Goal: Task Accomplishment & Management: Use online tool/utility

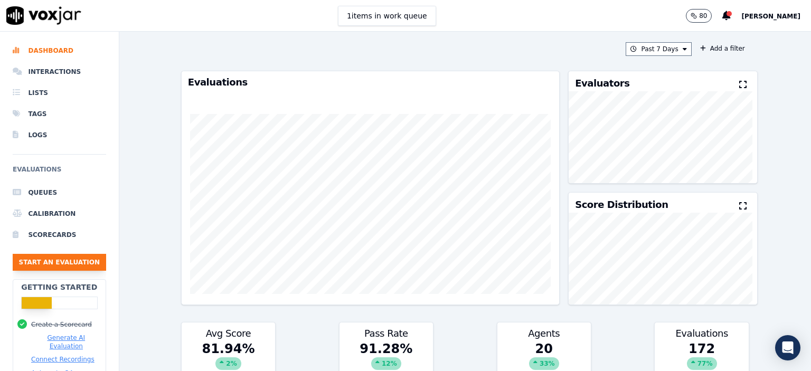
click at [52, 263] on button "Start an Evaluation" at bounding box center [59, 262] width 93 height 17
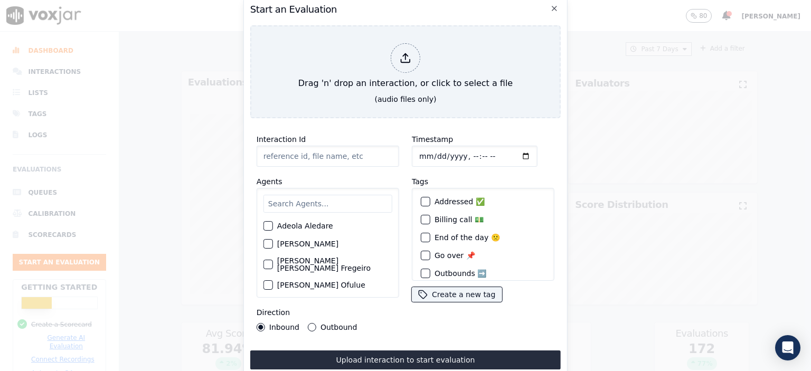
click at [275, 149] on input "Interaction Id" at bounding box center [327, 156] width 142 height 21
type input "356371654"
click at [461, 154] on input "Timestamp" at bounding box center [475, 156] width 126 height 21
type input "[DATE]T06:32"
click at [317, 206] on input "text" at bounding box center [327, 204] width 129 height 18
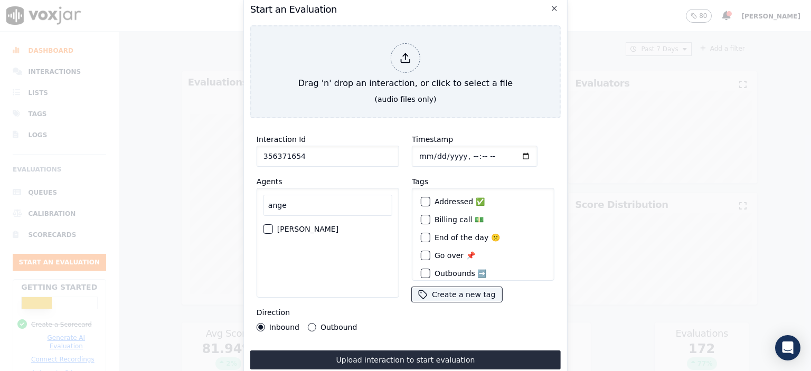
type input "ange"
click at [307, 225] on label "[PERSON_NAME]" at bounding box center [307, 228] width 61 height 7
click at [273, 224] on button "[PERSON_NAME]" at bounding box center [267, 228] width 9 height 9
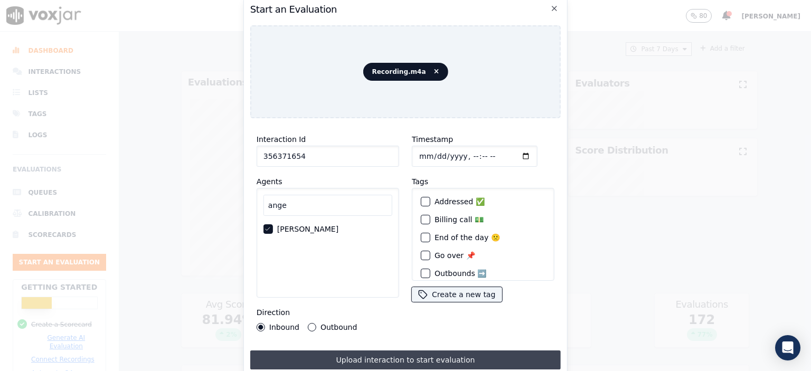
click at [485, 357] on button "Upload interaction to start evaluation" at bounding box center [405, 359] width 310 height 19
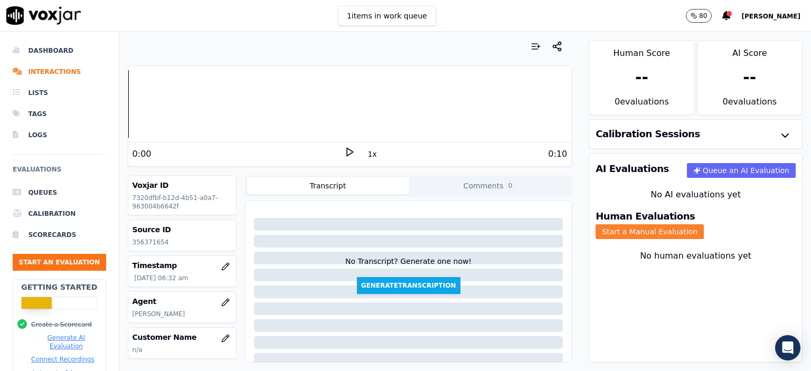
click at [703, 224] on button "Start a Manual Evaluation" at bounding box center [649, 231] width 108 height 15
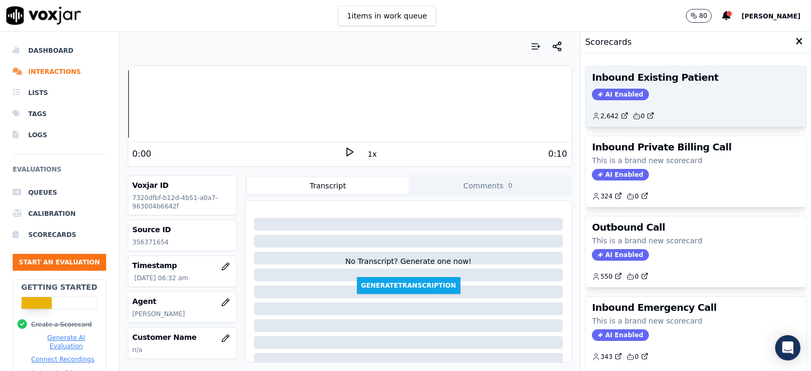
click at [680, 90] on div "AI Enabled" at bounding box center [696, 95] width 208 height 12
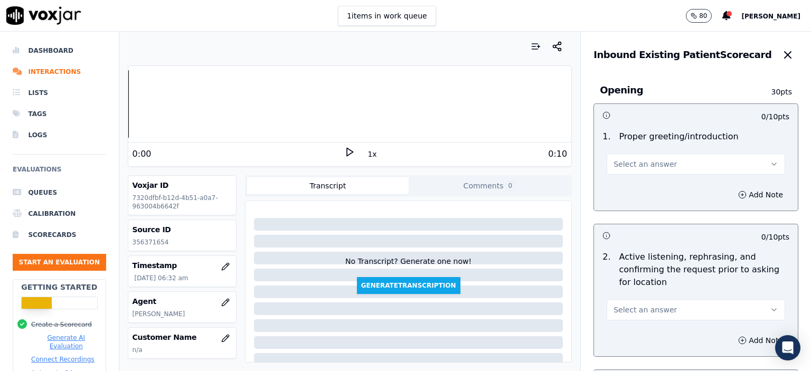
click at [672, 169] on button "Select an answer" at bounding box center [695, 164] width 178 height 21
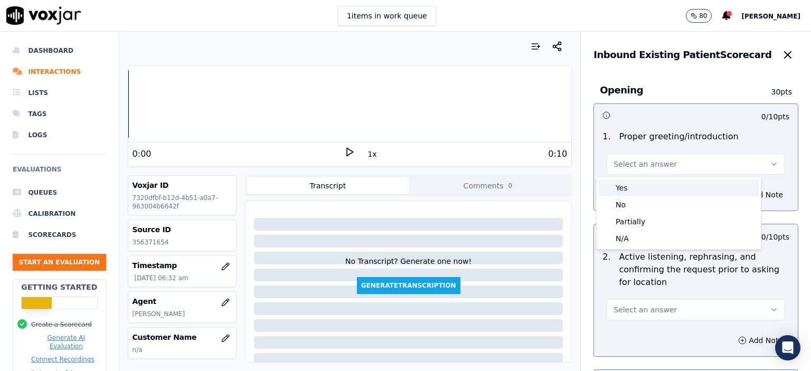
click at [668, 190] on div "Yes" at bounding box center [678, 187] width 160 height 17
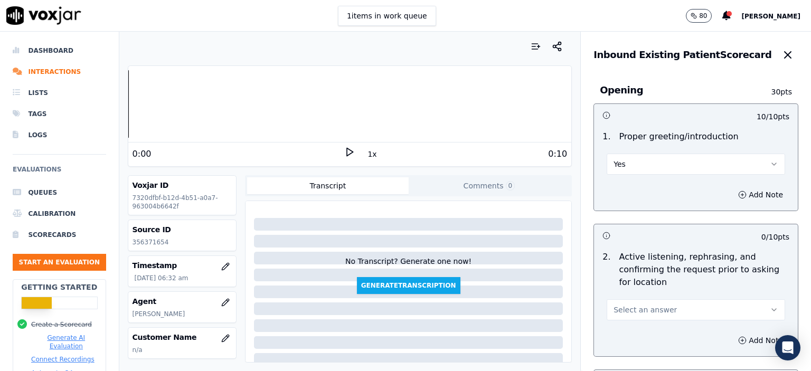
click at [655, 307] on span "Select an answer" at bounding box center [644, 309] width 63 height 11
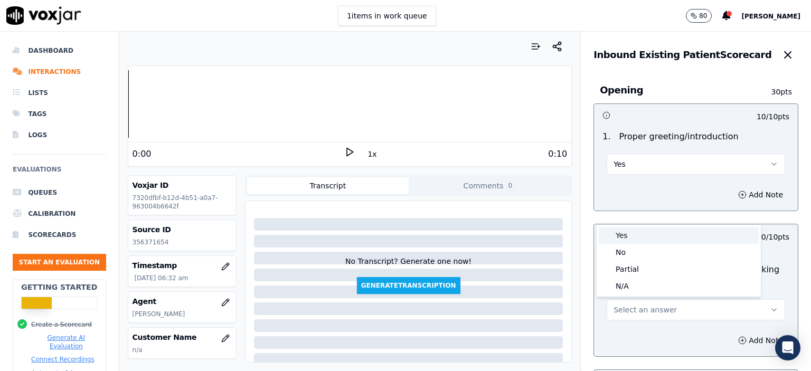
click at [653, 238] on div "Yes" at bounding box center [678, 235] width 160 height 17
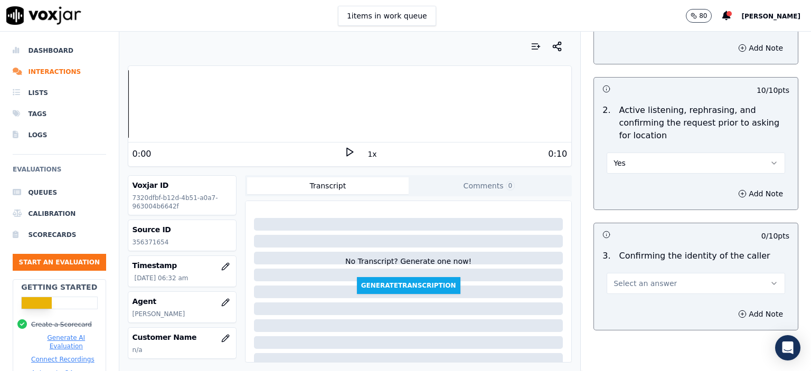
scroll to position [158, 0]
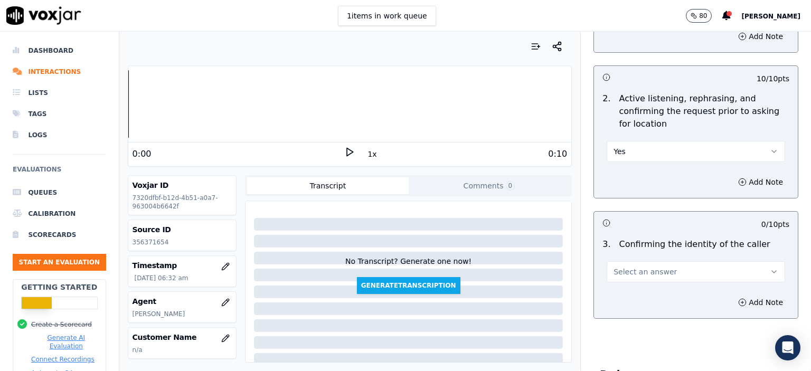
click at [707, 265] on button "Select an answer" at bounding box center [695, 271] width 178 height 21
click at [675, 297] on div "Yes" at bounding box center [678, 295] width 160 height 17
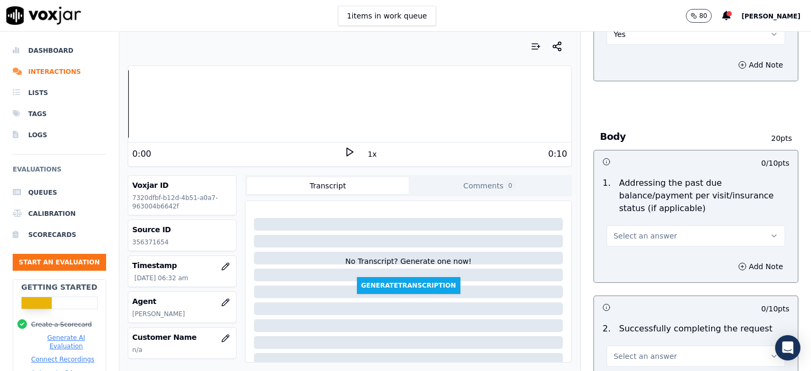
scroll to position [422, 0]
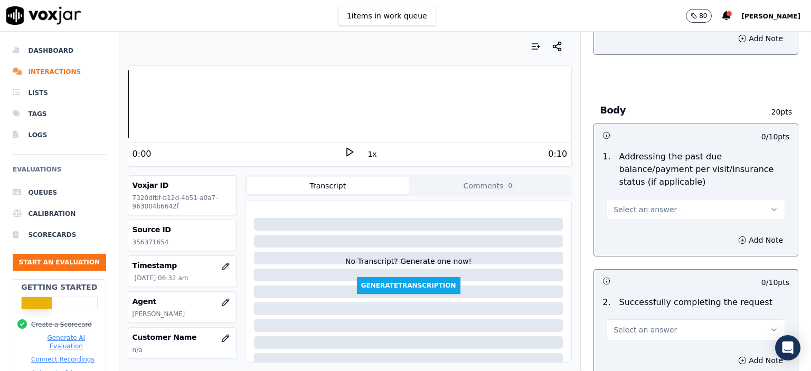
click at [657, 199] on button "Select an answer" at bounding box center [695, 209] width 178 height 21
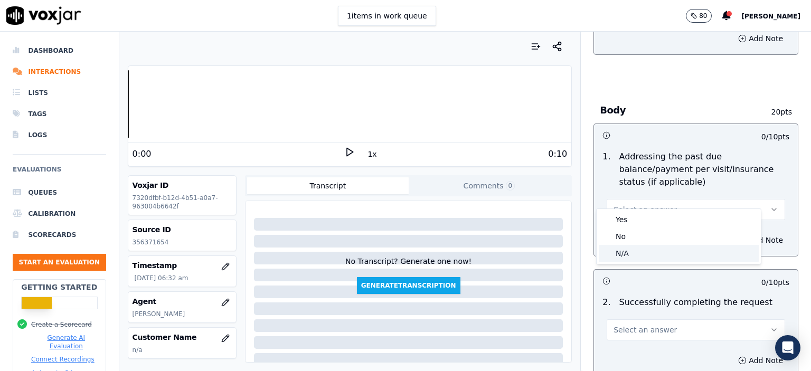
click at [659, 255] on div "N/A" at bounding box center [678, 253] width 160 height 17
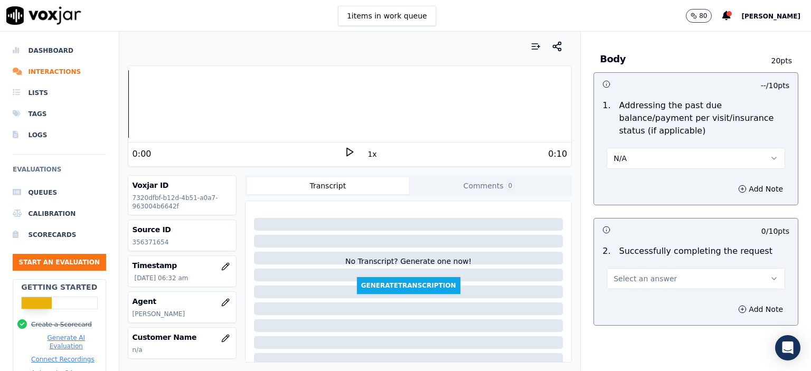
scroll to position [475, 0]
click at [671, 266] on button "Select an answer" at bounding box center [695, 276] width 178 height 21
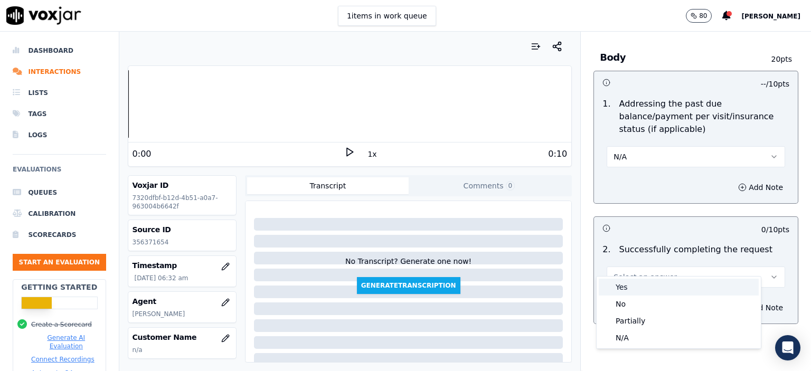
click at [664, 284] on div "Yes" at bounding box center [678, 287] width 160 height 17
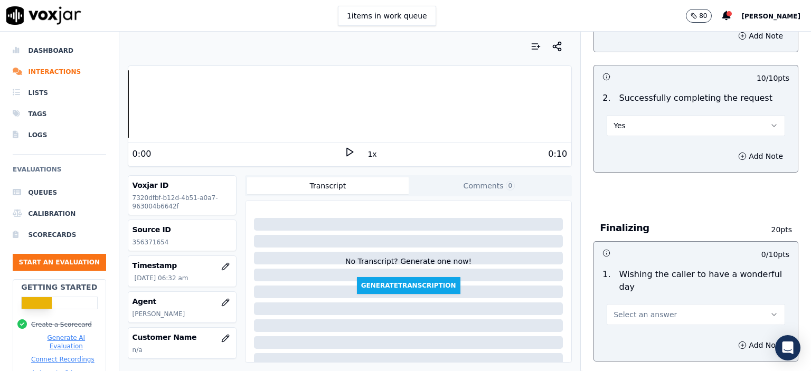
scroll to position [633, 0]
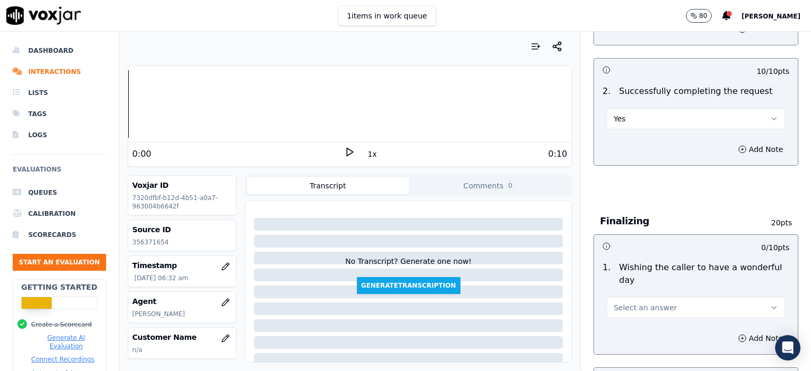
click at [646, 302] on span "Select an answer" at bounding box center [644, 307] width 63 height 11
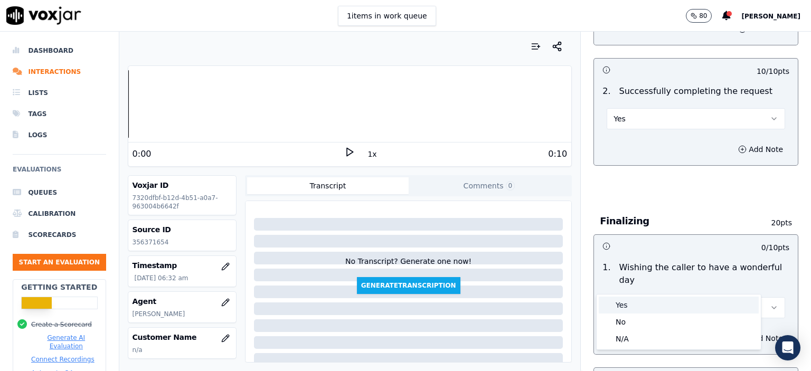
click at [633, 303] on div "Yes" at bounding box center [678, 305] width 160 height 17
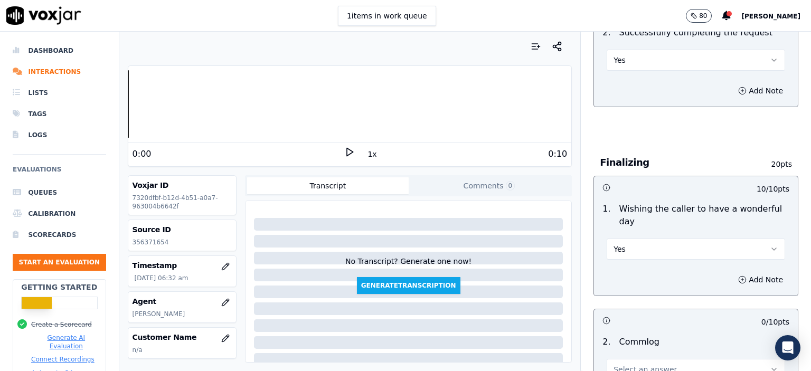
scroll to position [792, 0]
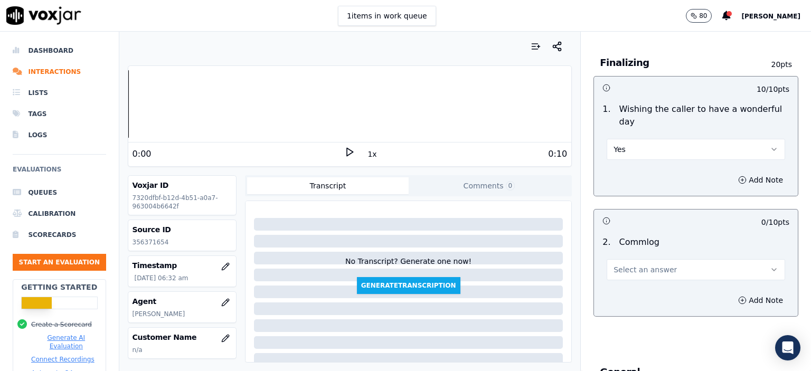
click at [626, 264] on span "Select an answer" at bounding box center [644, 269] width 63 height 11
click at [631, 281] on div "No" at bounding box center [678, 283] width 160 height 17
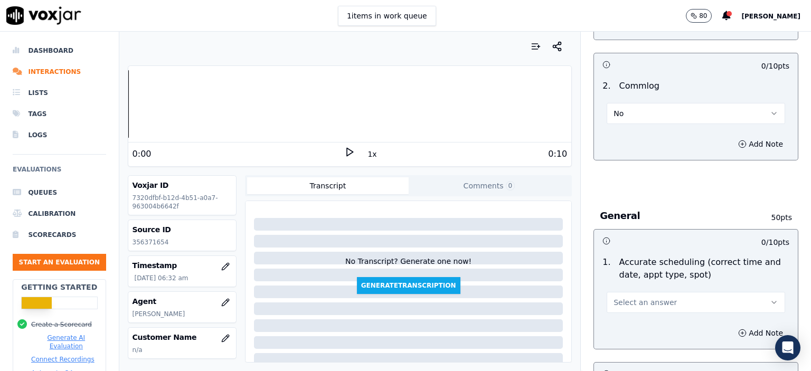
scroll to position [950, 0]
click at [633, 295] on span "Select an answer" at bounding box center [644, 300] width 63 height 11
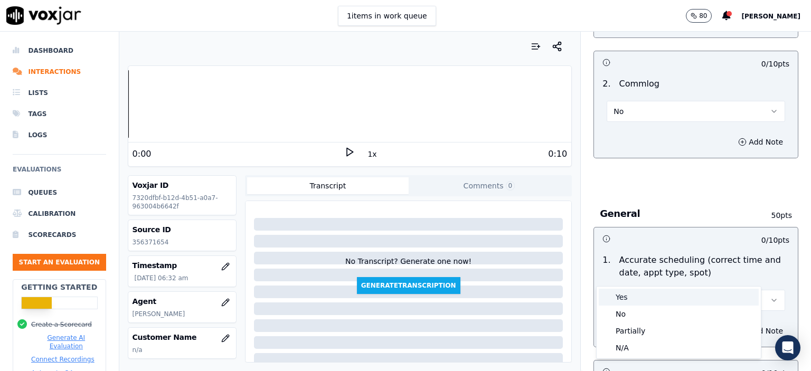
click at [637, 294] on div "Yes" at bounding box center [678, 297] width 160 height 17
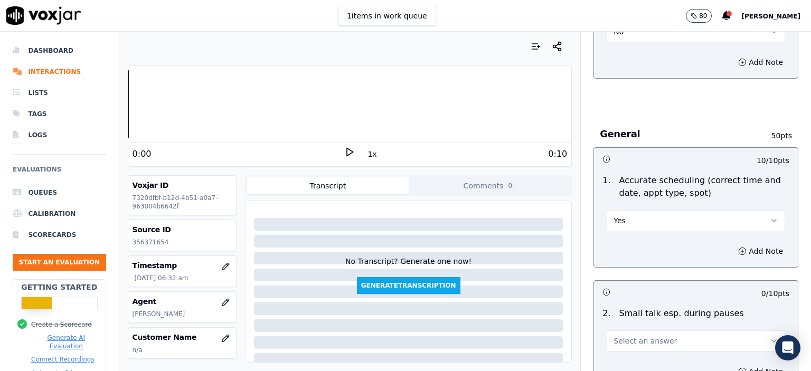
scroll to position [1161, 0]
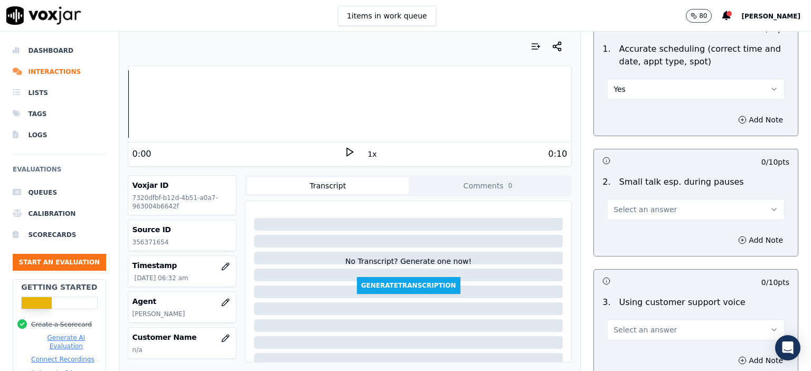
click at [633, 199] on button "Select an answer" at bounding box center [695, 209] width 178 height 21
click at [633, 225] on div "No" at bounding box center [678, 222] width 160 height 17
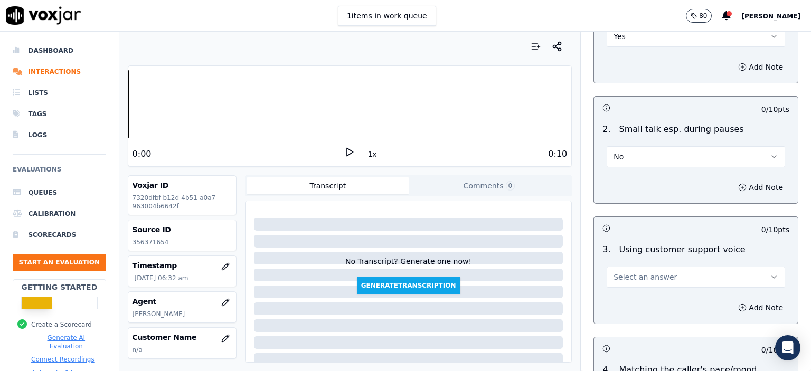
click at [635, 272] on span "Select an answer" at bounding box center [644, 277] width 63 height 11
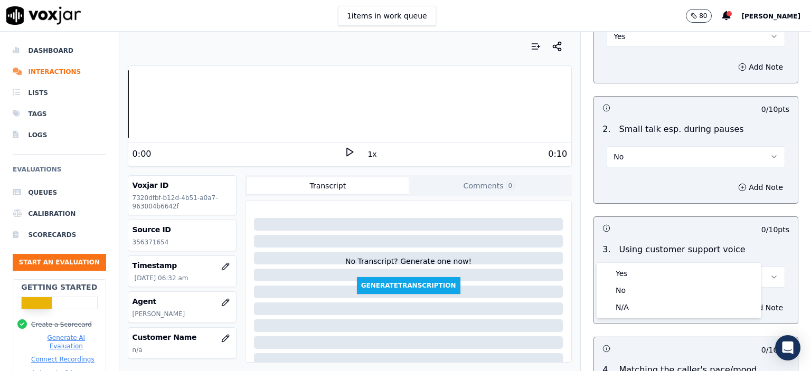
click at [638, 269] on div "Yes" at bounding box center [678, 273] width 160 height 17
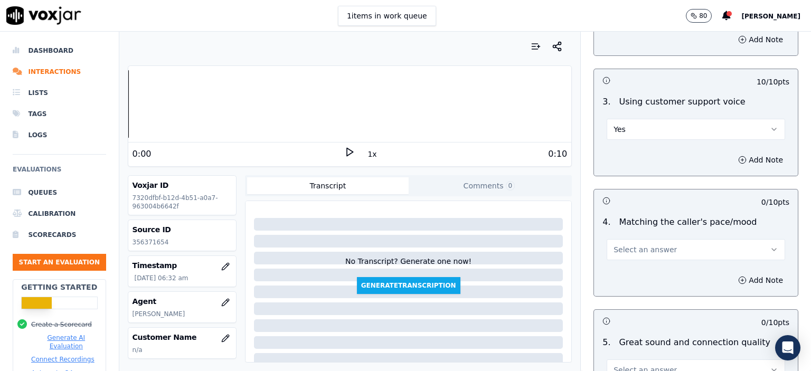
scroll to position [1372, 0]
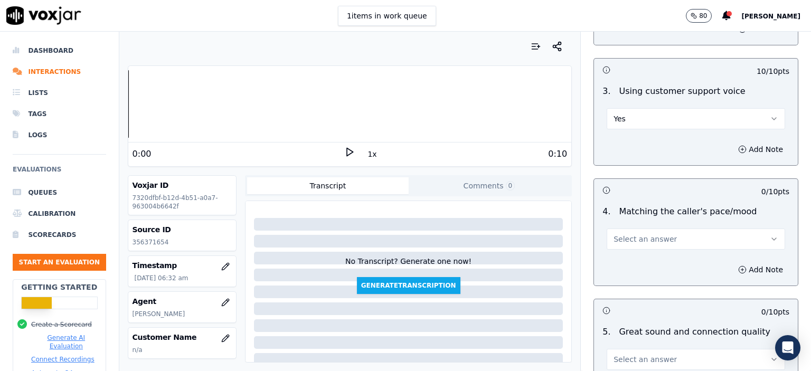
click at [637, 234] on span "Select an answer" at bounding box center [644, 239] width 63 height 11
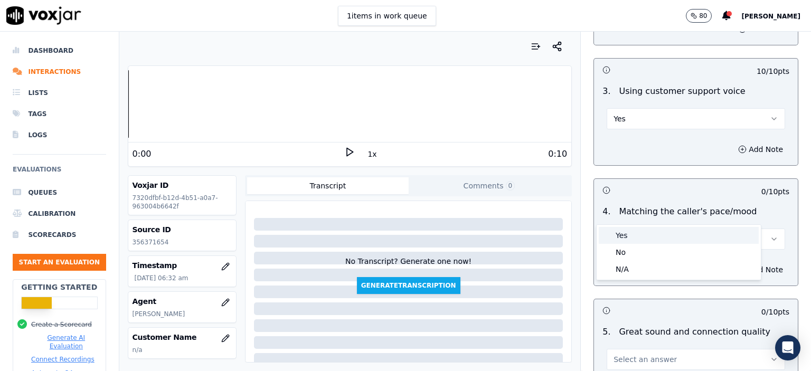
click at [640, 231] on div "Yes" at bounding box center [678, 235] width 160 height 17
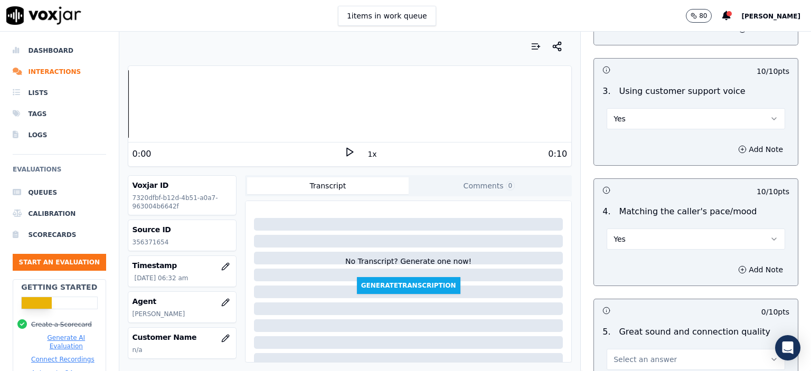
click at [655, 349] on button "Select an answer" at bounding box center [695, 359] width 178 height 21
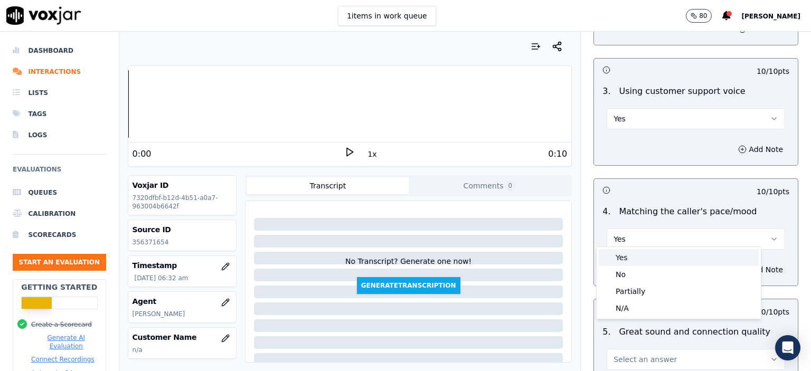
click at [642, 255] on div "Yes" at bounding box center [678, 257] width 160 height 17
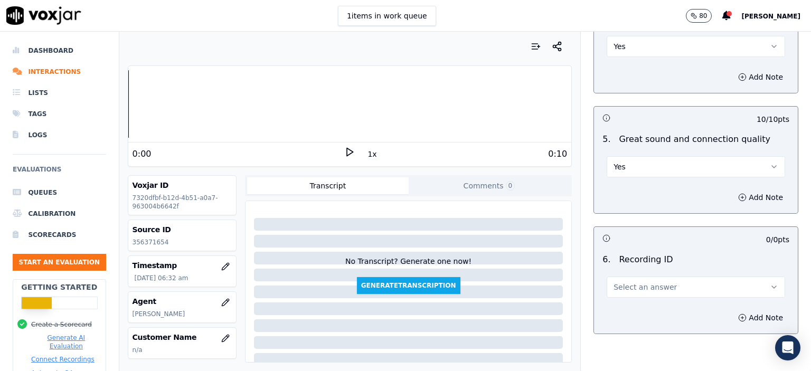
scroll to position [1583, 0]
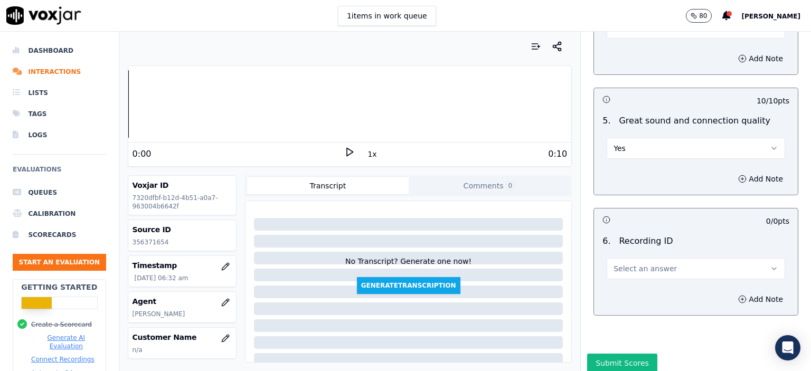
click at [647, 263] on span "Select an answer" at bounding box center [644, 268] width 63 height 11
click at [648, 269] on div "N/A" at bounding box center [678, 270] width 160 height 17
click at [731, 292] on button "Add Note" at bounding box center [760, 299] width 58 height 15
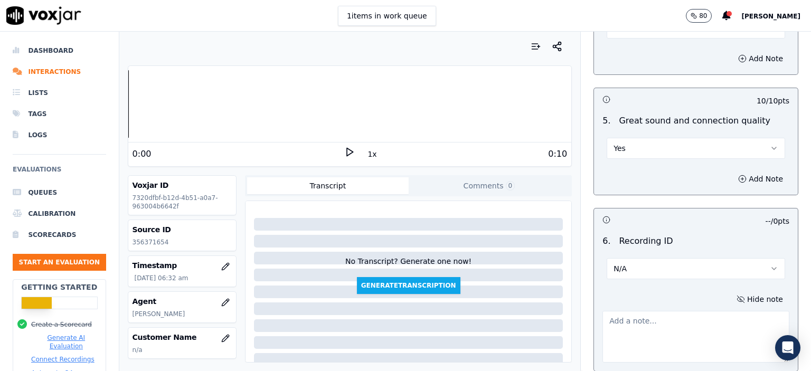
click at [149, 241] on p "356371654" at bounding box center [181, 242] width 99 height 8
copy p "356371654"
click at [699, 311] on textarea at bounding box center [695, 337] width 187 height 52
paste textarea "356371654"
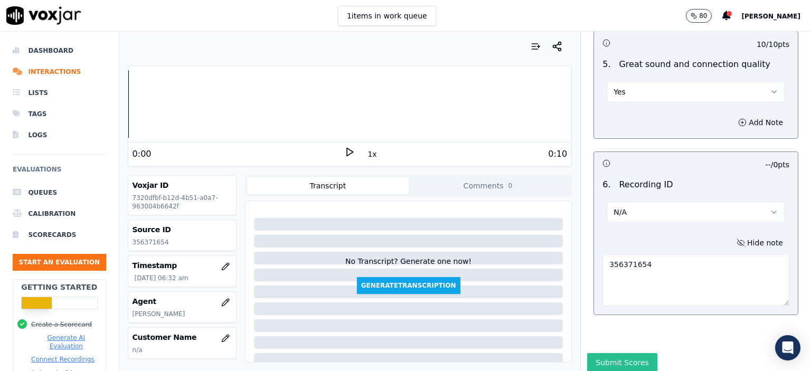
scroll to position [1642, 0]
type textarea "356371654"
click at [623, 350] on button "Submit Scores" at bounding box center [622, 359] width 70 height 19
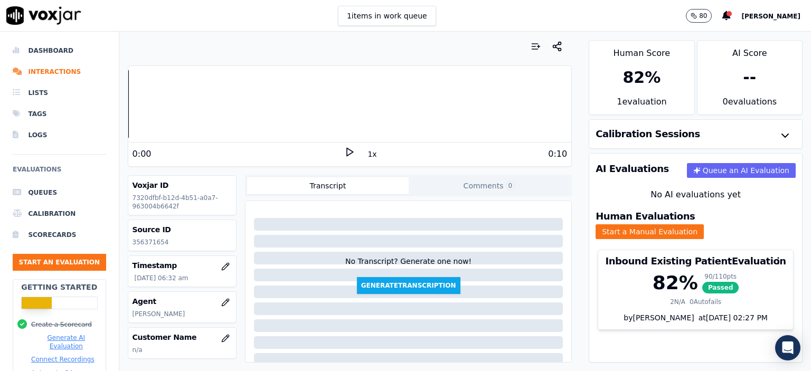
drag, startPoint x: 479, startPoint y: 56, endPoint x: 494, endPoint y: 63, distance: 17.0
click at [479, 56] on div "Your browser does not support the audio element. 0:00 1x 0:10 Voxjar ID 7320dfb…" at bounding box center [349, 201] width 461 height 339
click at [47, 49] on li "Dashboard" at bounding box center [59, 50] width 93 height 21
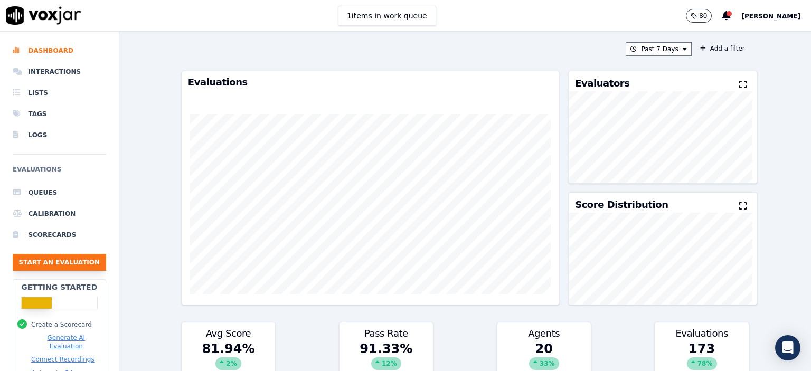
click at [71, 259] on button "Start an Evaluation" at bounding box center [59, 262] width 93 height 17
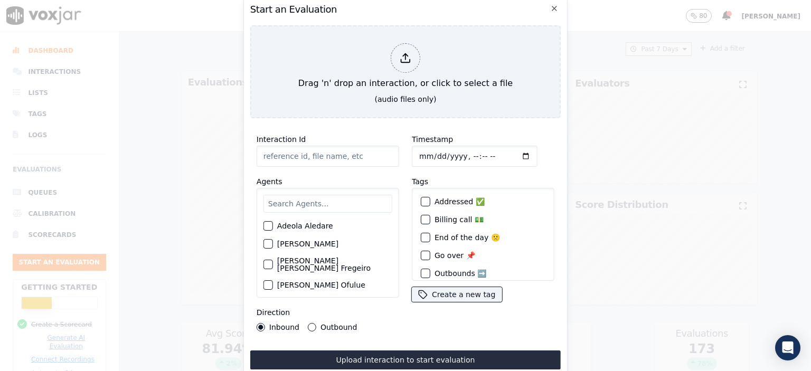
click at [329, 154] on input "Interaction Id" at bounding box center [327, 156] width 142 height 21
paste input "356373896"
type input "356373896"
drag, startPoint x: 326, startPoint y: 197, endPoint x: 319, endPoint y: 203, distance: 9.3
click at [322, 201] on input "text" at bounding box center [327, 204] width 129 height 18
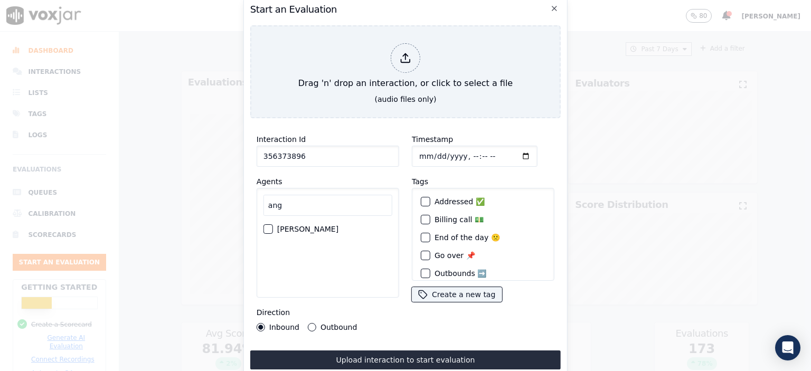
type input "ang"
click at [302, 225] on label "[PERSON_NAME]" at bounding box center [307, 228] width 61 height 7
click at [273, 225] on button "[PERSON_NAME]" at bounding box center [267, 228] width 9 height 9
click at [481, 152] on input "Timestamp" at bounding box center [475, 156] width 126 height 21
type input "2025-08-11T07:27"
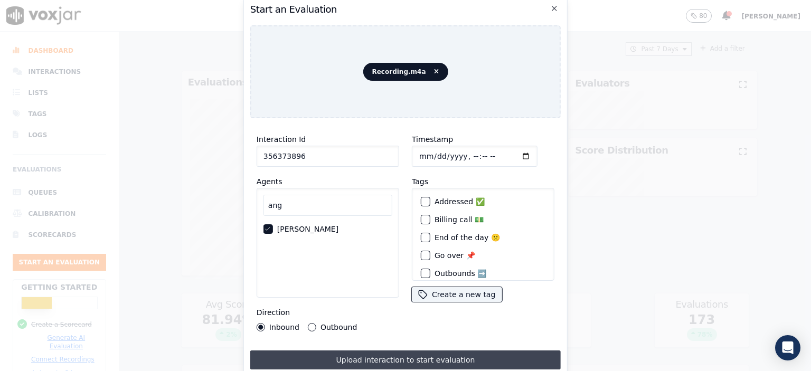
click at [443, 361] on button "Upload interaction to start evaluation" at bounding box center [405, 359] width 310 height 19
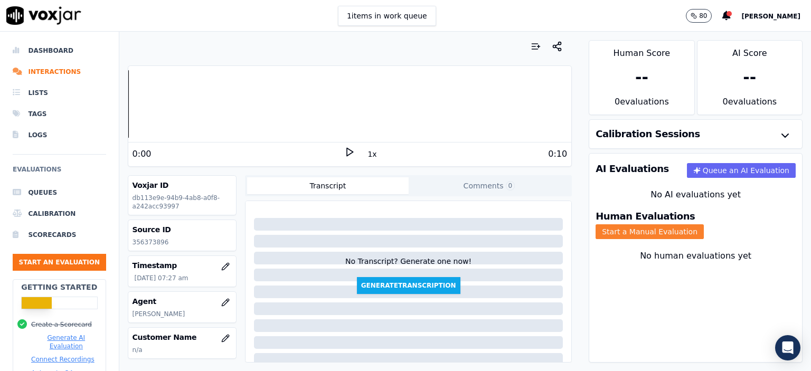
click at [703, 224] on button "Start a Manual Evaluation" at bounding box center [649, 231] width 108 height 15
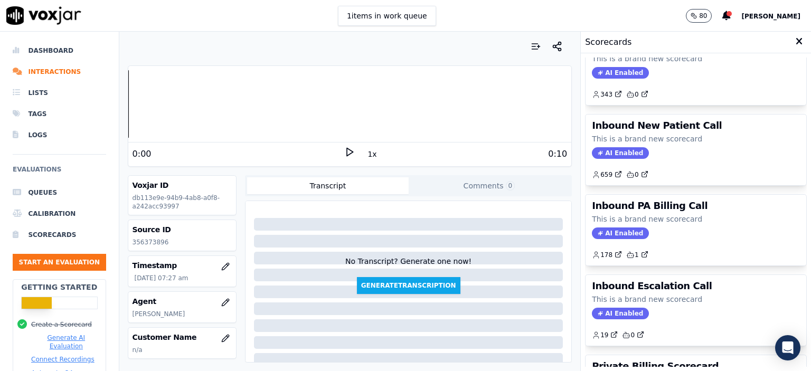
scroll to position [264, 0]
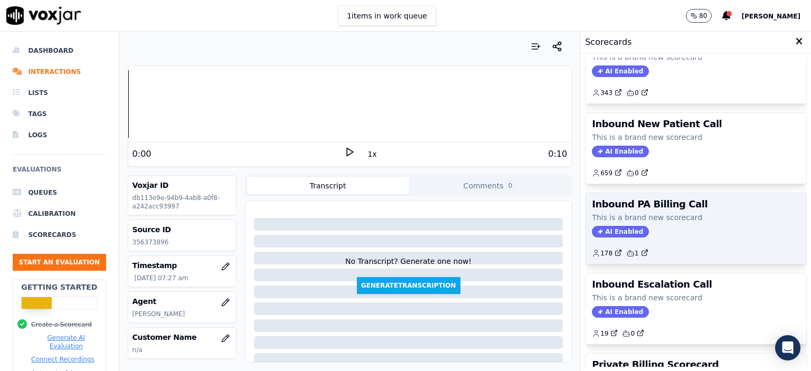
click at [713, 227] on div "AI Enabled" at bounding box center [696, 232] width 208 height 12
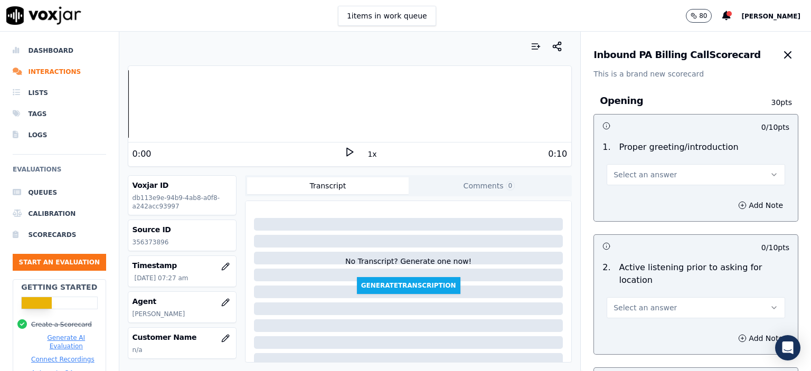
click at [660, 177] on button "Select an answer" at bounding box center [695, 174] width 178 height 21
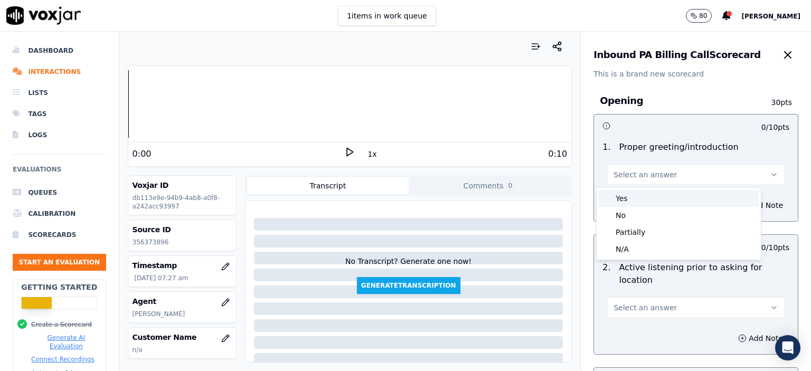
click at [657, 198] on div "Yes" at bounding box center [678, 198] width 160 height 17
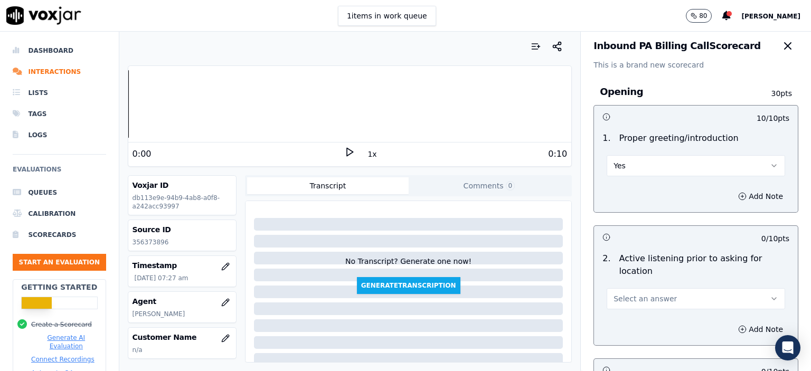
scroll to position [0, 0]
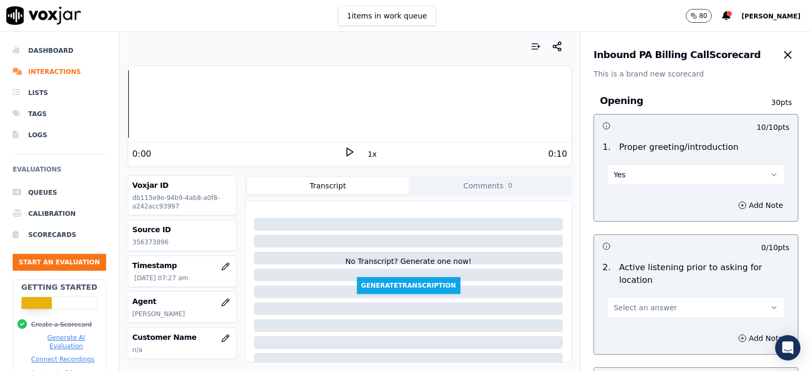
click at [491, 45] on div at bounding box center [350, 46] width 444 height 21
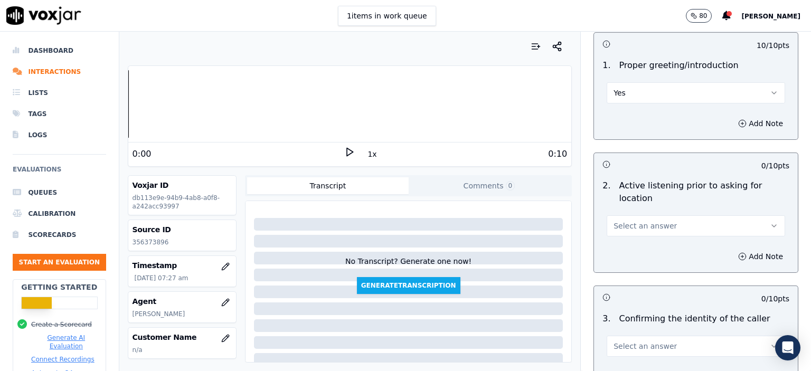
scroll to position [106, 0]
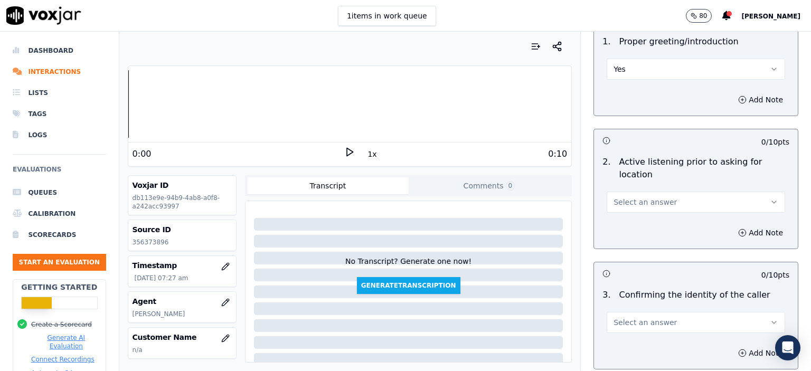
click at [642, 197] on span "Select an answer" at bounding box center [644, 202] width 63 height 11
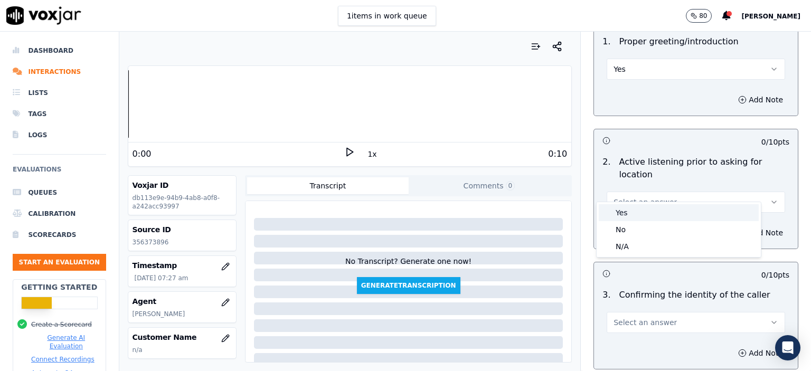
click at [643, 207] on div "Yes" at bounding box center [678, 212] width 160 height 17
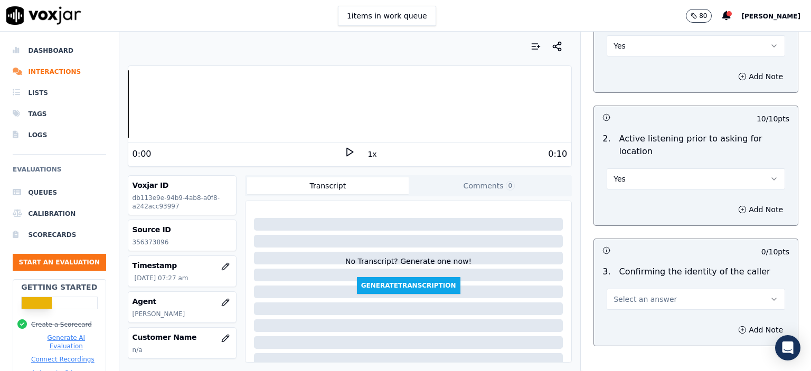
scroll to position [158, 0]
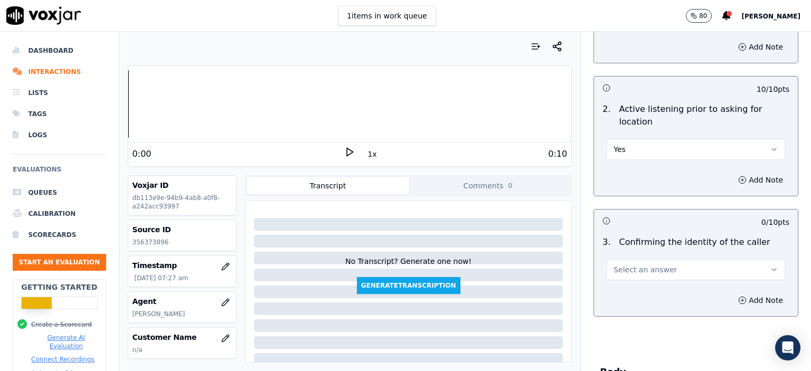
click at [664, 259] on button "Select an answer" at bounding box center [695, 269] width 178 height 21
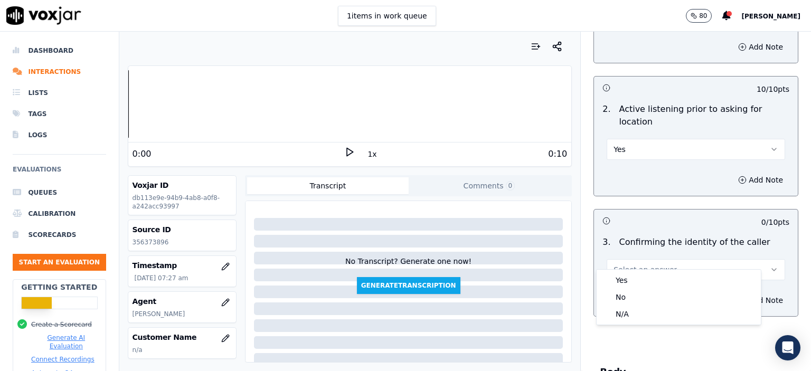
click at [664, 259] on button "Select an answer" at bounding box center [695, 269] width 178 height 21
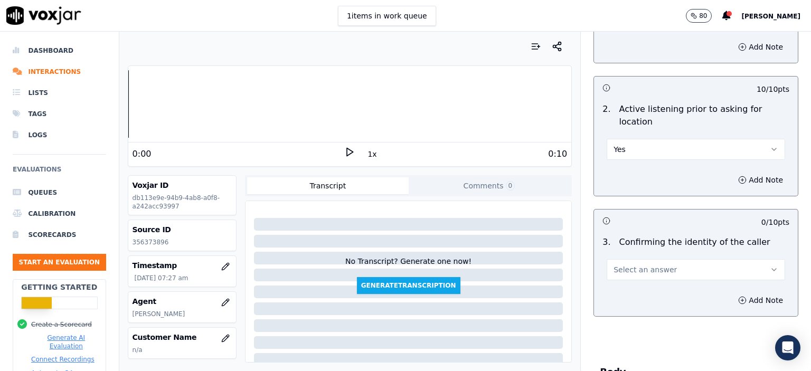
click at [686, 259] on button "Select an answer" at bounding box center [695, 269] width 178 height 21
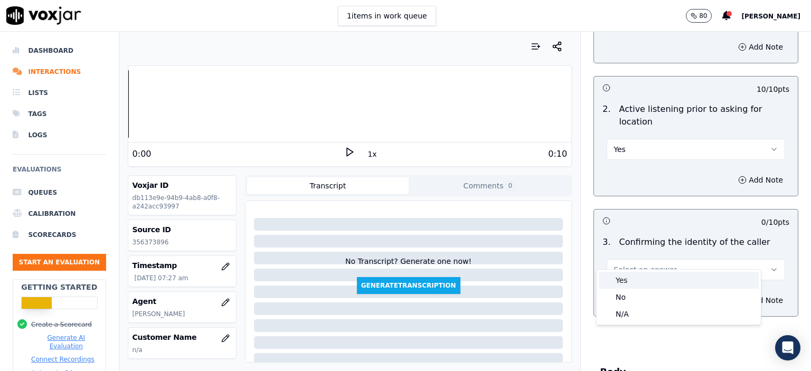
click at [633, 289] on div "No" at bounding box center [678, 297] width 160 height 17
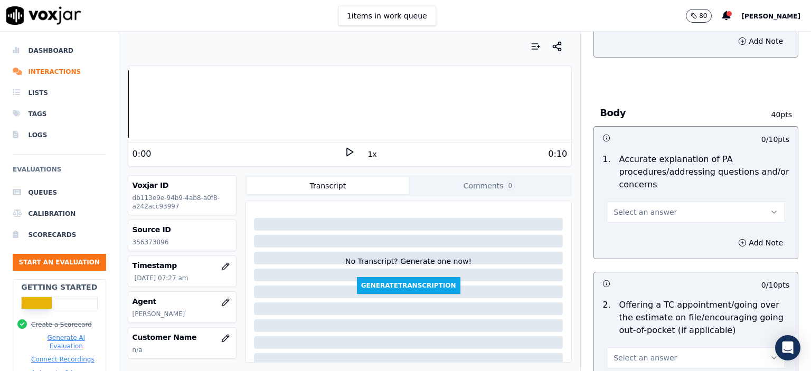
scroll to position [422, 0]
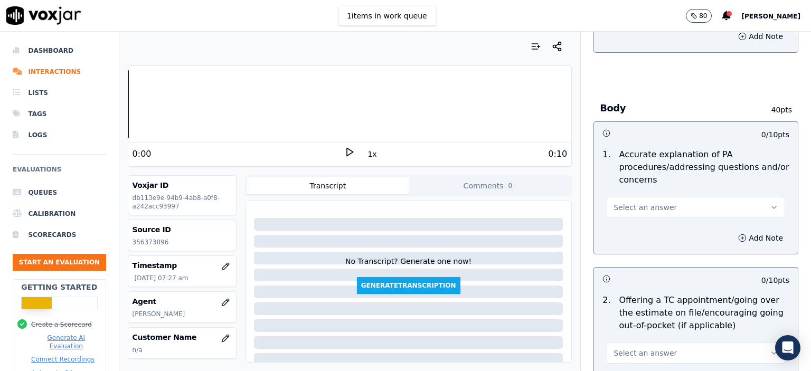
click at [659, 197] on button "Select an answer" at bounding box center [695, 207] width 178 height 21
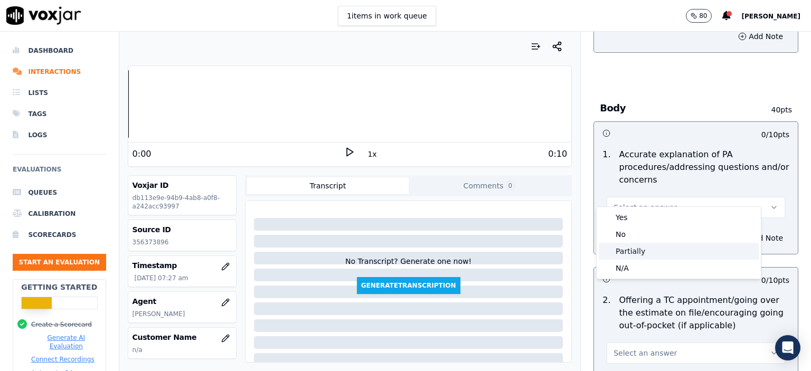
click at [654, 249] on div "Partially" at bounding box center [678, 251] width 160 height 17
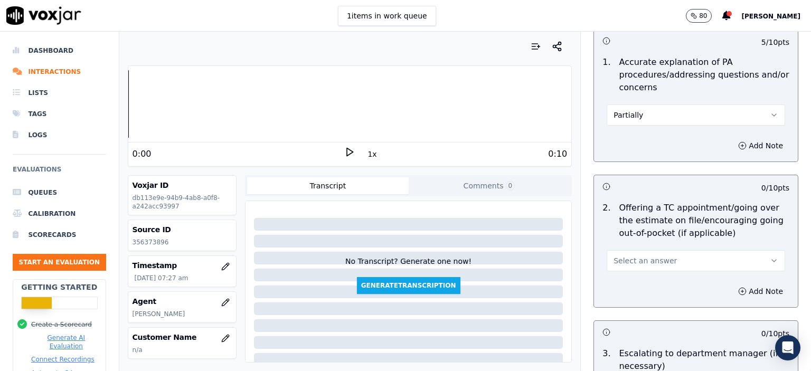
scroll to position [528, 0]
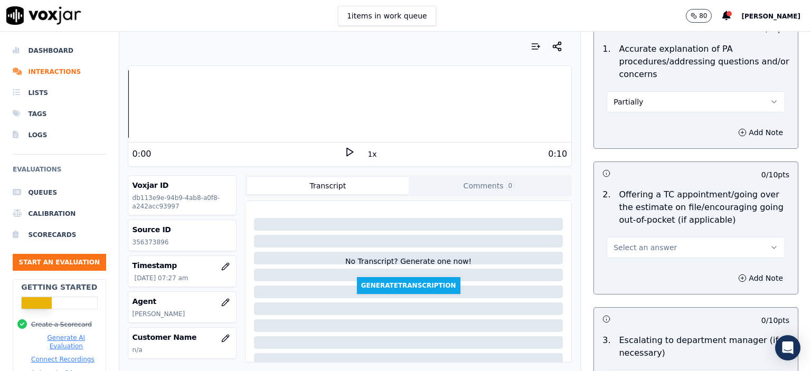
click at [651, 235] on div "Select an answer" at bounding box center [695, 246] width 178 height 23
click at [653, 240] on button "Select an answer" at bounding box center [695, 247] width 178 height 21
click at [646, 291] on div "N/A" at bounding box center [678, 291] width 160 height 17
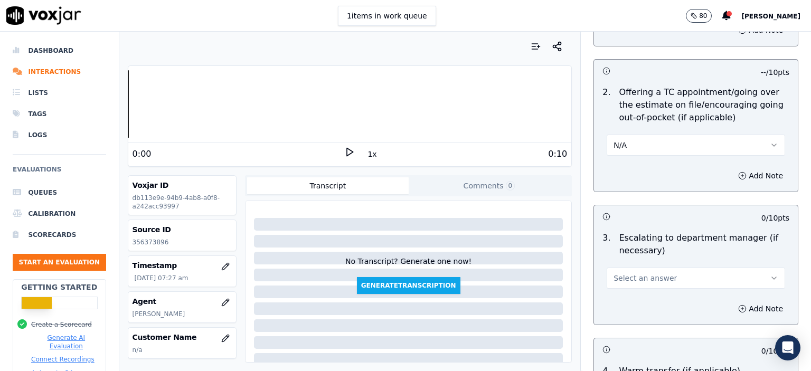
scroll to position [633, 0]
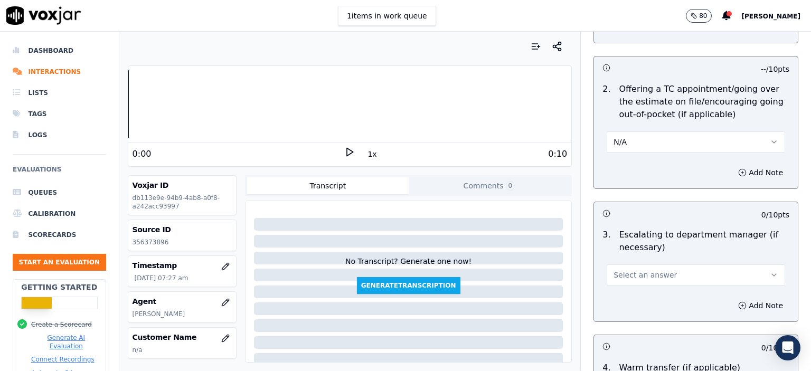
click at [649, 270] on span "Select an answer" at bounding box center [644, 275] width 63 height 11
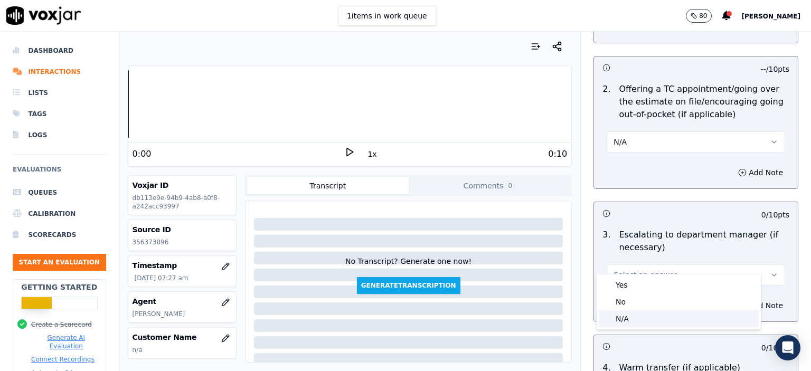
click at [635, 316] on div "N/A" at bounding box center [678, 318] width 160 height 17
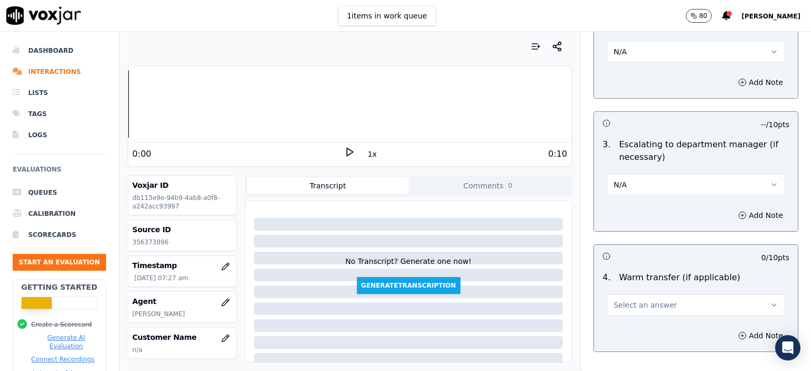
scroll to position [792, 0]
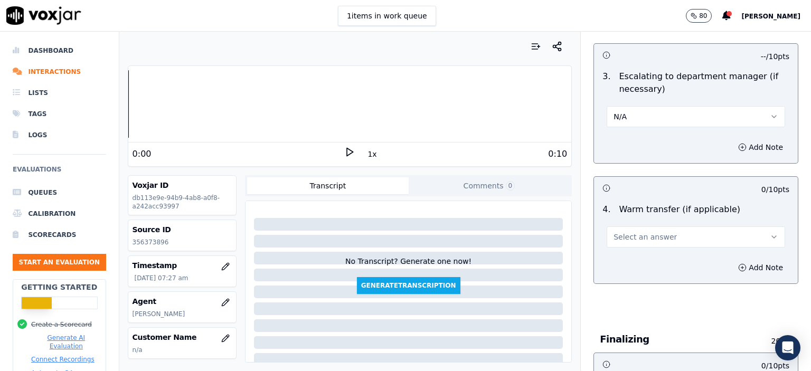
click at [638, 232] on button "Select an answer" at bounding box center [695, 236] width 178 height 21
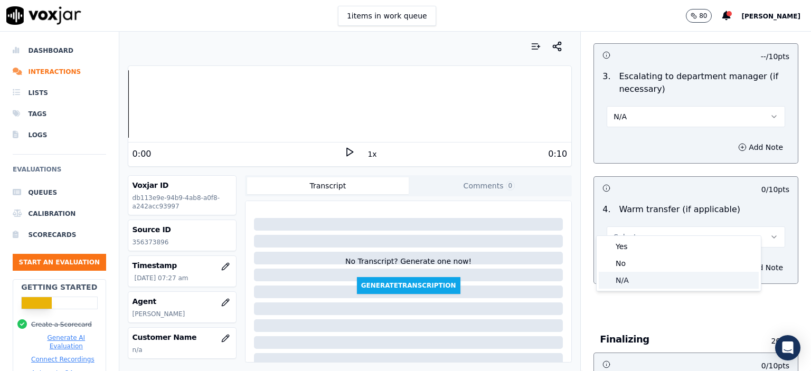
click at [635, 281] on div "N/A" at bounding box center [678, 280] width 160 height 17
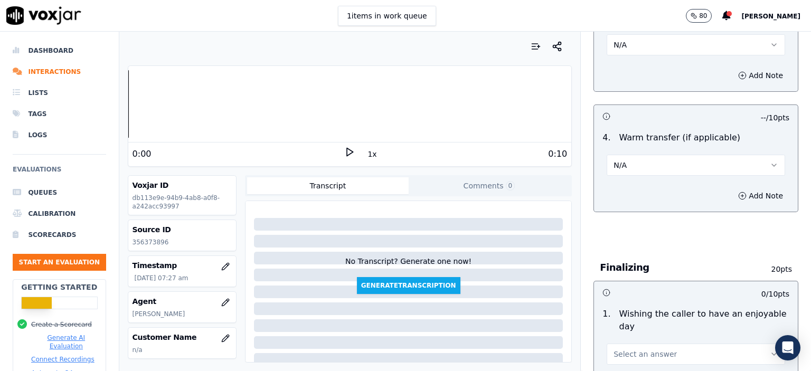
scroll to position [950, 0]
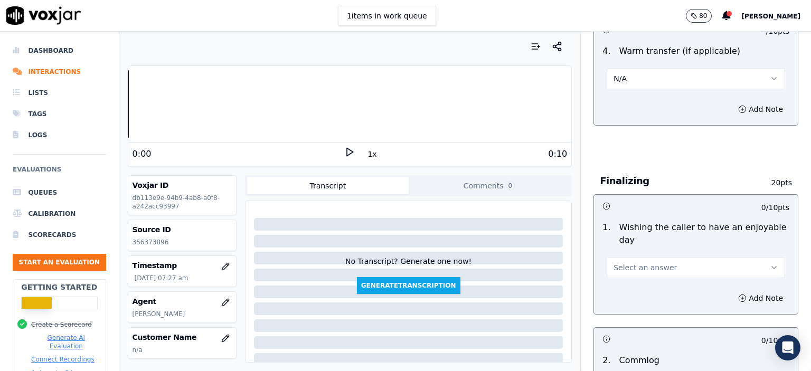
click at [637, 262] on span "Select an answer" at bounding box center [644, 267] width 63 height 11
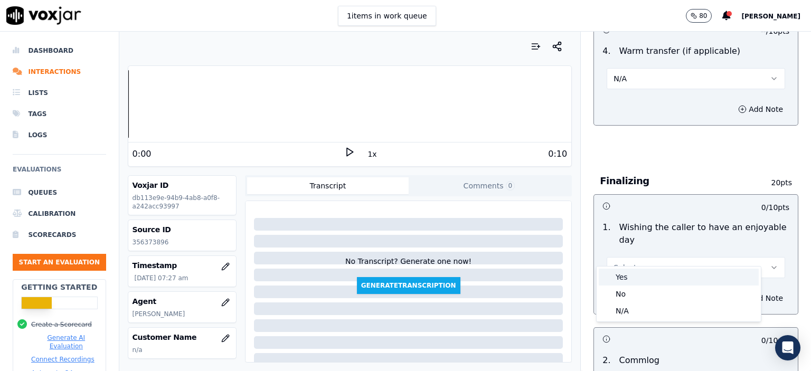
click at [632, 279] on div "Yes" at bounding box center [678, 277] width 160 height 17
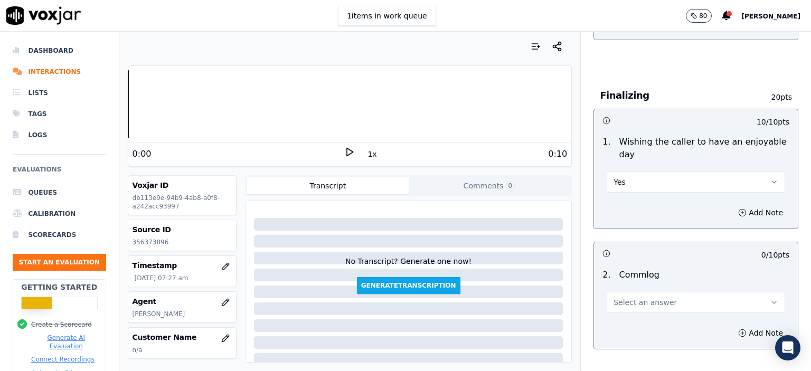
scroll to position [1055, 0]
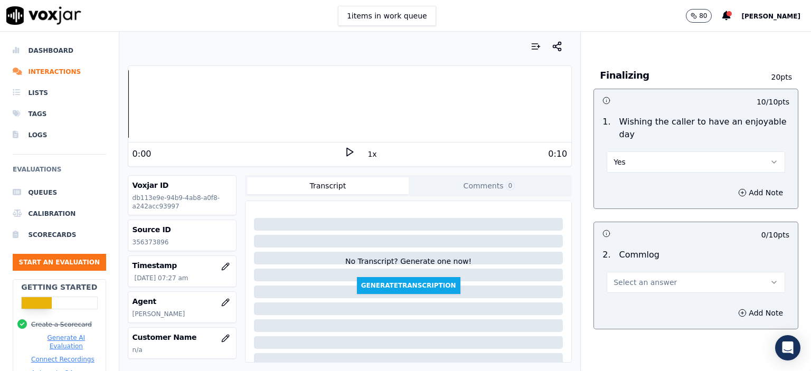
click at [668, 272] on button "Select an answer" at bounding box center [695, 282] width 178 height 21
click at [648, 308] on div "No" at bounding box center [678, 308] width 160 height 17
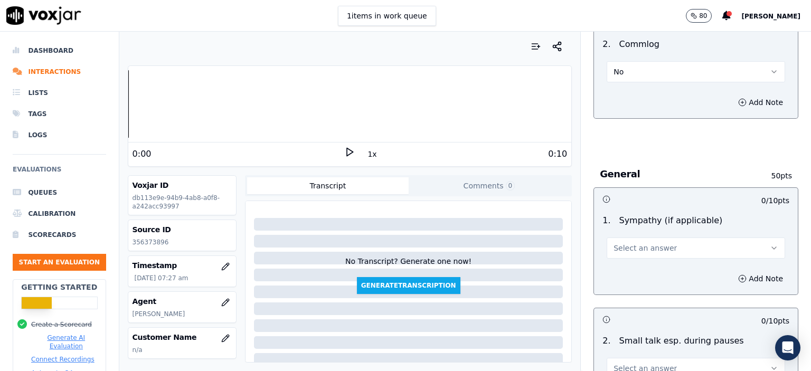
scroll to position [1266, 0]
click at [640, 242] on span "Select an answer" at bounding box center [644, 247] width 63 height 11
click at [643, 289] on div "N/A" at bounding box center [678, 290] width 160 height 17
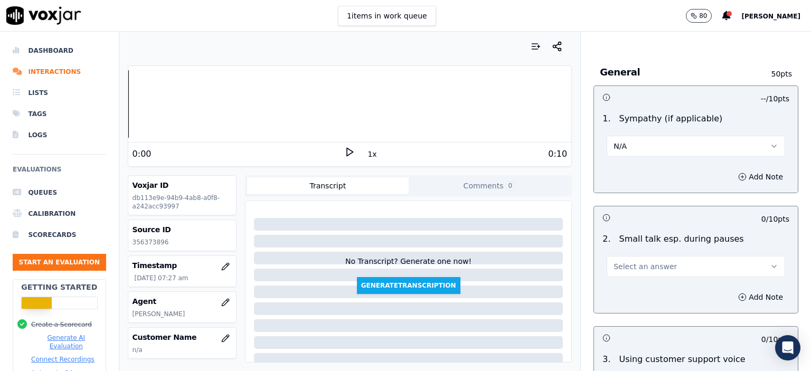
scroll to position [1372, 0]
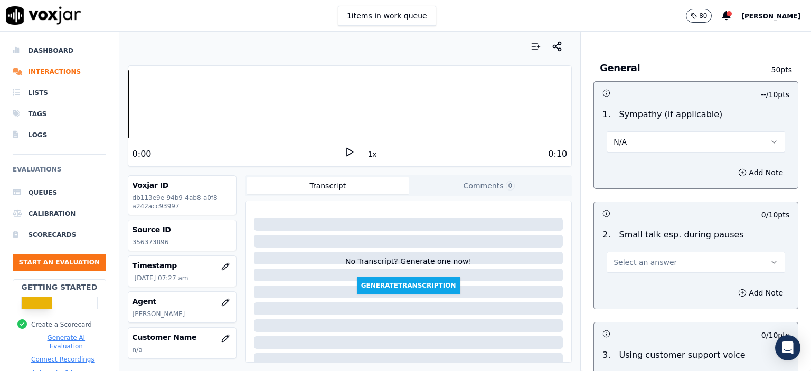
click at [642, 257] on span "Select an answer" at bounding box center [644, 262] width 63 height 11
click at [650, 287] on div "No" at bounding box center [678, 288] width 160 height 17
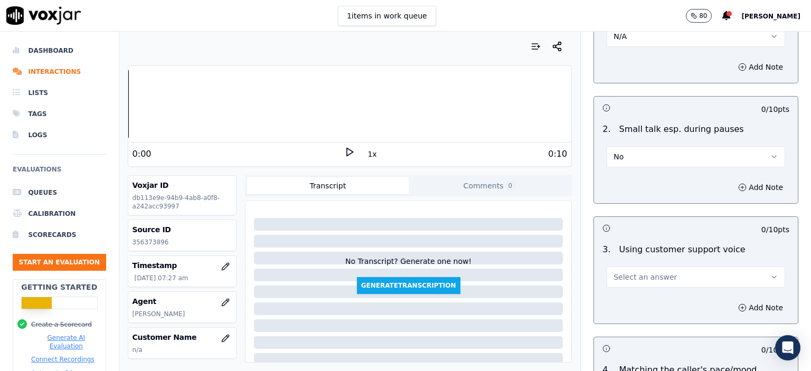
click at [651, 272] on span "Select an answer" at bounding box center [644, 277] width 63 height 11
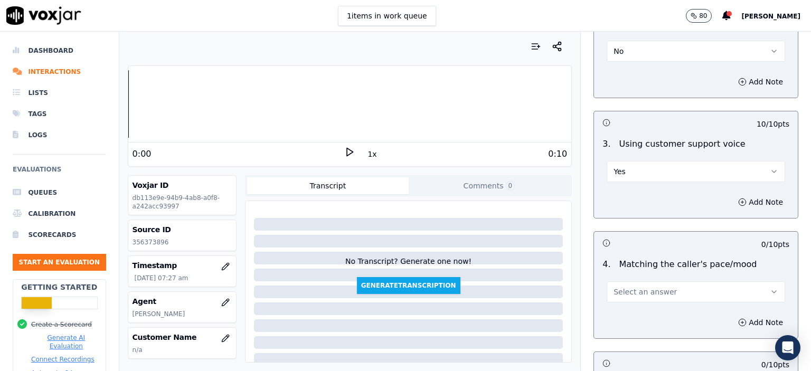
click at [647, 287] on span "Select an answer" at bounding box center [644, 292] width 63 height 11
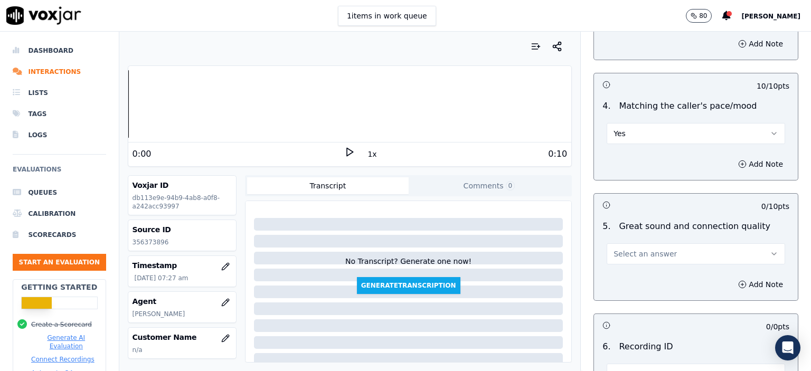
click at [639, 249] on span "Select an answer" at bounding box center [644, 254] width 63 height 11
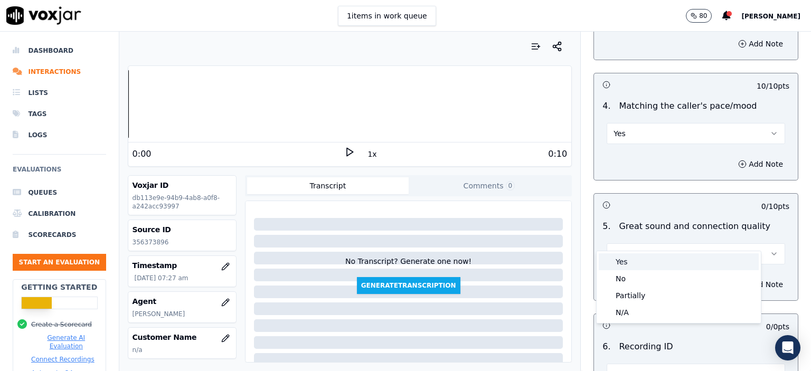
click at [640, 264] on div "Yes" at bounding box center [678, 261] width 160 height 17
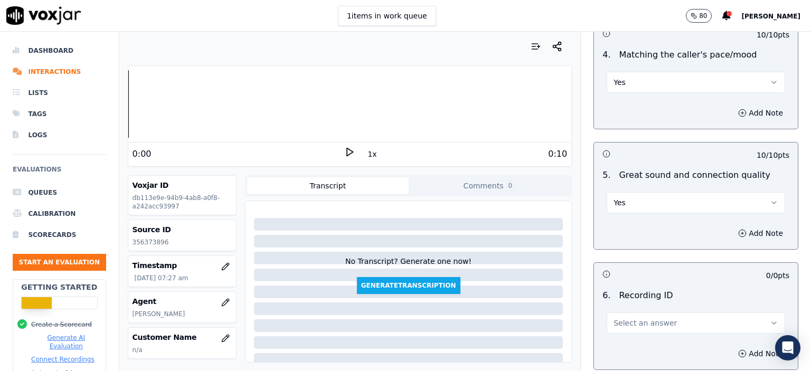
scroll to position [1794, 0]
click at [645, 312] on button "Select an answer" at bounding box center [695, 321] width 178 height 21
click at [645, 328] on div "N/A" at bounding box center [678, 335] width 160 height 17
click at [738, 345] on button "Add Note" at bounding box center [760, 352] width 58 height 15
click at [150, 242] on p "356373896" at bounding box center [181, 242] width 99 height 8
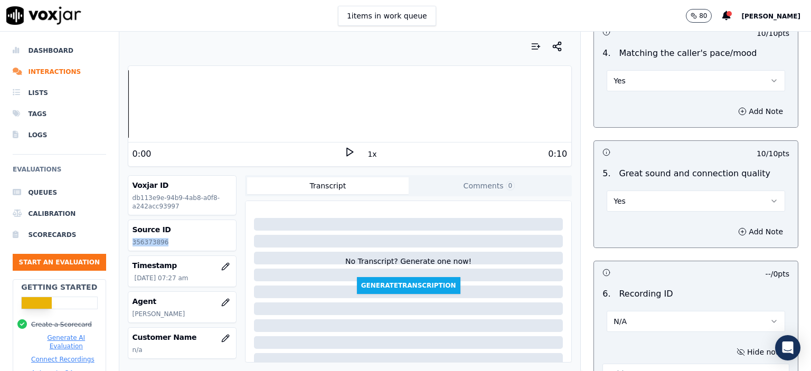
click at [150, 242] on p "356373896" at bounding box center [181, 242] width 99 height 8
copy p "356373896"
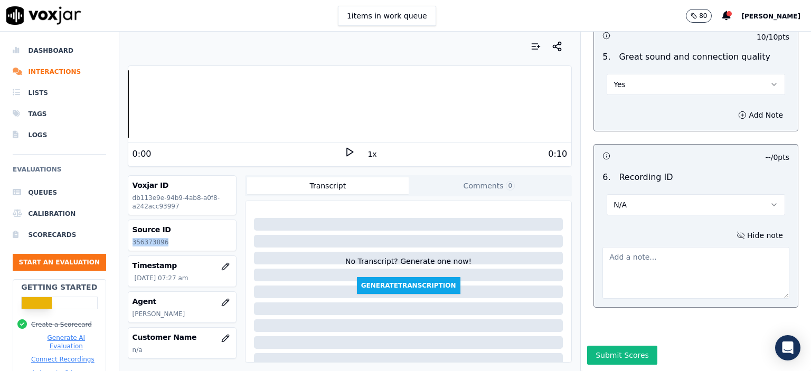
scroll to position [1919, 0]
click at [628, 268] on textarea at bounding box center [695, 273] width 187 height 52
paste textarea "356373896"
type textarea "356373896"
click at [621, 346] on button "Submit Scores" at bounding box center [622, 355] width 70 height 19
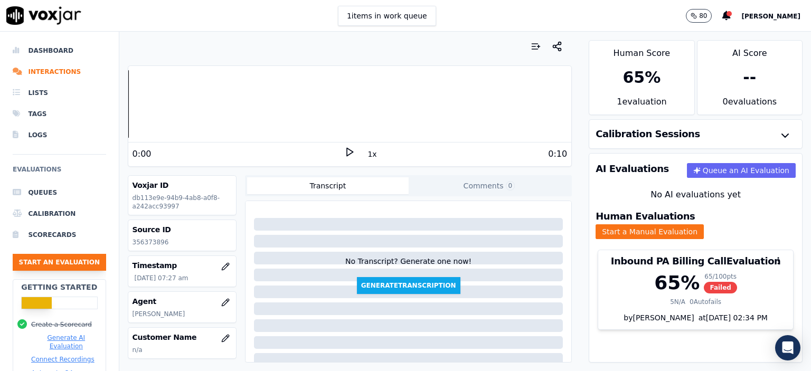
click at [74, 262] on button "Start an Evaluation" at bounding box center [59, 262] width 93 height 17
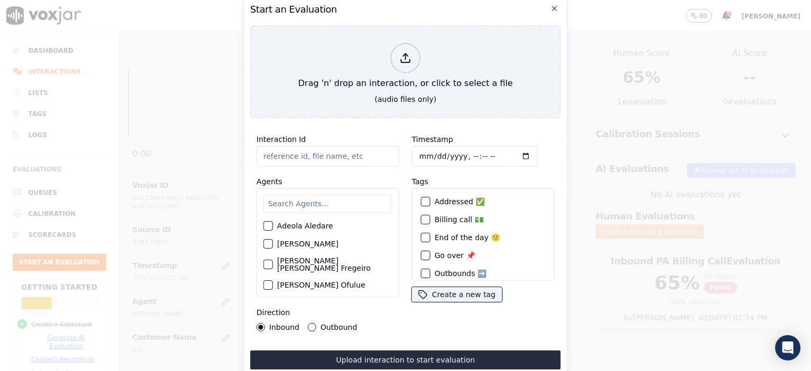
click at [317, 149] on input "Interaction Id" at bounding box center [327, 156] width 142 height 21
paste input "356377183"
type input "356377183"
click at [461, 150] on input "Timestamp" at bounding box center [475, 156] width 126 height 21
type input "2025-08-11T08:04"
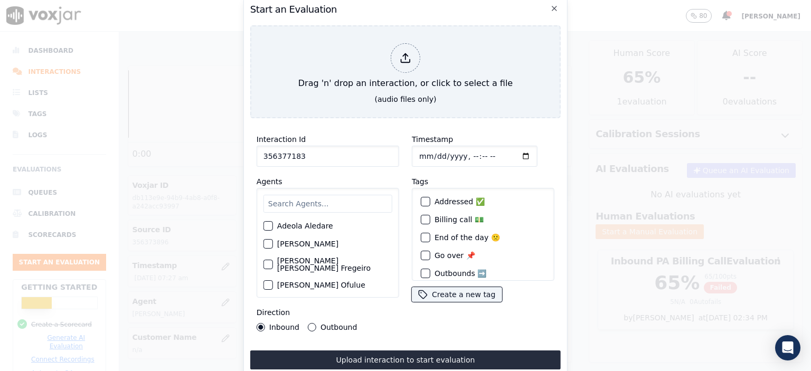
click at [289, 204] on input "text" at bounding box center [327, 204] width 129 height 18
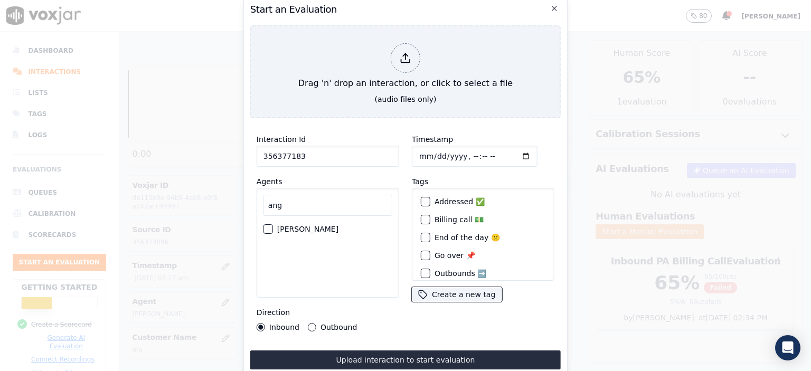
type input "ang"
click at [305, 225] on label "[PERSON_NAME]" at bounding box center [307, 228] width 61 height 7
click at [273, 224] on button "[PERSON_NAME]" at bounding box center [267, 228] width 9 height 9
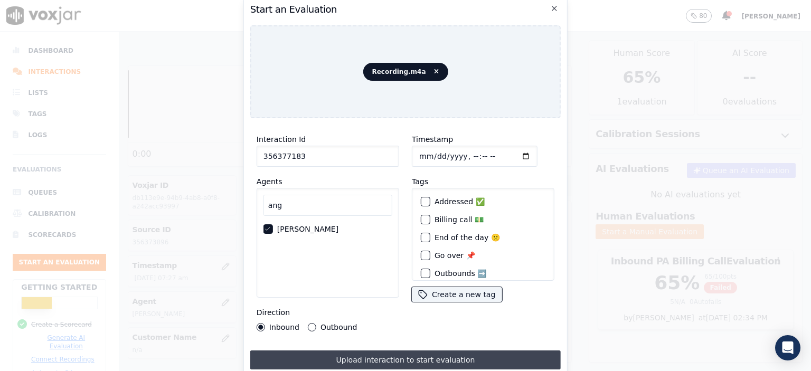
click at [368, 355] on button "Upload interaction to start evaluation" at bounding box center [405, 359] width 310 height 19
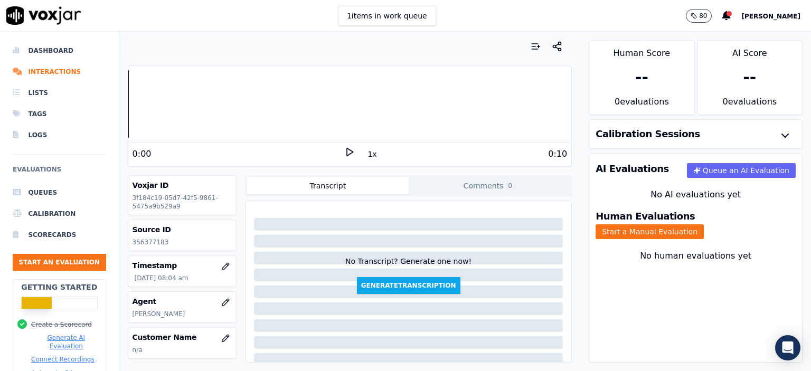
click at [151, 240] on p "356377183" at bounding box center [181, 242] width 99 height 8
copy p "356377183"
click at [678, 224] on button "Start a Manual Evaluation" at bounding box center [649, 231] width 108 height 15
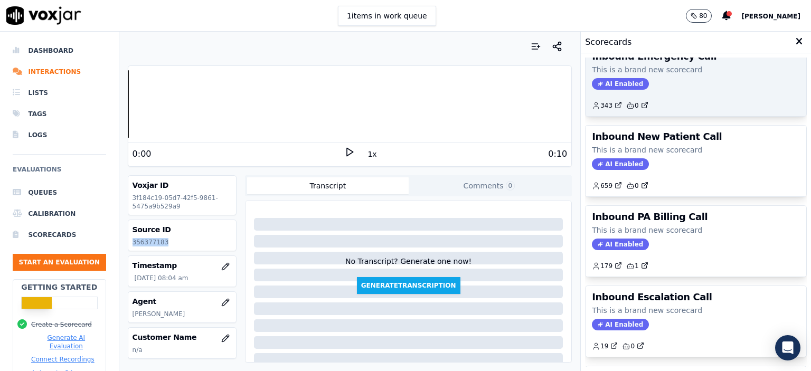
scroll to position [264, 0]
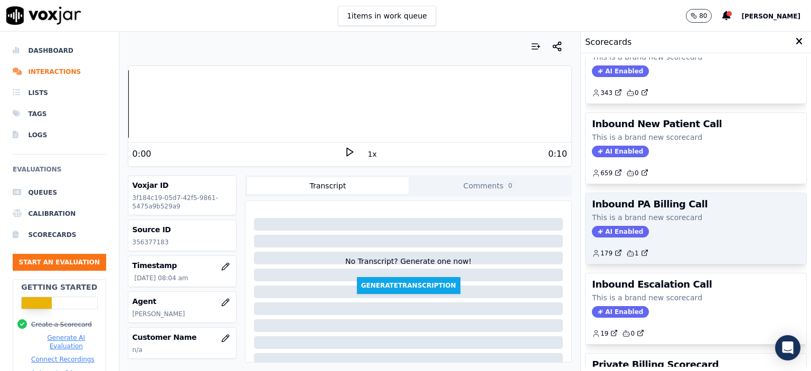
click at [669, 218] on p "This is a brand new scorecard" at bounding box center [696, 217] width 208 height 11
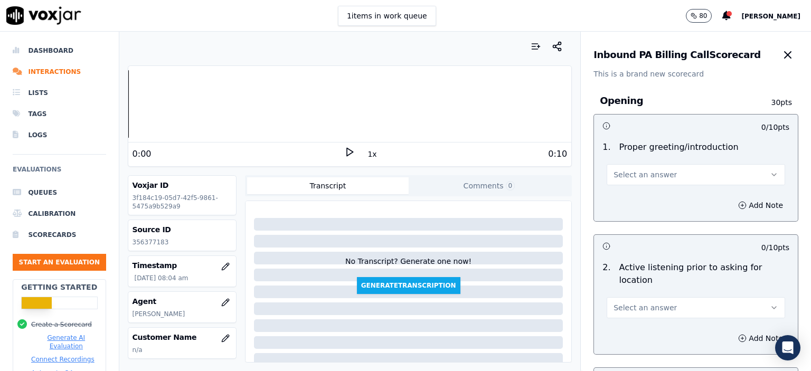
click at [671, 178] on button "Select an answer" at bounding box center [695, 174] width 178 height 21
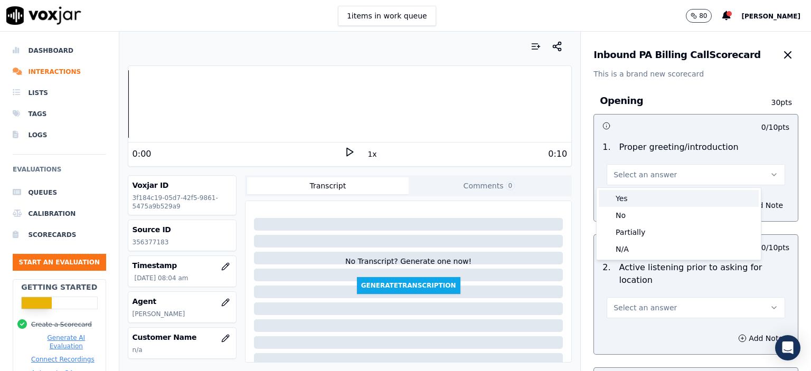
click at [671, 199] on div "Yes" at bounding box center [678, 198] width 160 height 17
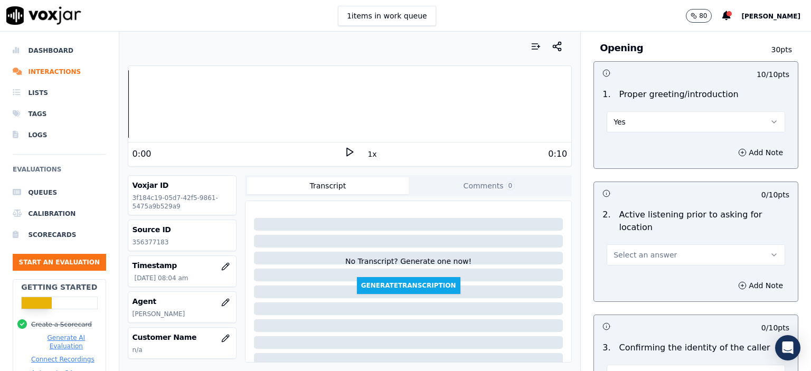
click at [667, 244] on button "Select an answer" at bounding box center [695, 254] width 178 height 21
drag, startPoint x: 664, startPoint y: 253, endPoint x: 663, endPoint y: 260, distance: 7.6
click at [663, 260] on div "Yes" at bounding box center [678, 265] width 160 height 17
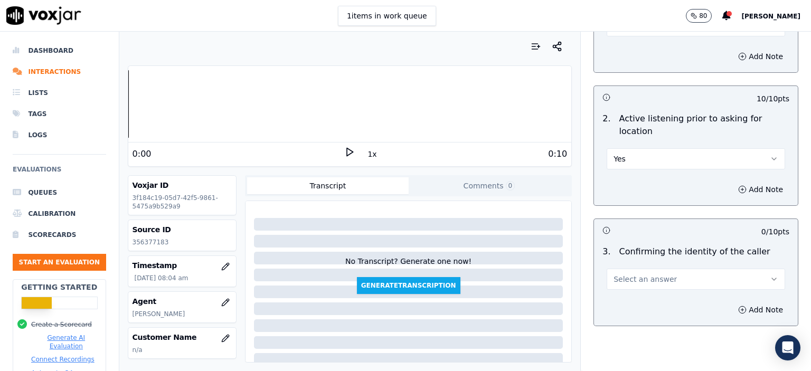
scroll to position [158, 0]
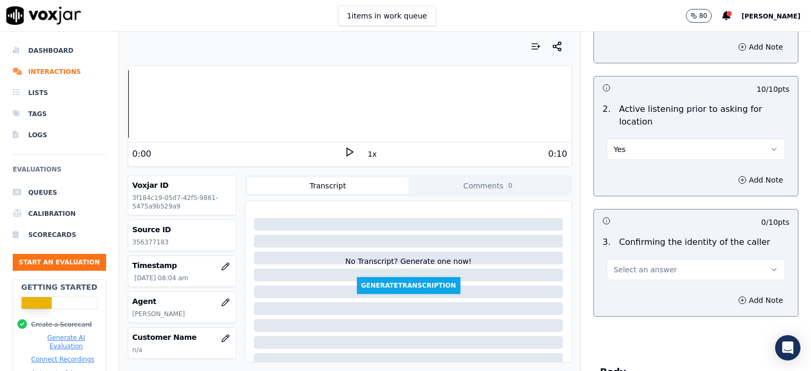
click at [663, 261] on button "Select an answer" at bounding box center [695, 269] width 178 height 21
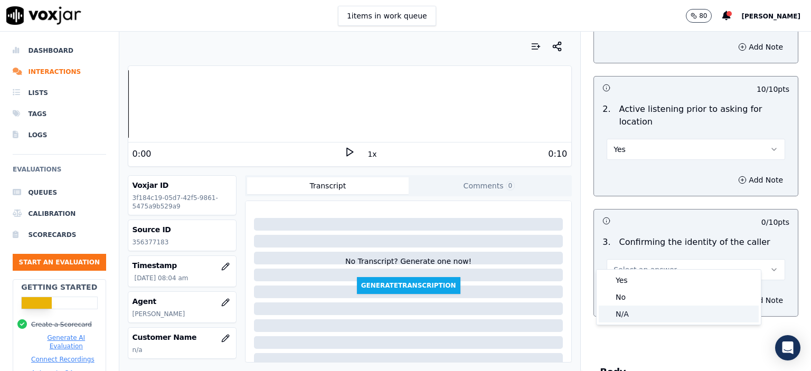
click at [646, 312] on div "N/A" at bounding box center [678, 314] width 160 height 17
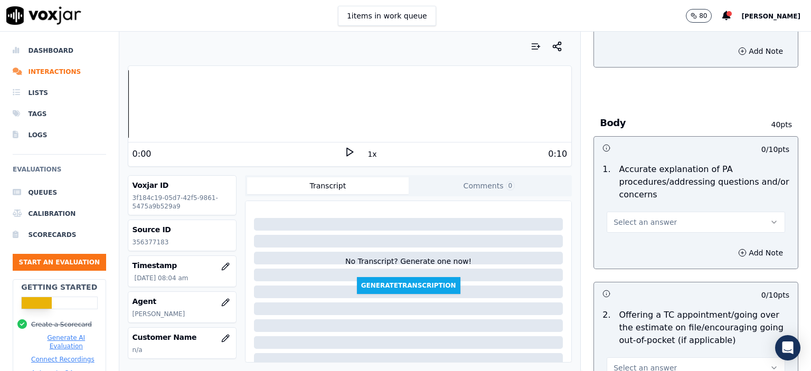
scroll to position [422, 0]
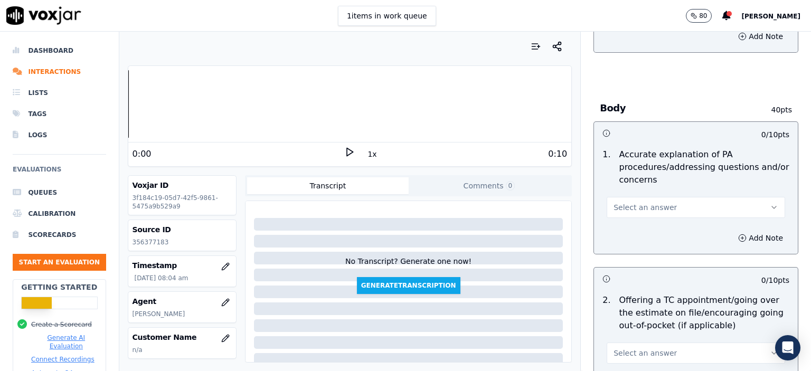
click at [638, 202] on span "Select an answer" at bounding box center [644, 207] width 63 height 11
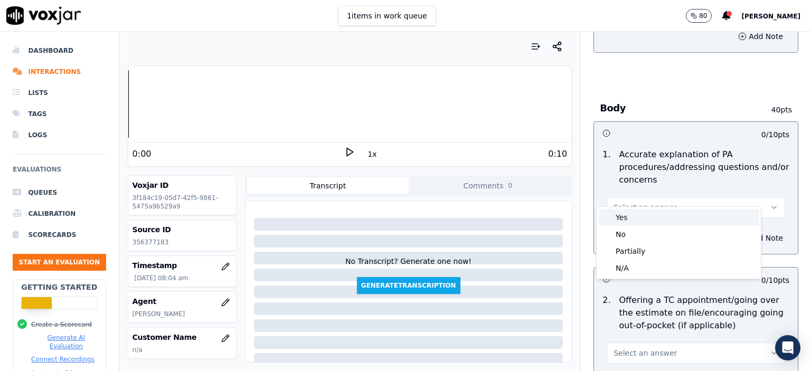
click at [644, 221] on div "Yes" at bounding box center [678, 217] width 160 height 17
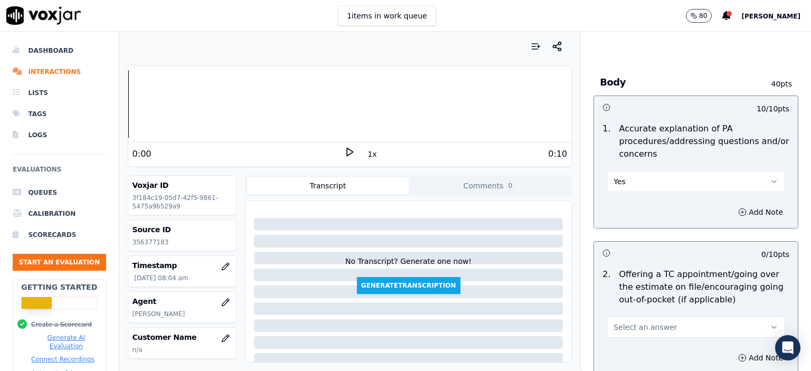
scroll to position [528, 0]
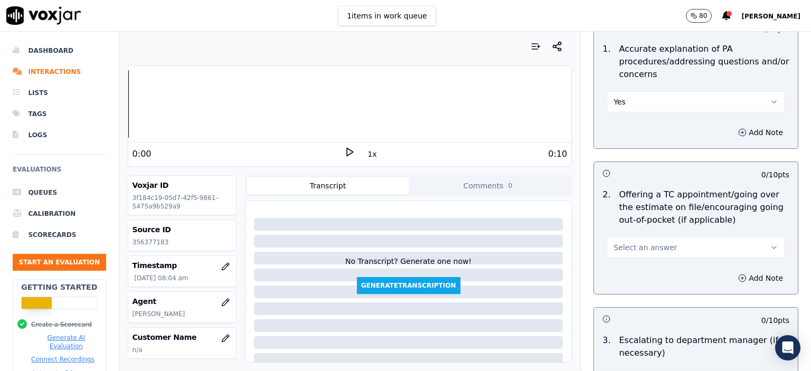
click at [642, 240] on button "Select an answer" at bounding box center [695, 247] width 178 height 21
click at [643, 254] on div "Yes" at bounding box center [678, 257] width 160 height 17
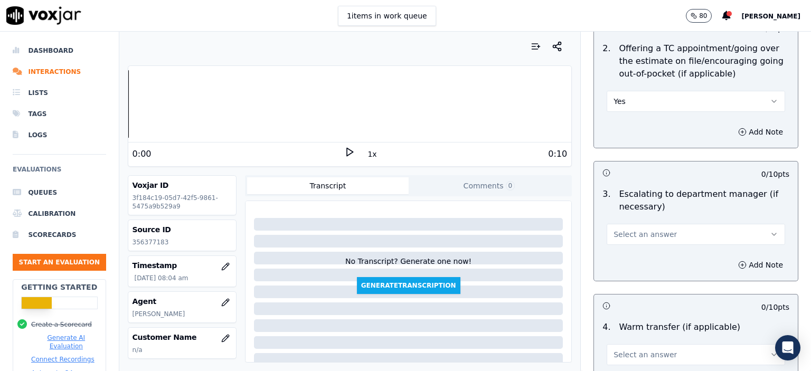
scroll to position [686, 0]
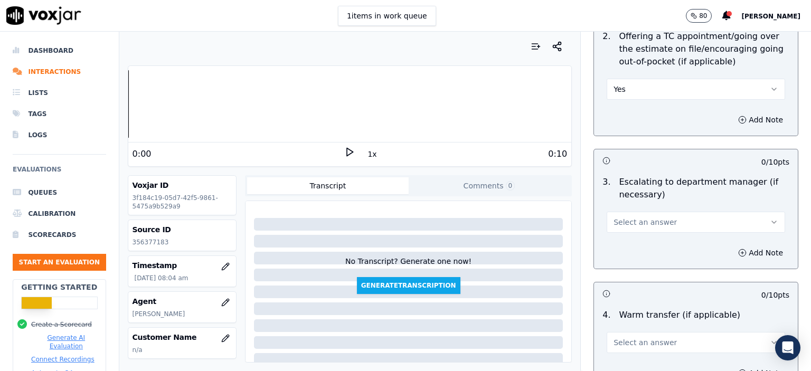
click at [642, 217] on span "Select an answer" at bounding box center [644, 222] width 63 height 11
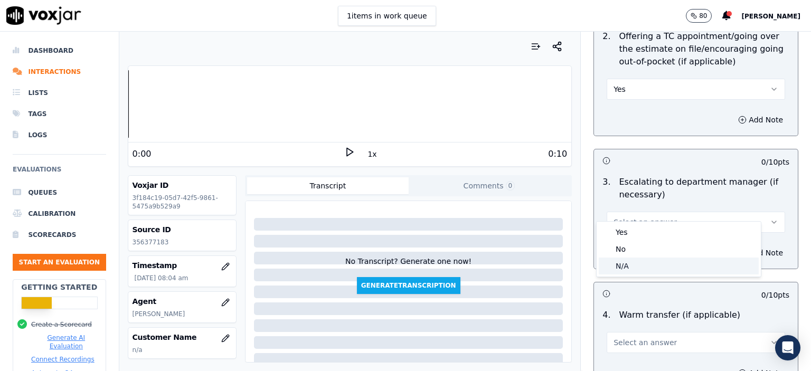
click at [646, 263] on div "N/A" at bounding box center [678, 266] width 160 height 17
click at [651, 335] on button "Select an answer" at bounding box center [695, 342] width 178 height 21
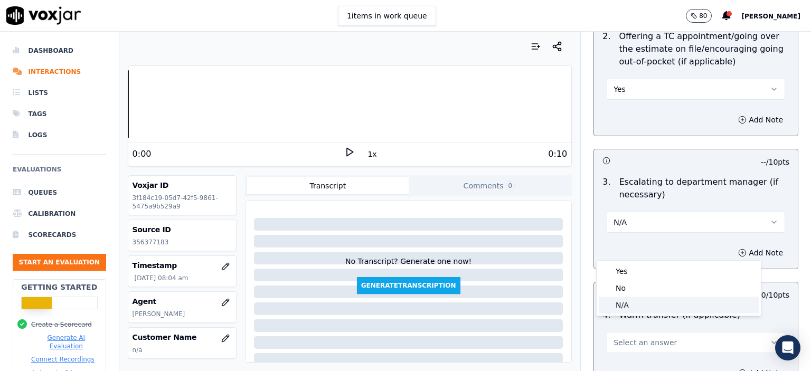
click at [650, 303] on div "N/A" at bounding box center [678, 305] width 160 height 17
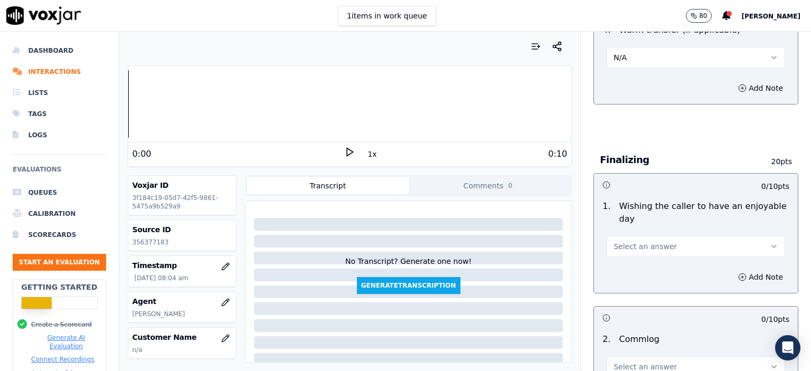
scroll to position [1003, 0]
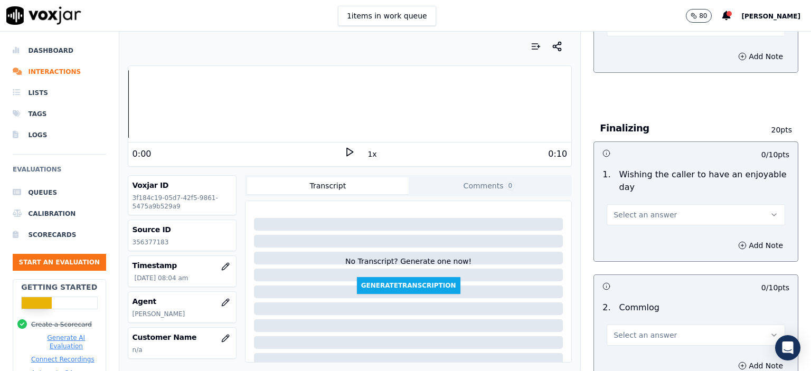
click at [637, 209] on span "Select an answer" at bounding box center [644, 214] width 63 height 11
click at [642, 221] on div "Yes" at bounding box center [678, 224] width 160 height 17
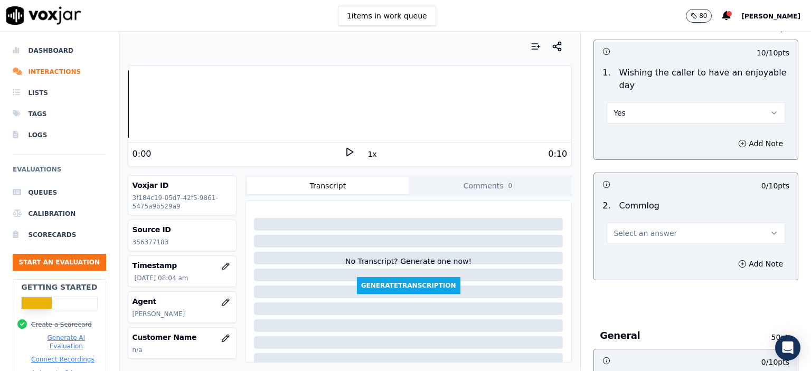
scroll to position [1108, 0]
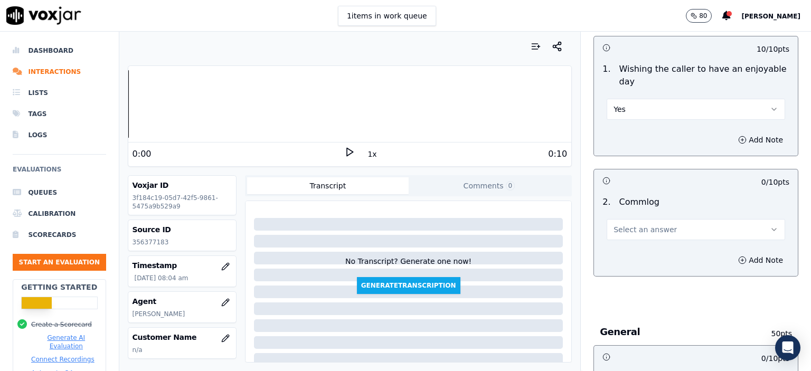
click at [649, 224] on span "Select an answer" at bounding box center [644, 229] width 63 height 11
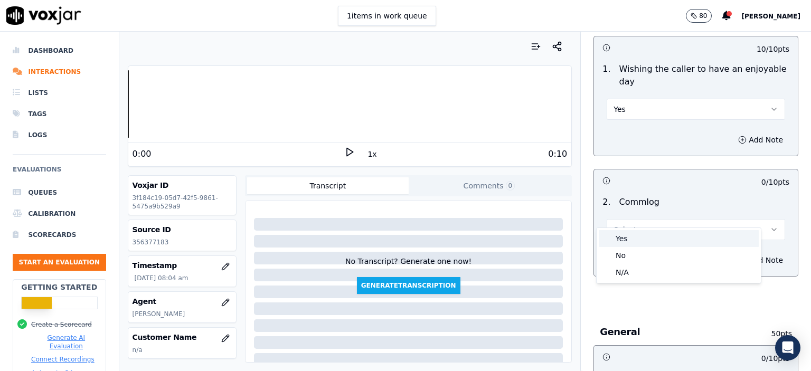
click at [644, 239] on div "Yes" at bounding box center [678, 238] width 160 height 17
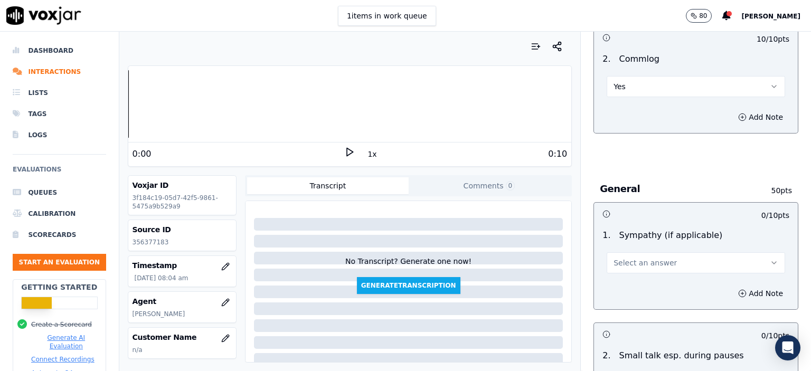
scroll to position [1266, 0]
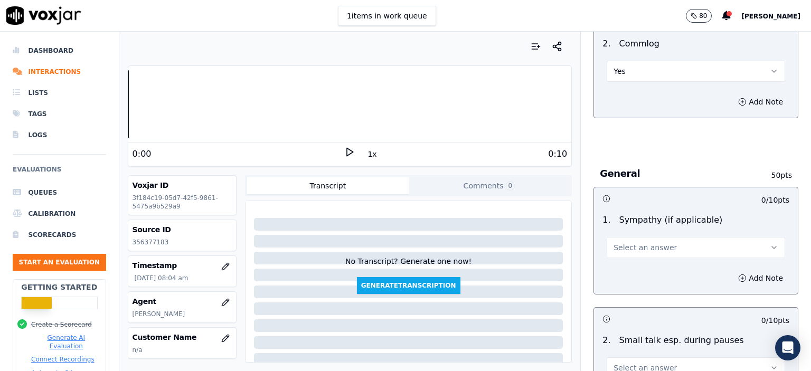
click at [640, 242] on span "Select an answer" at bounding box center [644, 247] width 63 height 11
click at [638, 289] on div "N/A" at bounding box center [678, 290] width 160 height 17
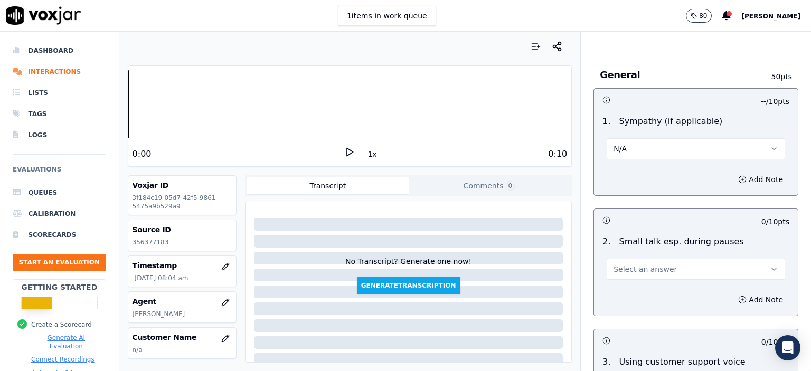
scroll to position [1372, 0]
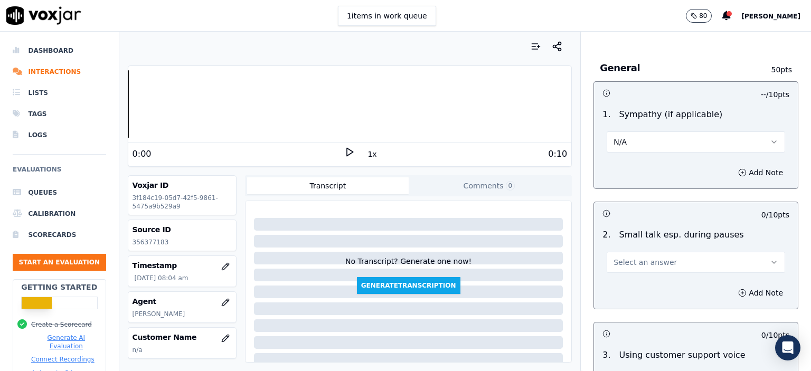
click at [646, 254] on button "Select an answer" at bounding box center [695, 262] width 178 height 21
click at [646, 285] on div "No" at bounding box center [678, 288] width 160 height 17
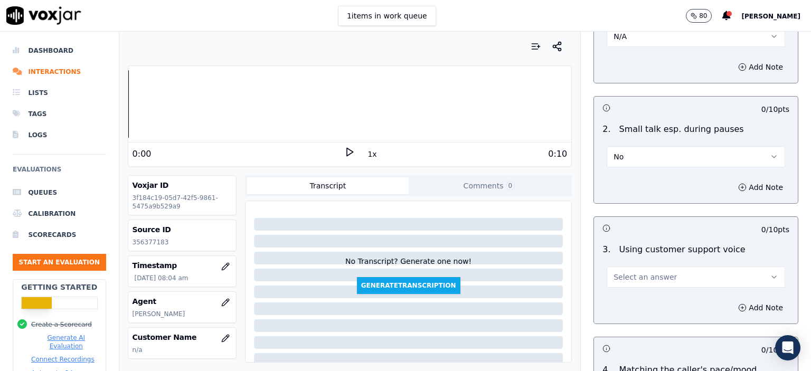
click at [637, 266] on button "Select an answer" at bounding box center [695, 276] width 178 height 21
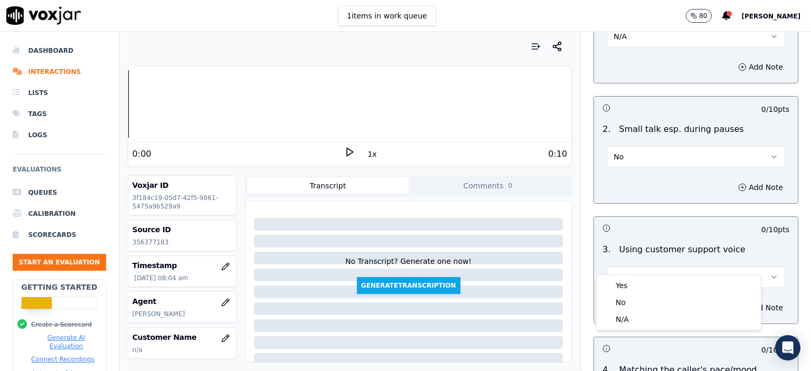
click at [640, 280] on div "Yes" at bounding box center [678, 285] width 160 height 17
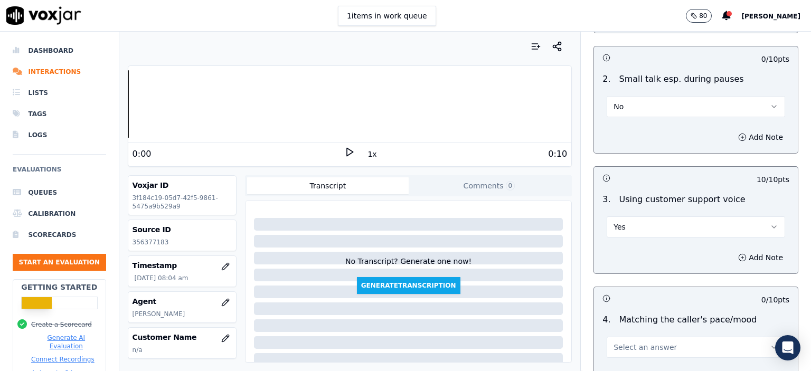
scroll to position [1530, 0]
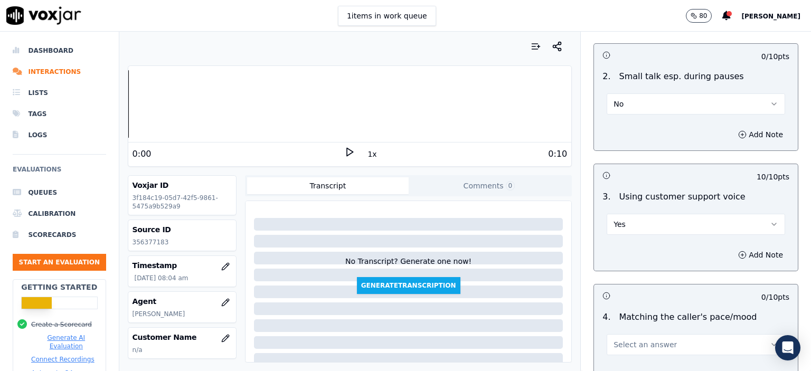
click at [644, 339] on span "Select an answer" at bounding box center [644, 344] width 63 height 11
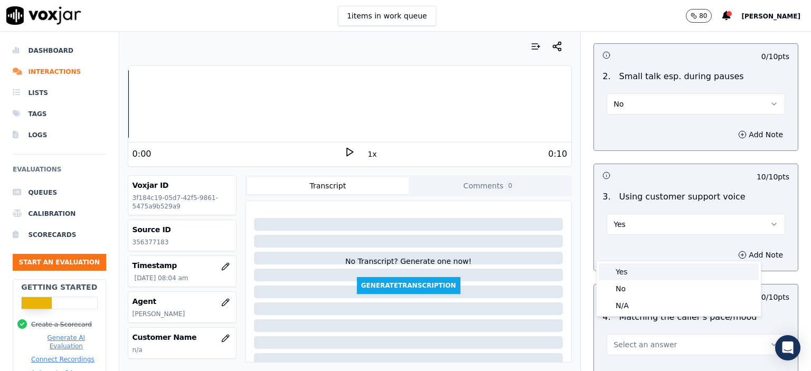
click at [639, 266] on div "Yes" at bounding box center [678, 271] width 160 height 17
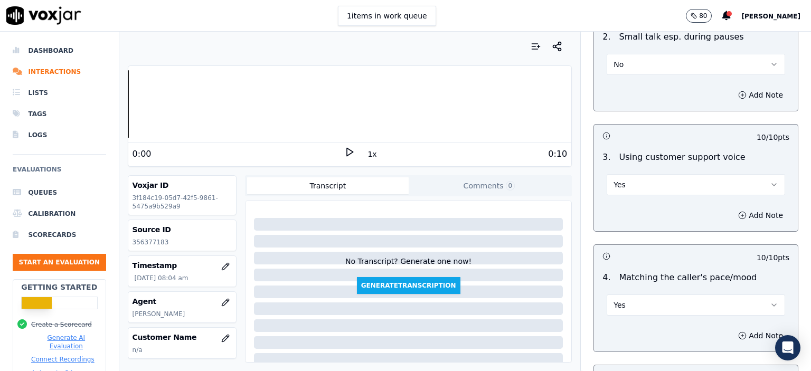
scroll to position [1689, 0]
click at [637, 301] on span "Select an answer" at bounding box center [644, 306] width 63 height 11
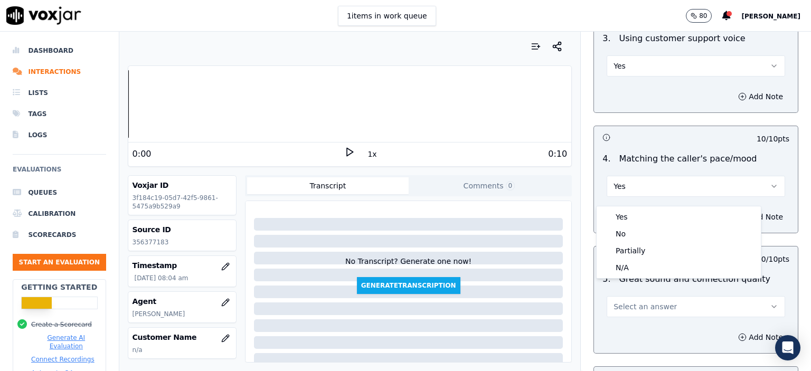
click at [640, 321] on div "Add Note" at bounding box center [696, 337] width 204 height 32
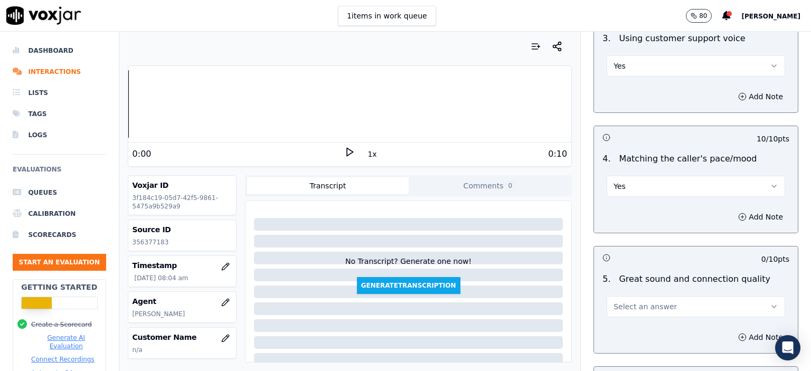
click at [640, 301] on span "Select an answer" at bounding box center [644, 306] width 63 height 11
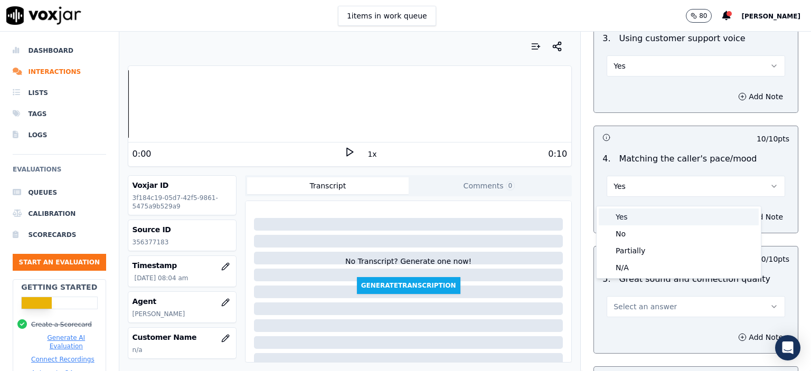
click at [646, 209] on div "Yes" at bounding box center [678, 216] width 160 height 17
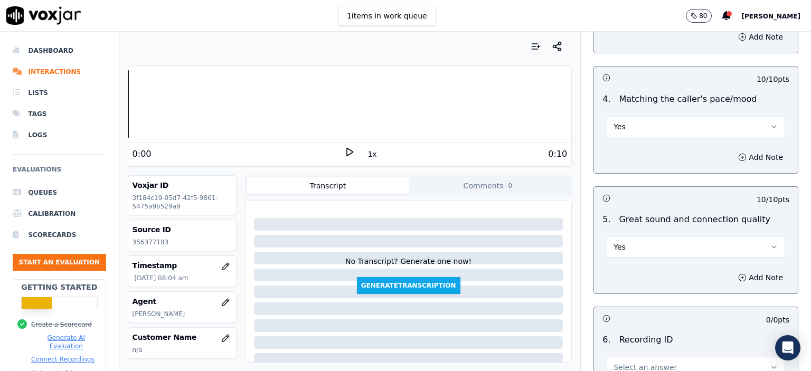
scroll to position [1847, 0]
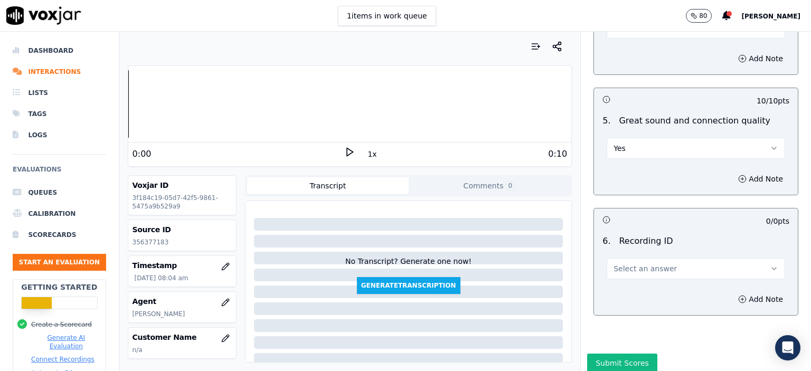
click at [635, 258] on button "Select an answer" at bounding box center [695, 268] width 178 height 21
click at [640, 287] on div "N/A" at bounding box center [678, 282] width 160 height 17
drag, startPoint x: 721, startPoint y: 284, endPoint x: 601, endPoint y: 253, distance: 124.3
click at [738, 295] on icon "button" at bounding box center [742, 299] width 8 height 8
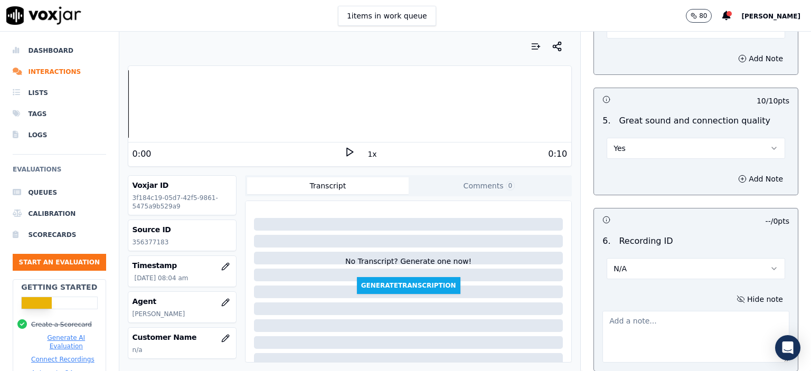
click at [144, 245] on p "356377183" at bounding box center [181, 242] width 99 height 8
copy p "356377183"
click at [666, 342] on textarea at bounding box center [695, 337] width 187 height 52
paste textarea "356377183"
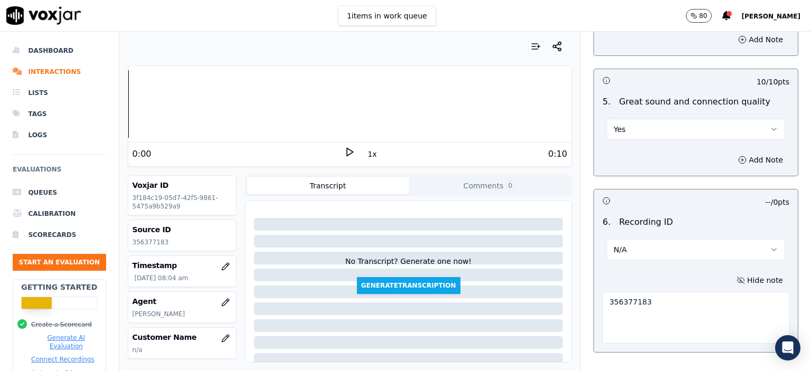
scroll to position [1919, 0]
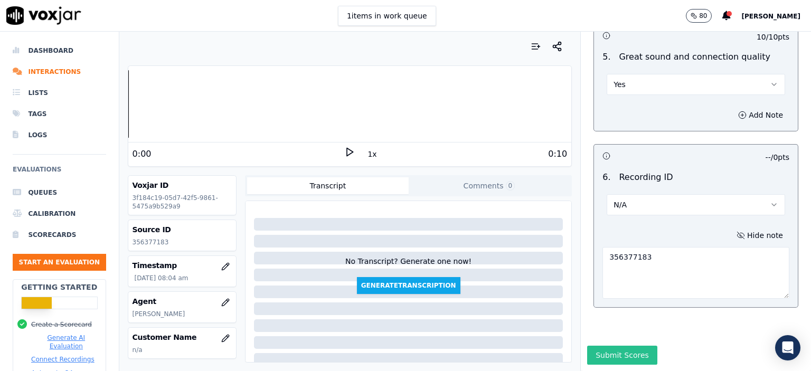
type textarea "356377183"
drag, startPoint x: 609, startPoint y: 330, endPoint x: 604, endPoint y: 327, distance: 6.4
click at [608, 346] on button "Submit Scores" at bounding box center [622, 355] width 70 height 19
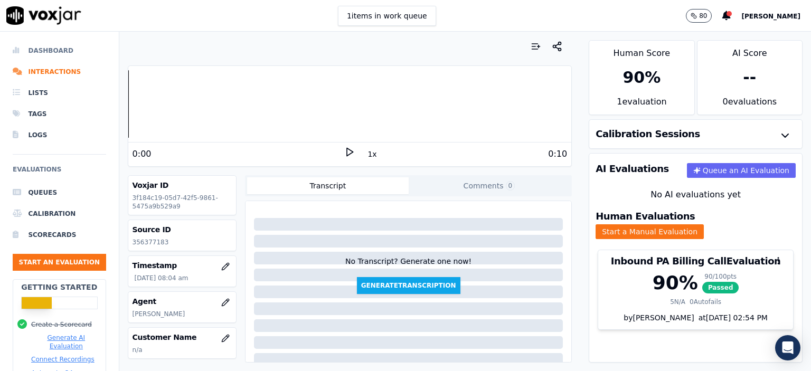
click at [53, 48] on li "Dashboard" at bounding box center [59, 50] width 93 height 21
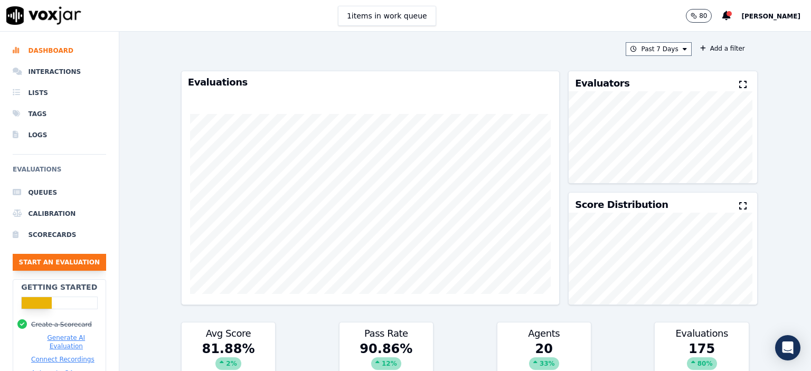
click at [55, 260] on button "Start an Evaluation" at bounding box center [59, 262] width 93 height 17
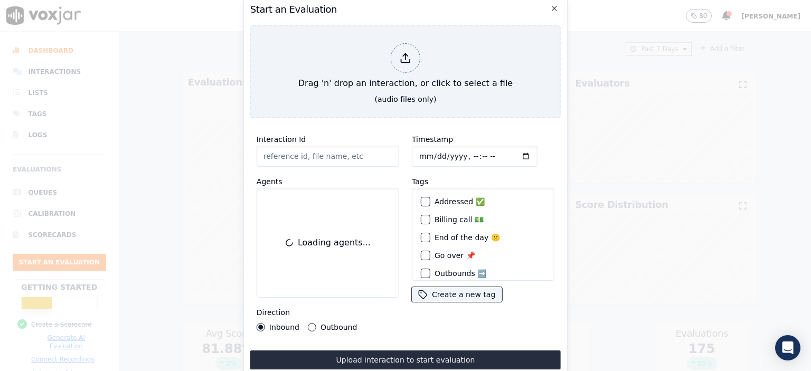
click at [291, 148] on input "Interaction Id" at bounding box center [327, 156] width 142 height 21
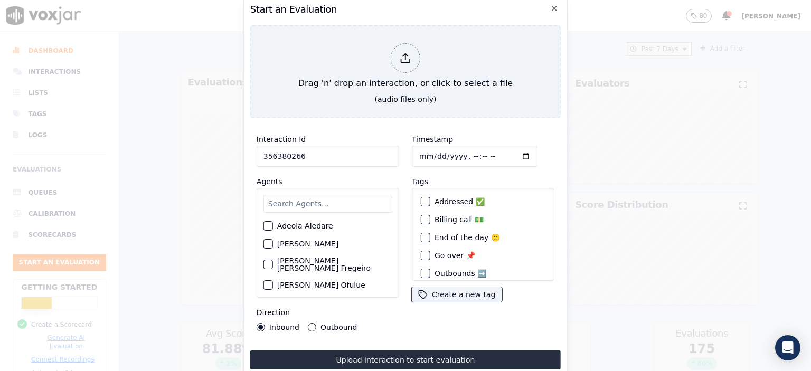
type input "356380266"
click at [304, 201] on input "text" at bounding box center [327, 204] width 129 height 18
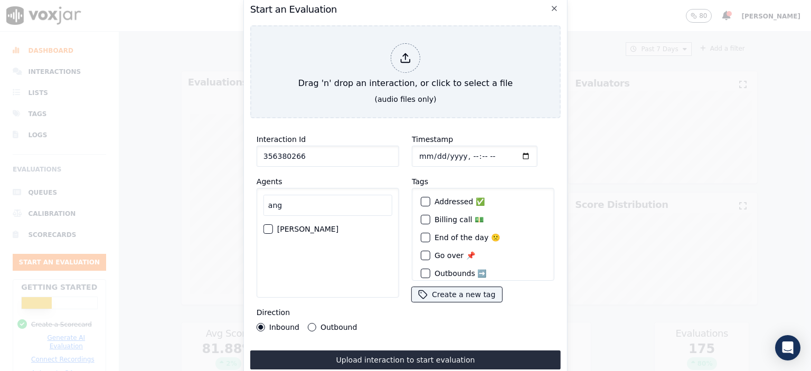
type input "ang"
click at [306, 225] on label "[PERSON_NAME]" at bounding box center [307, 228] width 61 height 7
click at [273, 224] on button "[PERSON_NAME]" at bounding box center [267, 228] width 9 height 9
click at [346, 325] on label "Outbound" at bounding box center [338, 326] width 36 height 7
click at [316, 325] on button "Outbound" at bounding box center [312, 327] width 8 height 8
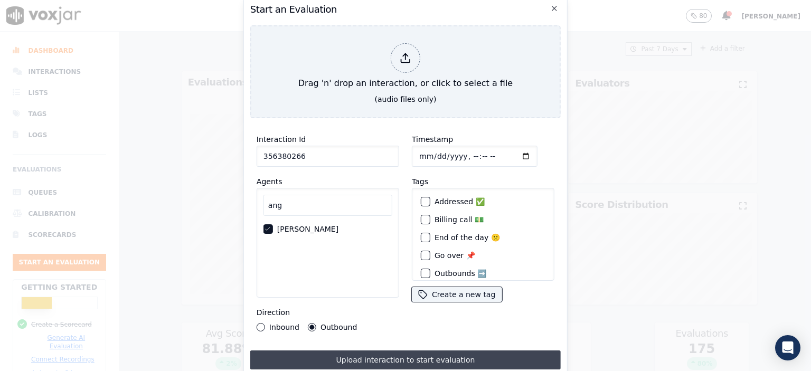
click at [370, 356] on button "Upload interaction to start evaluation" at bounding box center [405, 359] width 310 height 19
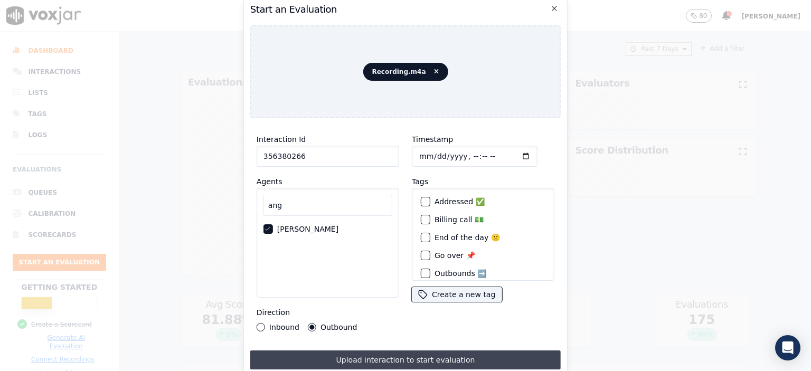
drag, startPoint x: 503, startPoint y: 356, endPoint x: 500, endPoint y: 42, distance: 314.0
click at [503, 356] on button "Upload interaction to start evaluation" at bounding box center [405, 359] width 310 height 19
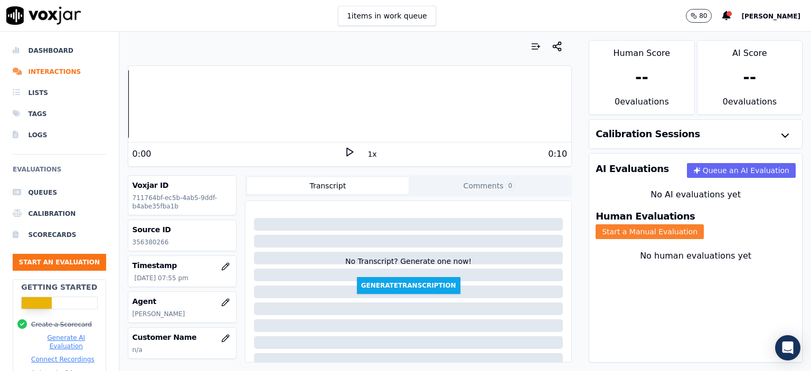
click at [703, 224] on button "Start a Manual Evaluation" at bounding box center [649, 231] width 108 height 15
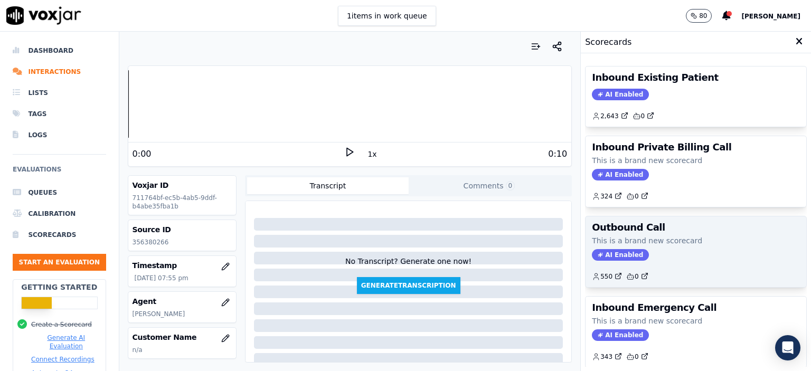
click at [702, 249] on div "AI Enabled" at bounding box center [696, 255] width 208 height 12
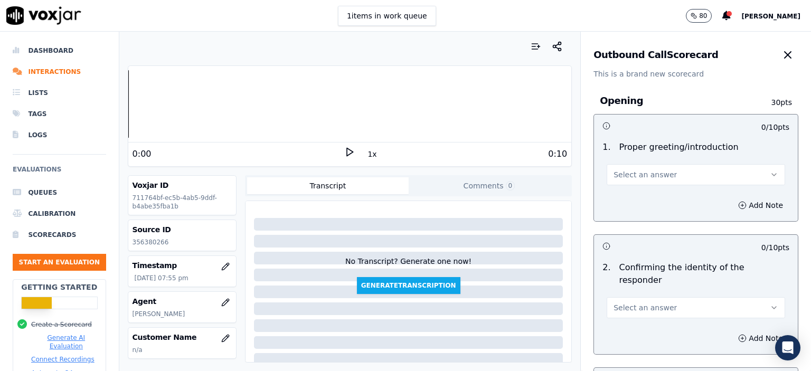
click at [677, 169] on button "Select an answer" at bounding box center [695, 174] width 178 height 21
click at [682, 196] on div "Yes" at bounding box center [678, 198] width 160 height 17
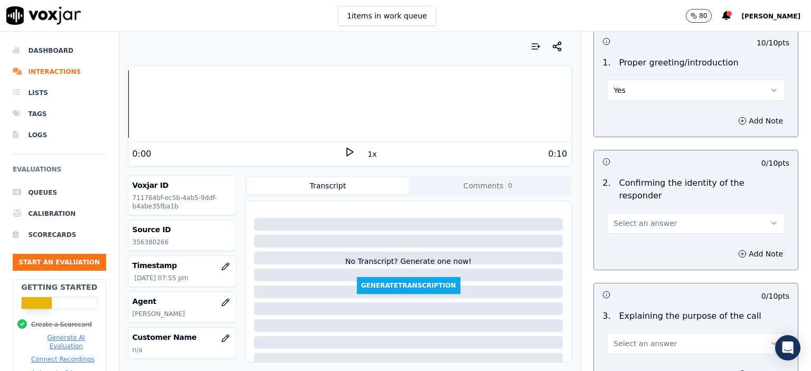
scroll to position [106, 0]
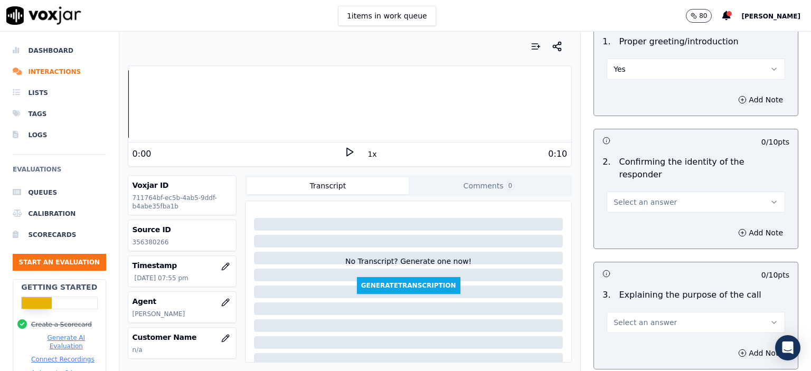
click at [668, 192] on button "Select an answer" at bounding box center [695, 202] width 178 height 21
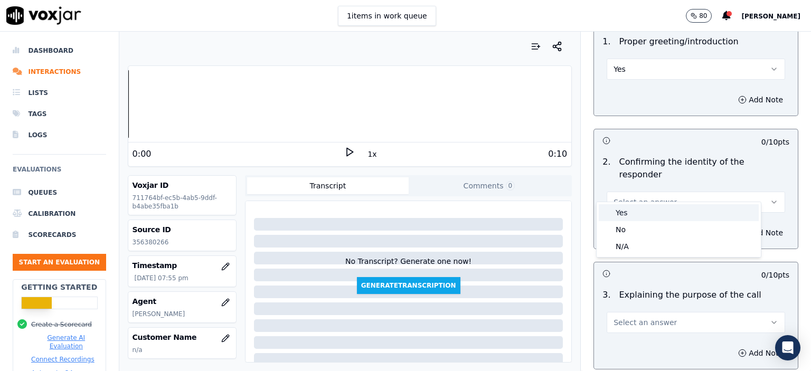
click at [673, 206] on div "Yes" at bounding box center [678, 212] width 160 height 17
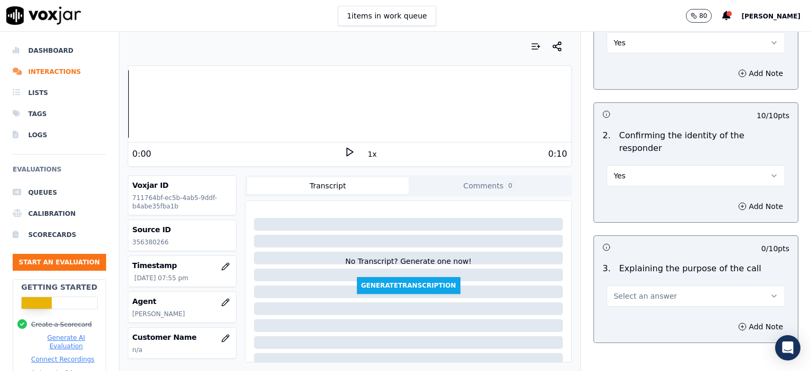
scroll to position [211, 0]
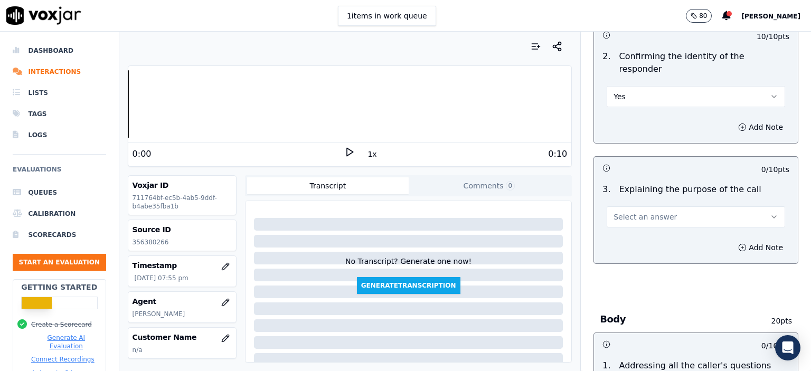
click at [637, 86] on button "Yes" at bounding box center [695, 96] width 178 height 21
click at [640, 127] on div "No" at bounding box center [678, 124] width 160 height 17
click at [656, 212] on span "Select an answer" at bounding box center [644, 217] width 63 height 11
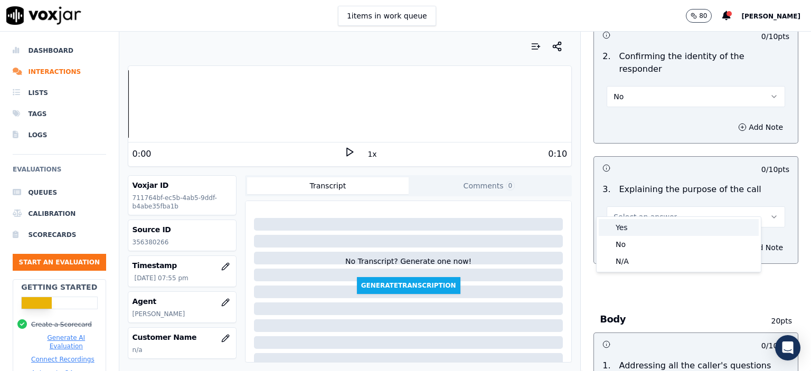
click at [654, 229] on div "Yes" at bounding box center [678, 227] width 160 height 17
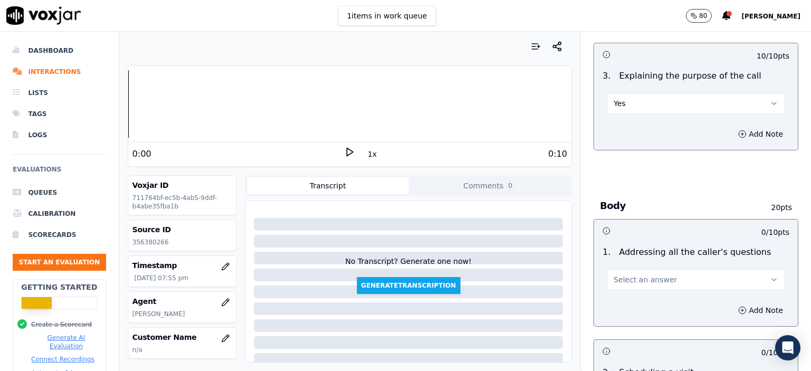
scroll to position [369, 0]
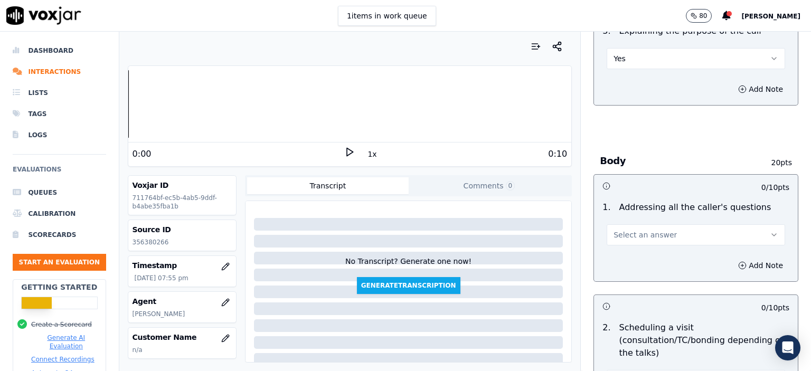
click at [633, 230] on span "Select an answer" at bounding box center [644, 235] width 63 height 11
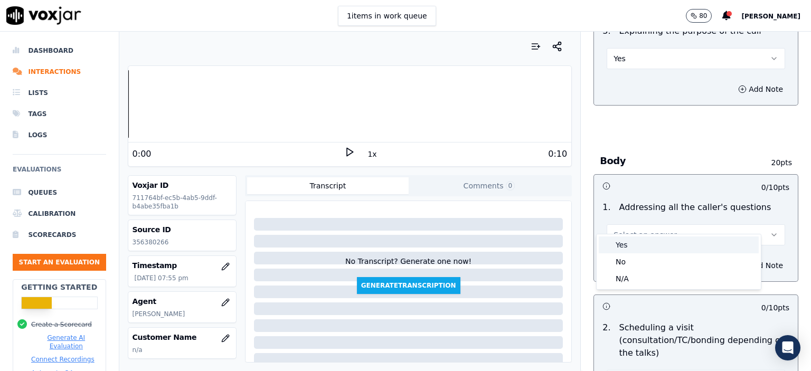
click at [626, 246] on div "Yes" at bounding box center [678, 244] width 160 height 17
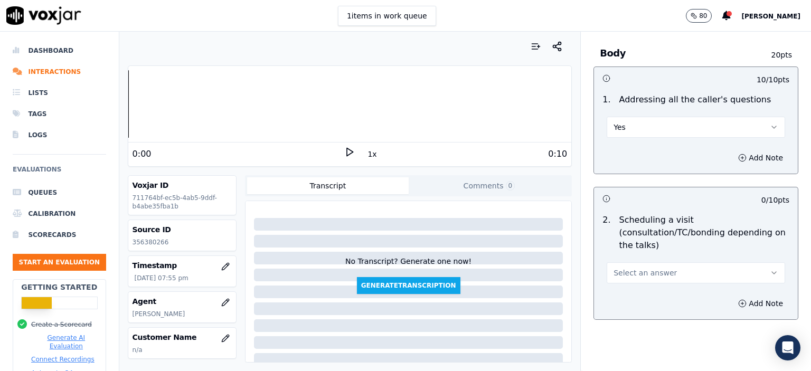
scroll to position [475, 0]
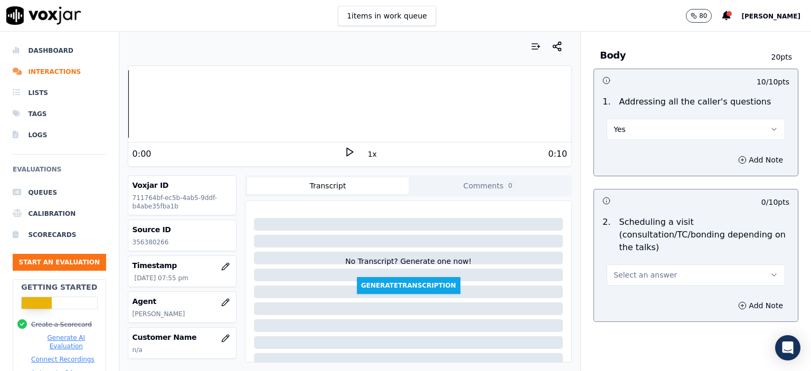
click at [655, 270] on span "Select an answer" at bounding box center [644, 275] width 63 height 11
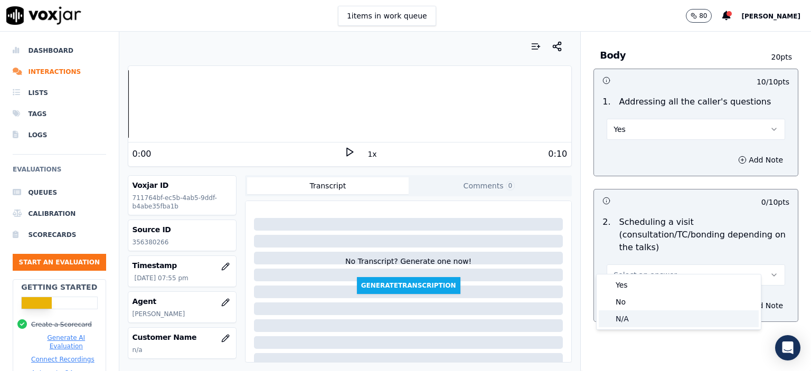
click at [661, 311] on div "N/A" at bounding box center [678, 318] width 160 height 17
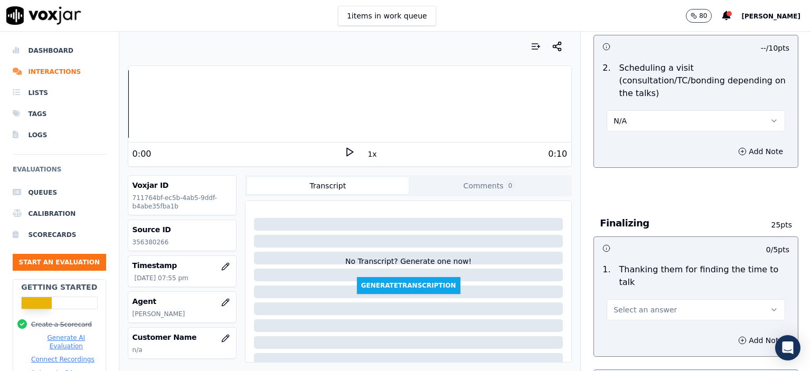
scroll to position [633, 0]
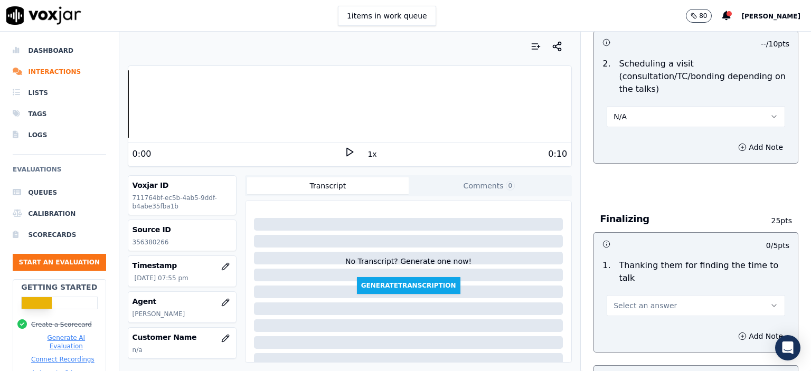
click at [659, 295] on button "Select an answer" at bounding box center [695, 305] width 178 height 21
click at [644, 318] on div "No" at bounding box center [678, 319] width 160 height 17
click at [131, 240] on div "Source ID 356380266" at bounding box center [182, 235] width 108 height 31
copy p "356380266"
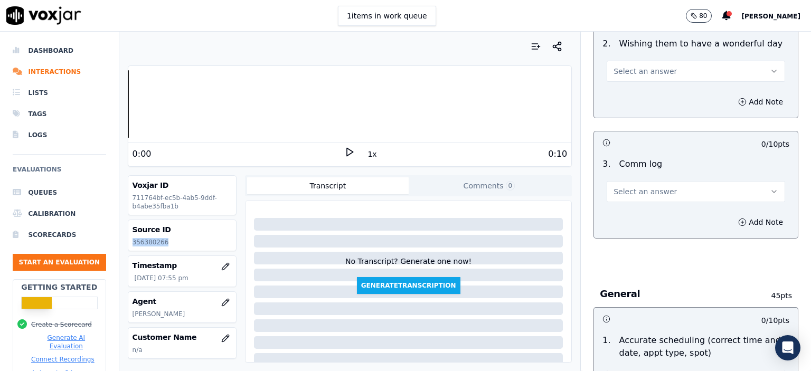
scroll to position [1003, 0]
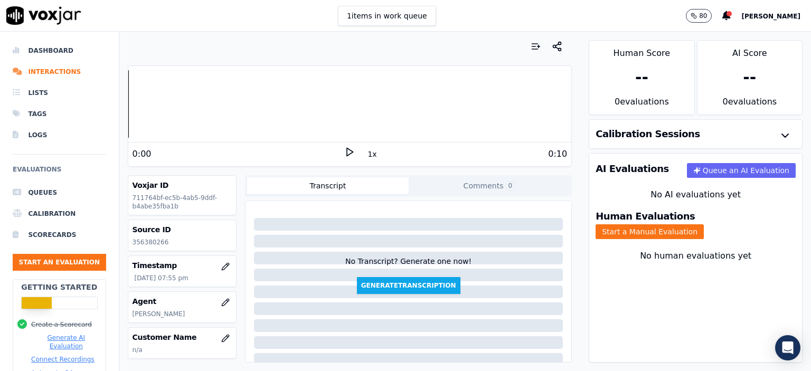
click at [152, 242] on p "356380266" at bounding box center [181, 242] width 99 height 8
copy p "356380266"
click at [158, 240] on p "356380266" at bounding box center [181, 242] width 99 height 8
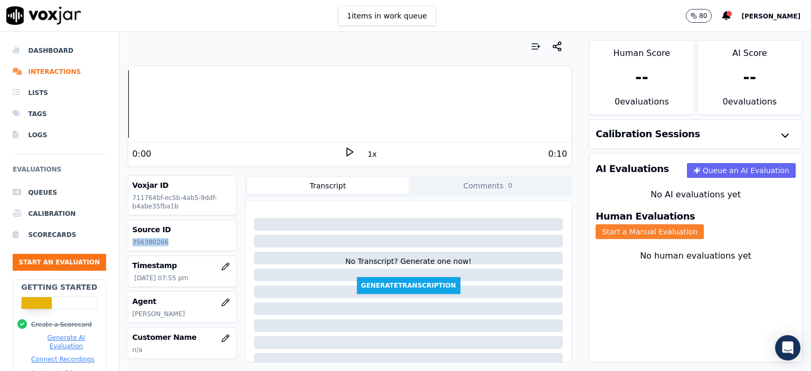
click at [550, 224] on button "Start a Manual Evaluation" at bounding box center [649, 231] width 108 height 15
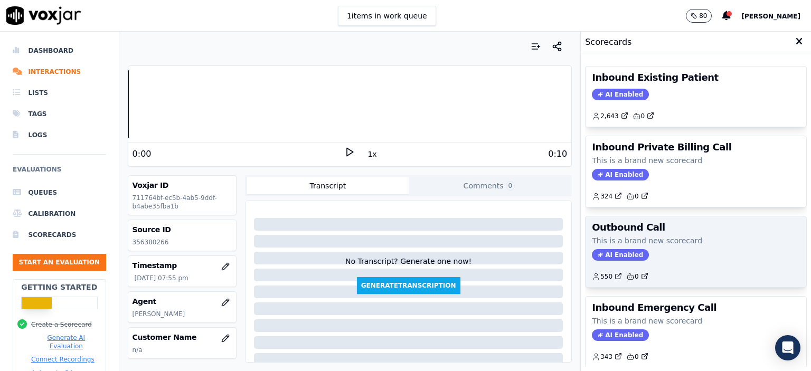
click at [550, 244] on div "Outbound Call This is a brand new scorecard AI Enabled 550 0" at bounding box center [695, 251] width 221 height 71
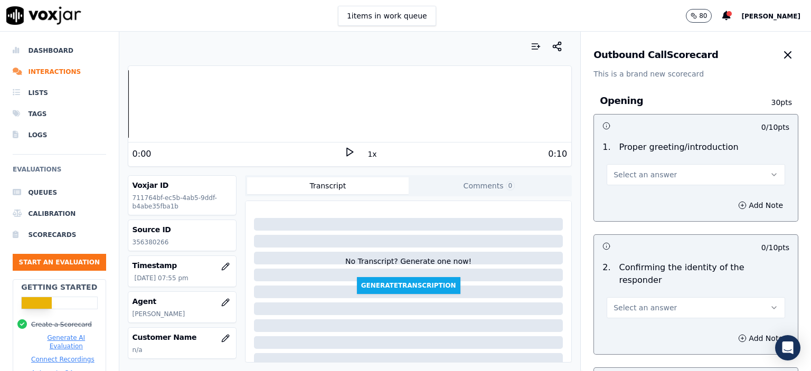
click at [550, 180] on button "Select an answer" at bounding box center [695, 174] width 178 height 21
click at [550, 199] on div "Yes" at bounding box center [678, 198] width 160 height 17
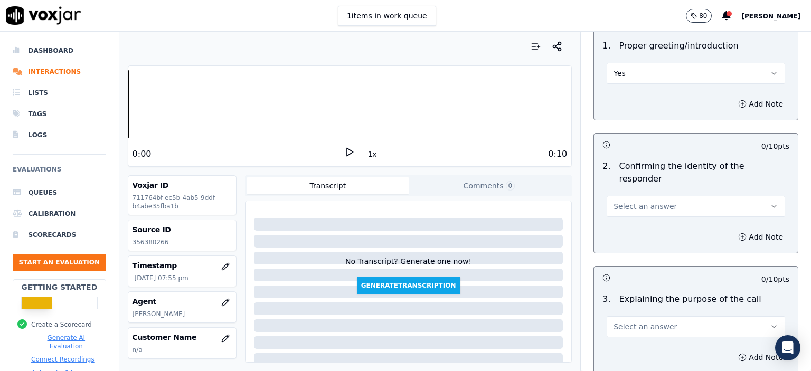
scroll to position [106, 0]
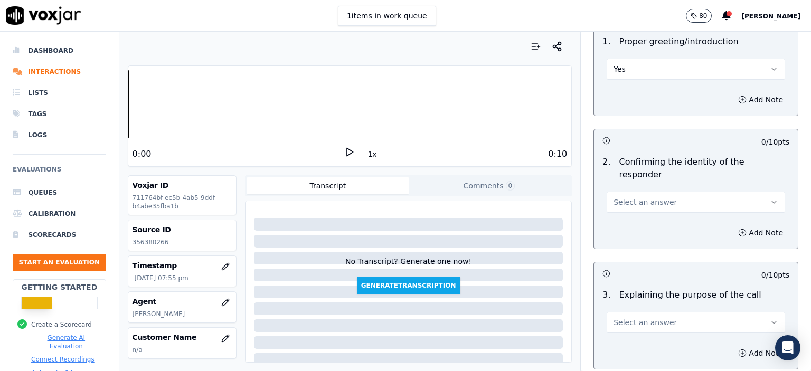
click at [550, 197] on span "Select an answer" at bounding box center [644, 202] width 63 height 11
click at [550, 225] on div "No" at bounding box center [678, 229] width 160 height 17
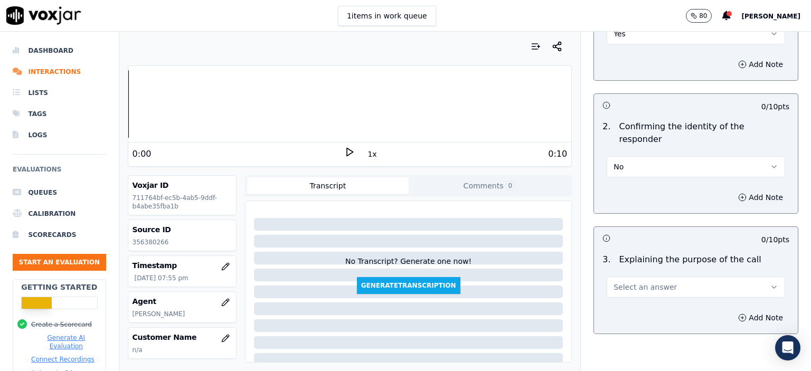
scroll to position [211, 0]
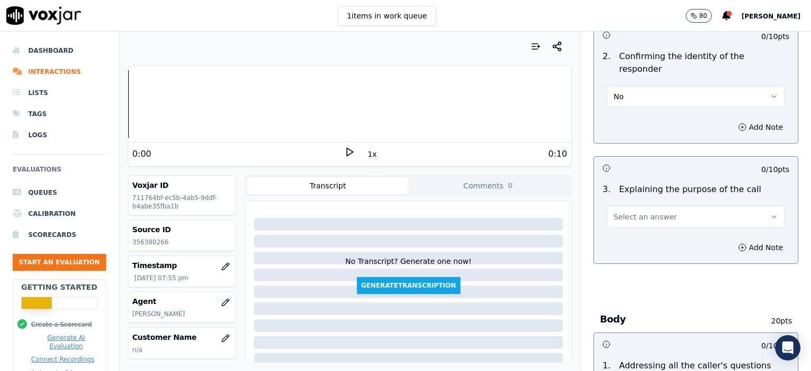
click at [550, 212] on span "Select an answer" at bounding box center [644, 217] width 63 height 11
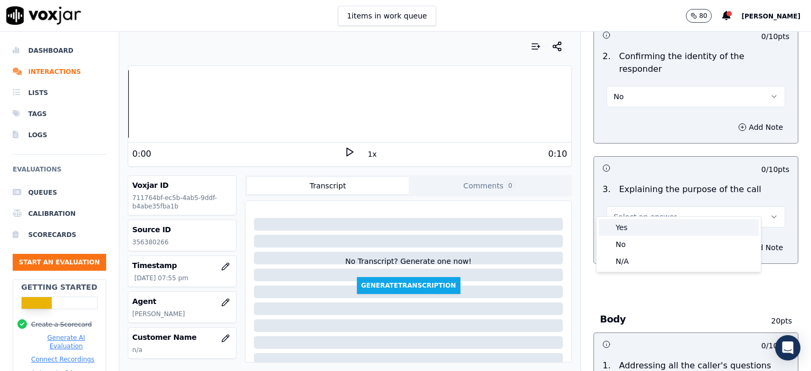
click at [550, 232] on div "Yes" at bounding box center [678, 227] width 160 height 17
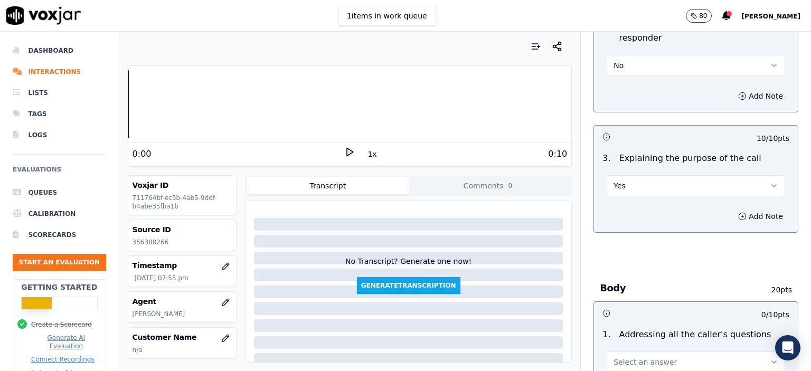
scroll to position [369, 0]
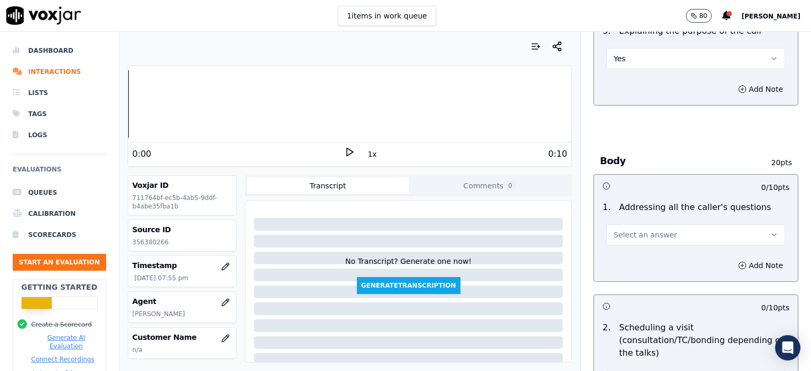
click at [550, 230] on span "Select an answer" at bounding box center [644, 235] width 63 height 11
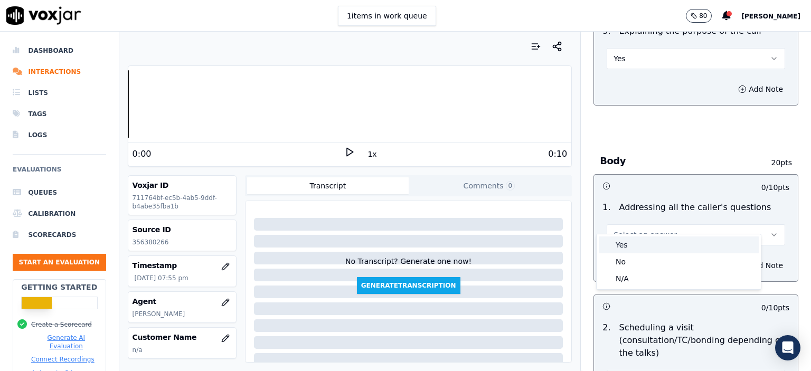
click at [550, 248] on div "Yes" at bounding box center [678, 244] width 160 height 17
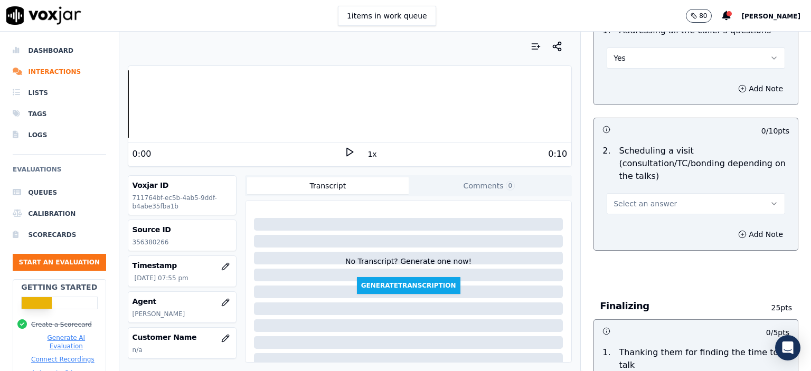
scroll to position [580, 0]
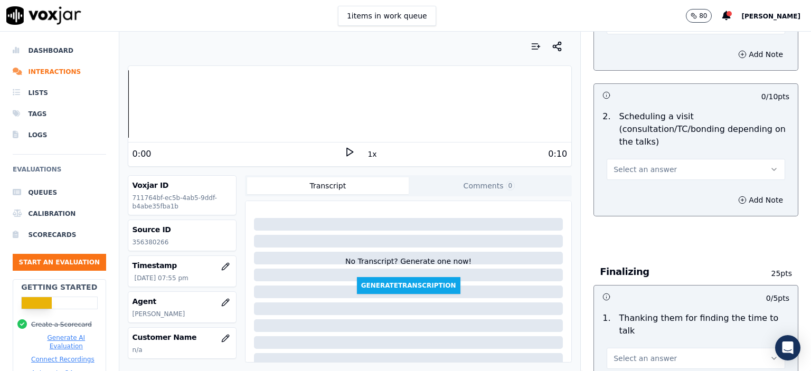
click at [550, 164] on span "Select an answer" at bounding box center [644, 169] width 63 height 11
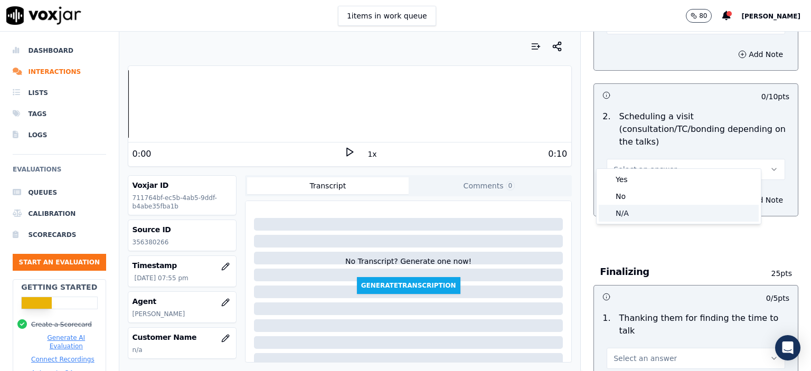
click at [550, 218] on div "N/A" at bounding box center [678, 213] width 160 height 17
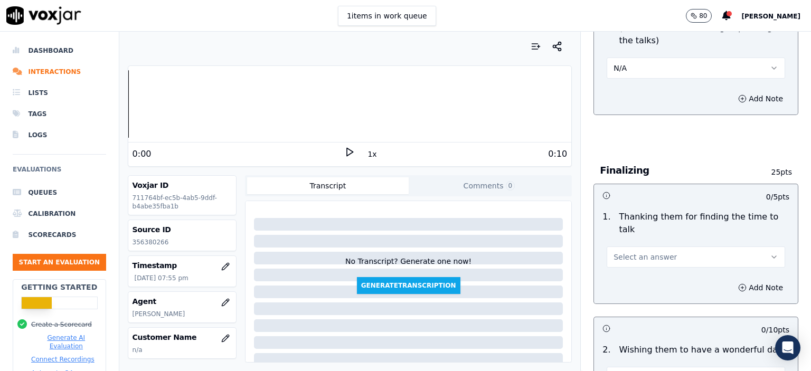
scroll to position [686, 0]
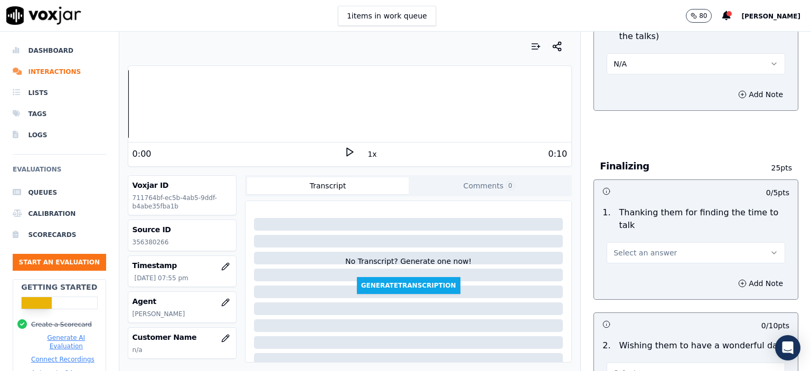
click at [550, 247] on span "Select an answer" at bounding box center [644, 252] width 63 height 11
click at [550, 265] on div "No" at bounding box center [678, 267] width 160 height 17
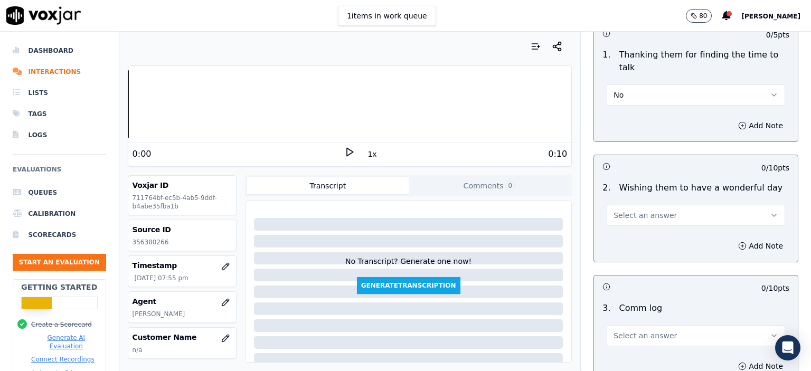
scroll to position [844, 0]
click at [550, 204] on button "Select an answer" at bounding box center [695, 214] width 178 height 21
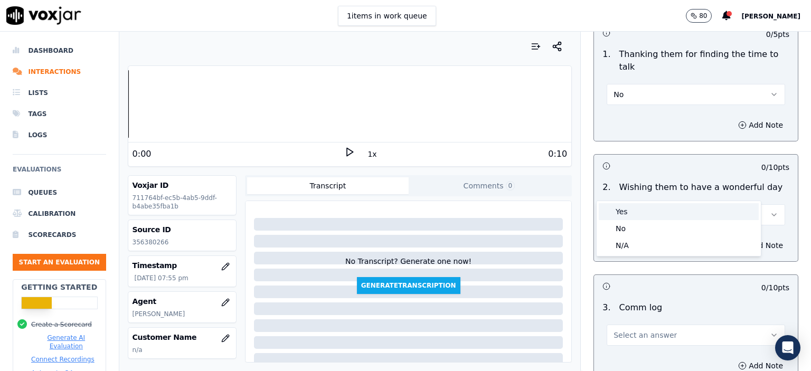
click at [550, 215] on div "Yes" at bounding box center [678, 211] width 160 height 17
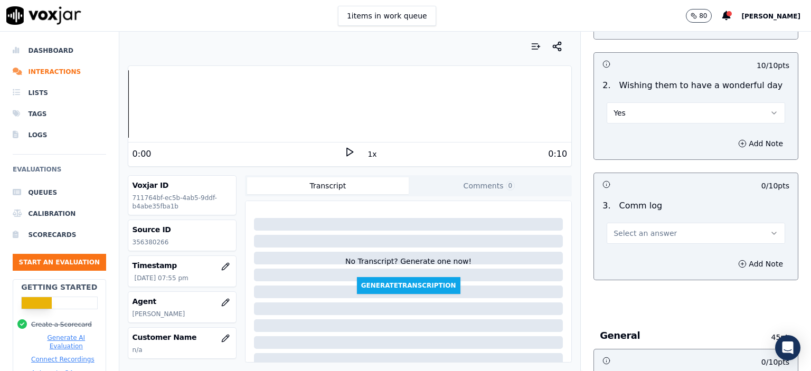
scroll to position [950, 0]
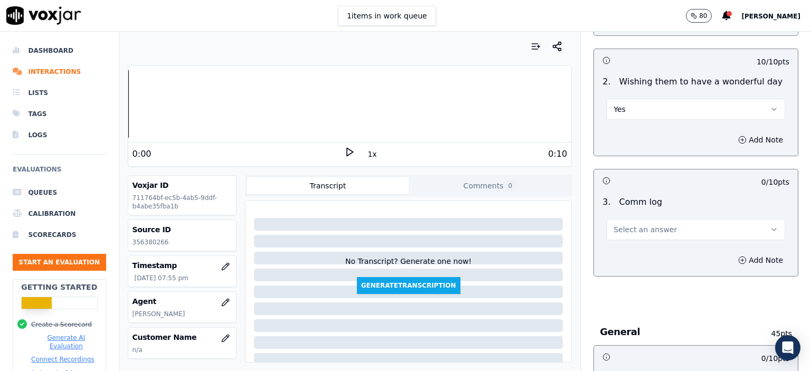
click at [550, 224] on span "Select an answer" at bounding box center [644, 229] width 63 height 11
click at [550, 245] on div "No" at bounding box center [678, 243] width 160 height 17
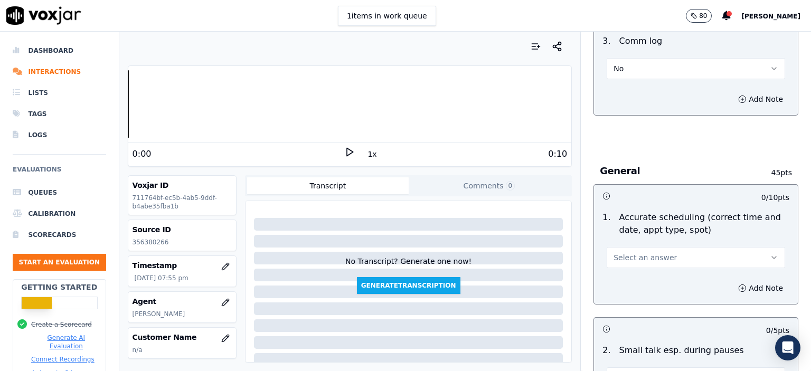
scroll to position [1161, 0]
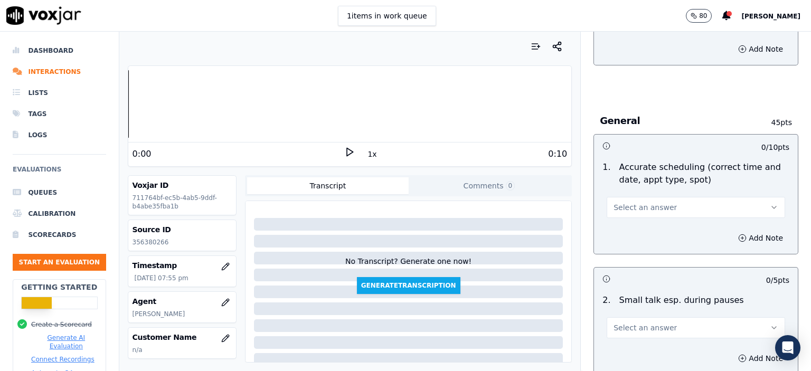
click at [550, 202] on span "Select an answer" at bounding box center [644, 207] width 63 height 11
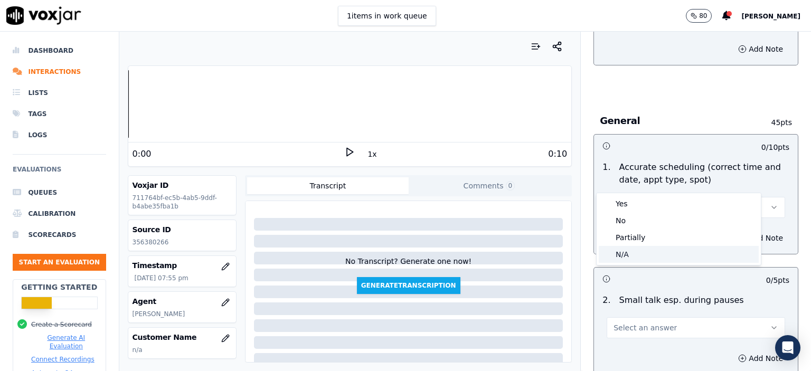
click at [550, 261] on div "N/A" at bounding box center [678, 254] width 160 height 17
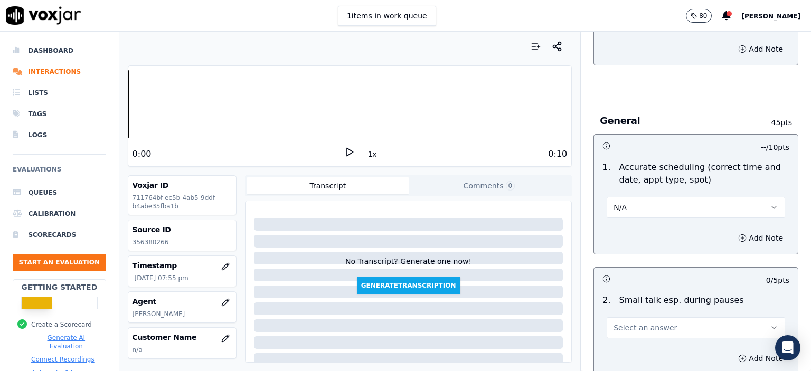
click at [550, 317] on button "Select an answer" at bounding box center [695, 327] width 178 height 21
click at [550, 337] on div "No" at bounding box center [678, 340] width 160 height 17
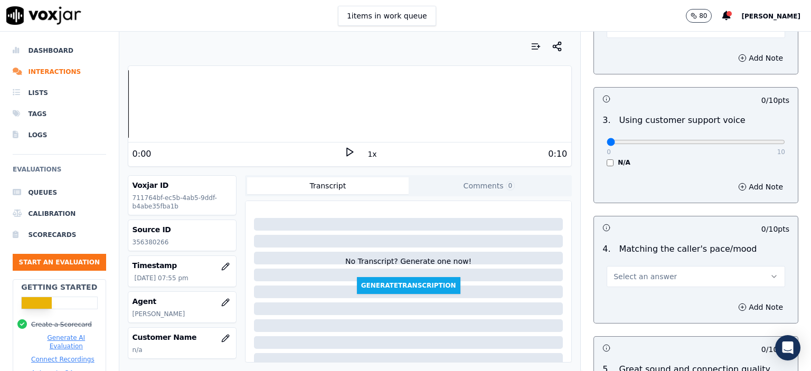
scroll to position [1477, 0]
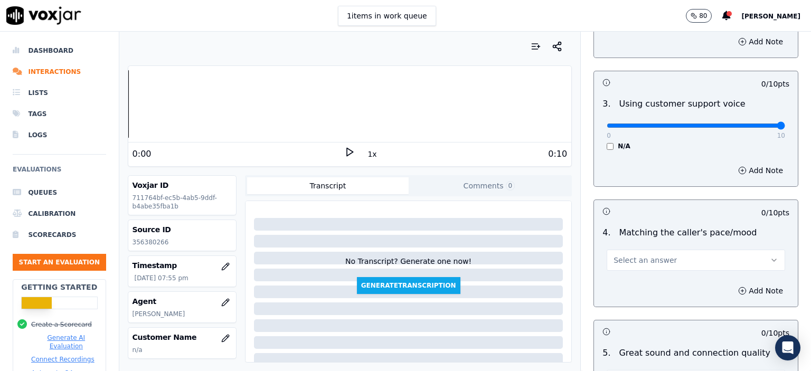
drag, startPoint x: 603, startPoint y: 99, endPoint x: 758, endPoint y: 102, distance: 155.7
type input "10"
click at [550, 123] on input "range" at bounding box center [695, 125] width 178 height 4
click at [550, 250] on button "Select an answer" at bounding box center [695, 260] width 178 height 21
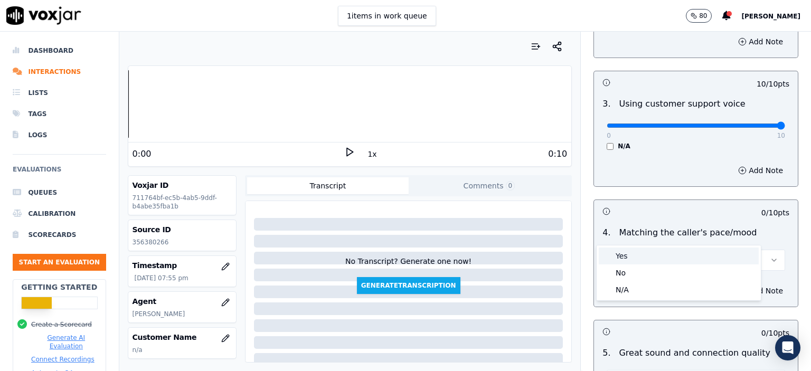
click at [550, 260] on div "Yes" at bounding box center [678, 255] width 160 height 17
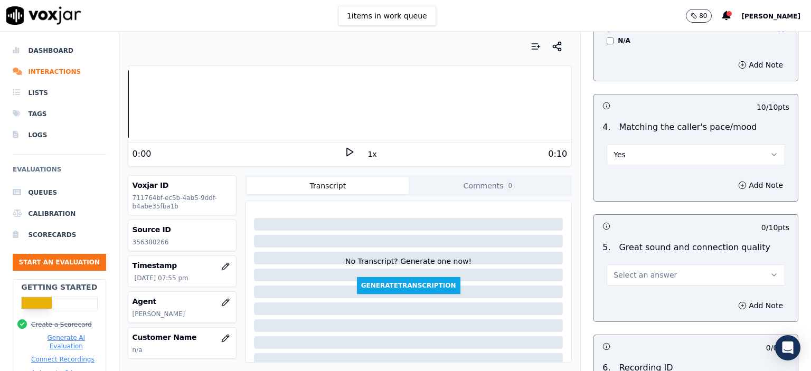
click at [550, 264] on button "Select an answer" at bounding box center [695, 274] width 178 height 21
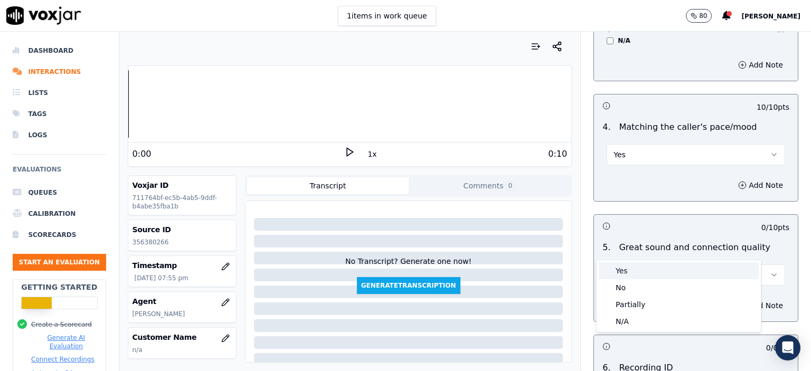
click at [550, 269] on div "Yes" at bounding box center [678, 270] width 160 height 17
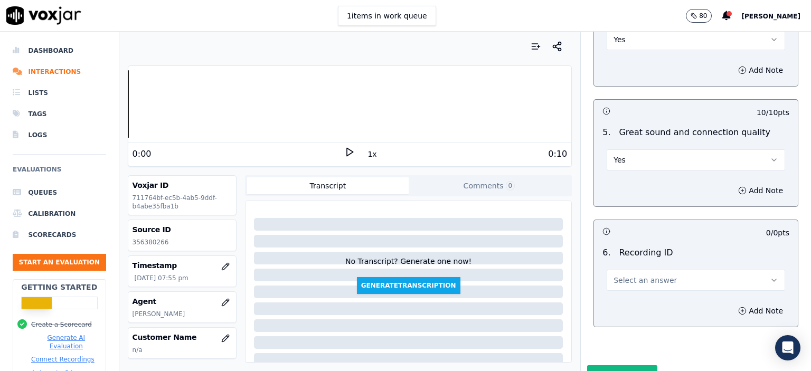
scroll to position [1713, 0]
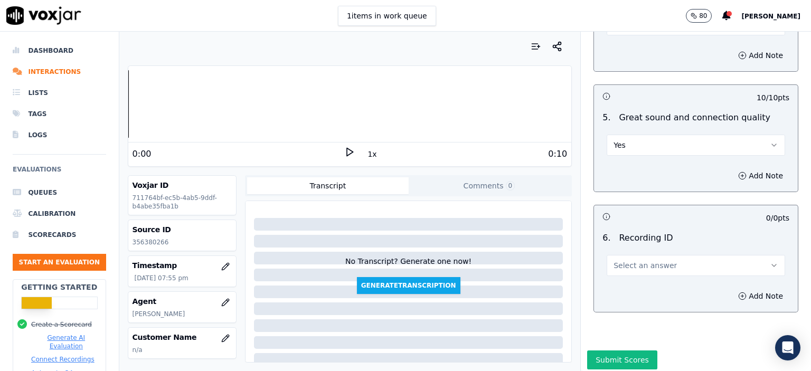
click at [550, 255] on button "Select an answer" at bounding box center [695, 265] width 178 height 21
click at [550, 274] on div "N/A" at bounding box center [678, 267] width 160 height 17
click at [550, 289] on button "Add Note" at bounding box center [760, 296] width 58 height 15
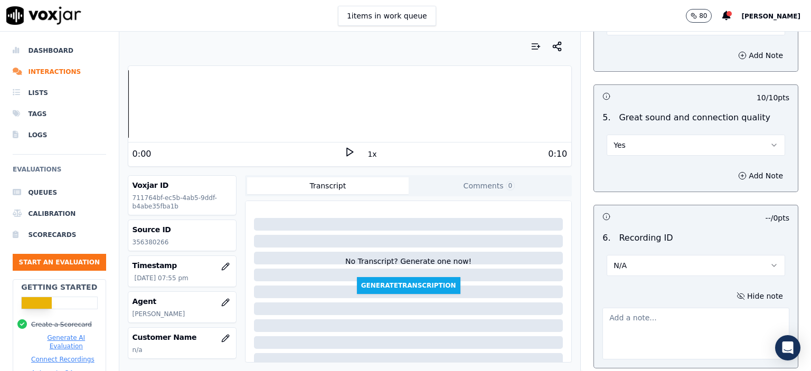
click at [149, 241] on p "356380266" at bounding box center [181, 242] width 99 height 8
copy p "356380266"
click at [550, 309] on textarea at bounding box center [695, 334] width 187 height 52
paste textarea "356380266"
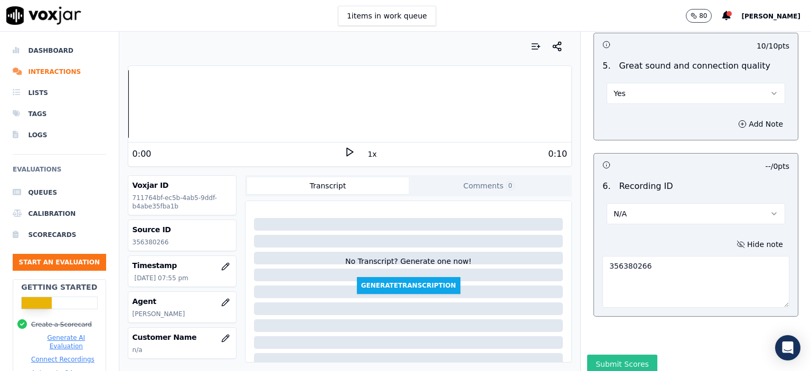
scroll to position [1769, 0]
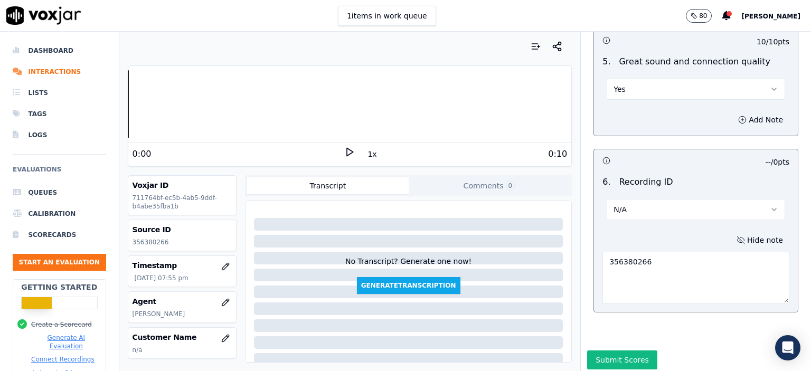
type textarea "356380266"
click at [550, 350] on button "Submit Scores" at bounding box center [622, 359] width 70 height 19
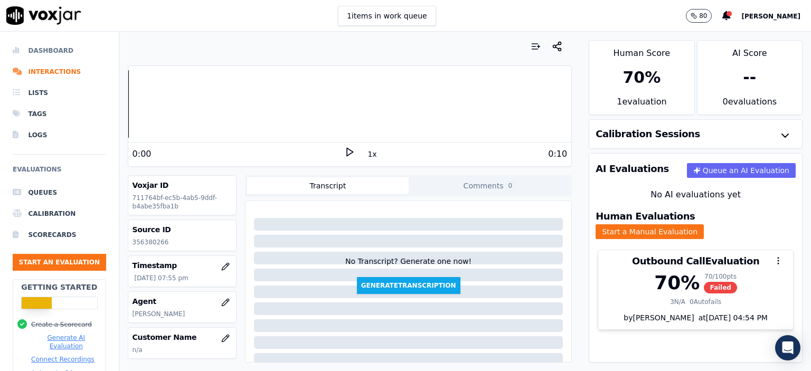
click at [45, 49] on li "Dashboard" at bounding box center [59, 50] width 93 height 21
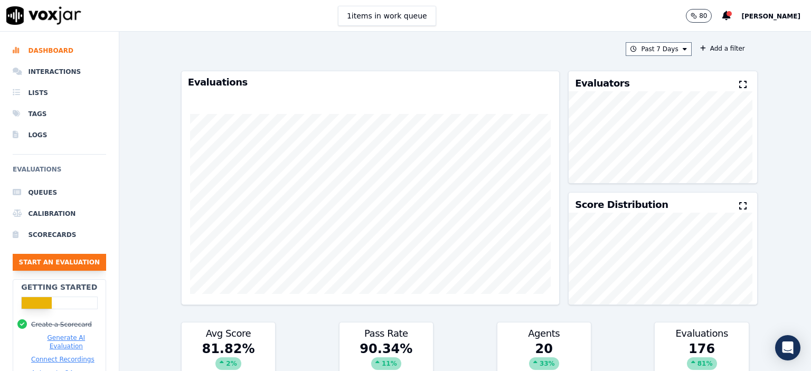
click at [45, 255] on button "Start an Evaluation" at bounding box center [59, 262] width 93 height 17
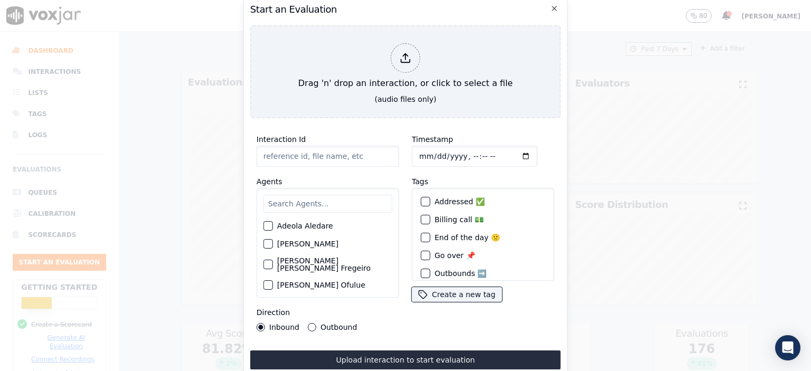
click at [328, 149] on input "Interaction Id" at bounding box center [327, 156] width 142 height 21
type input "356384289"
click at [321, 197] on input "text" at bounding box center [327, 204] width 129 height 18
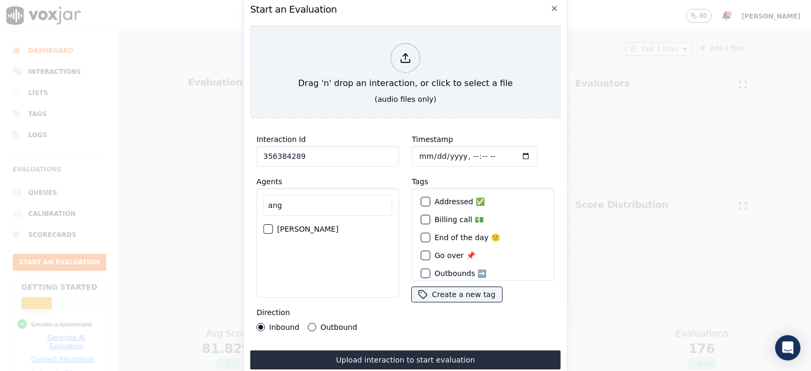
type input "ang"
click at [329, 323] on label "Outbound" at bounding box center [338, 326] width 36 height 7
click at [316, 323] on button "Outbound" at bounding box center [312, 327] width 8 height 8
click at [285, 225] on label "[PERSON_NAME]" at bounding box center [307, 228] width 61 height 7
click at [273, 224] on button "[PERSON_NAME]" at bounding box center [267, 228] width 9 height 9
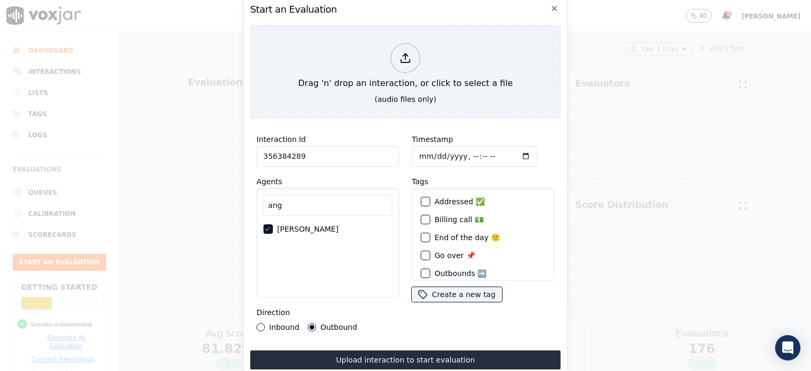
click at [462, 156] on input "Timestamp" at bounding box center [475, 156] width 126 height 21
type input "[DATE]T08:44"
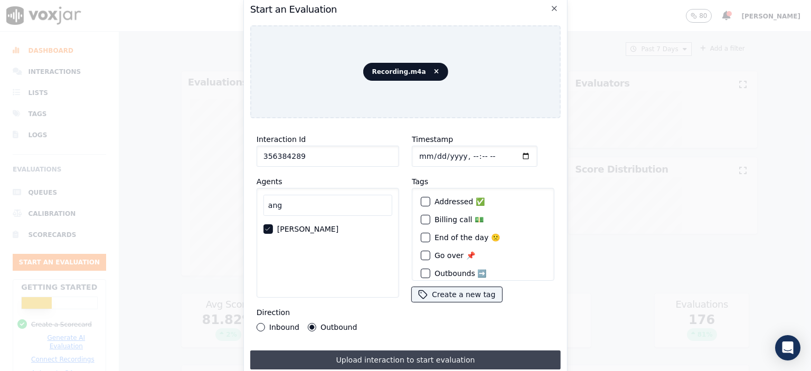
click at [433, 356] on button "Upload interaction to start evaluation" at bounding box center [405, 359] width 310 height 19
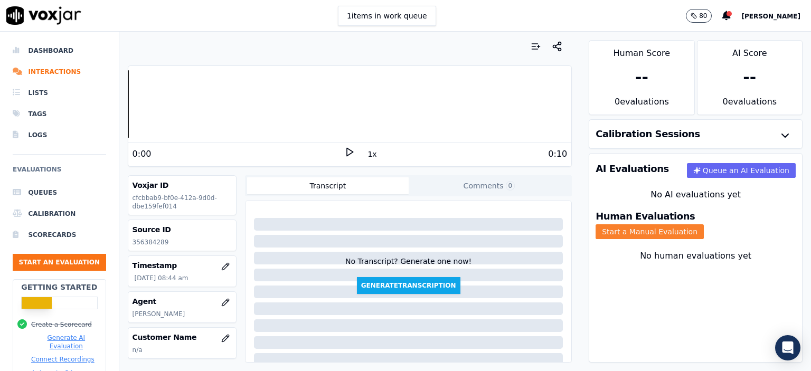
click at [550, 224] on button "Start a Manual Evaluation" at bounding box center [649, 231] width 108 height 15
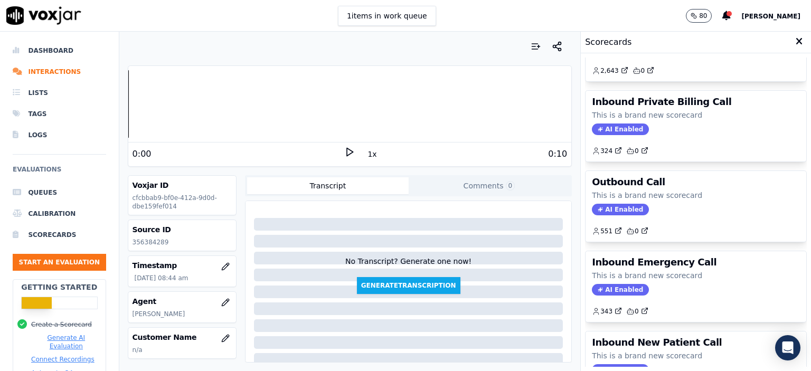
scroll to position [27, 0]
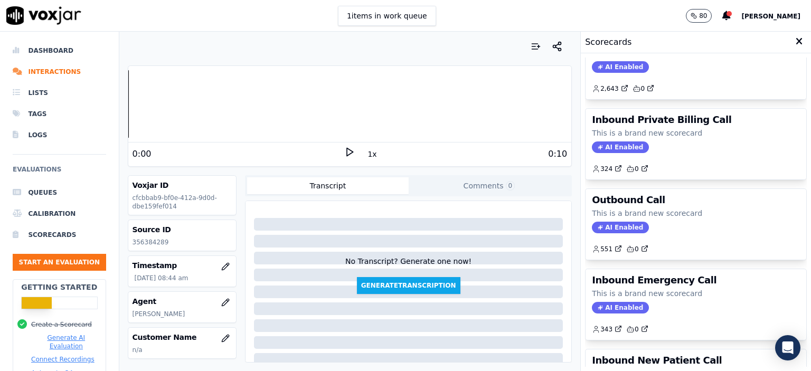
click at [550, 225] on div "AI Enabled" at bounding box center [696, 228] width 208 height 12
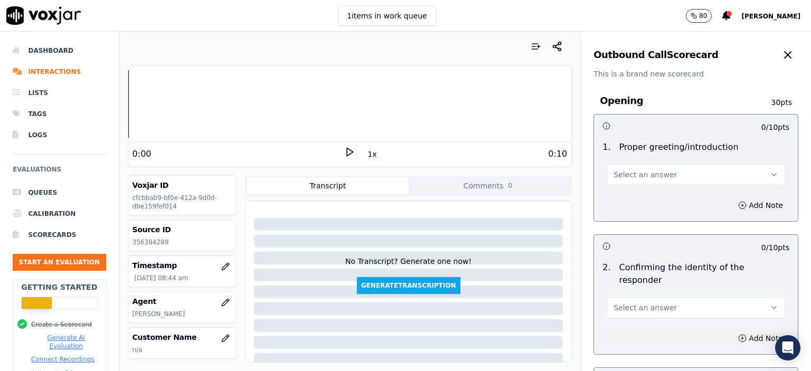
click at [550, 175] on span "Select an answer" at bounding box center [644, 174] width 63 height 11
click at [550, 201] on div "Yes" at bounding box center [678, 198] width 160 height 17
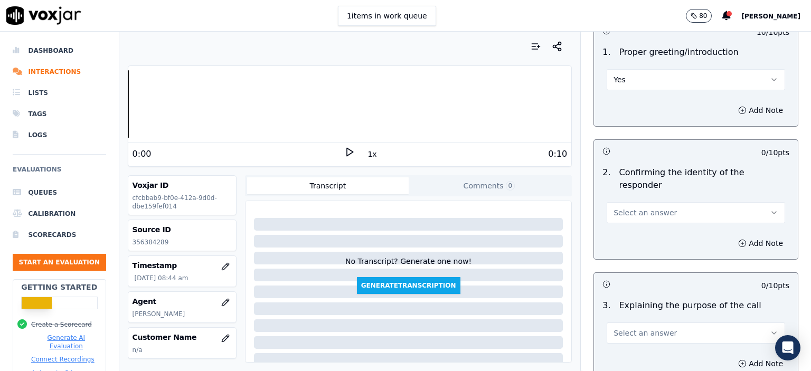
scroll to position [106, 0]
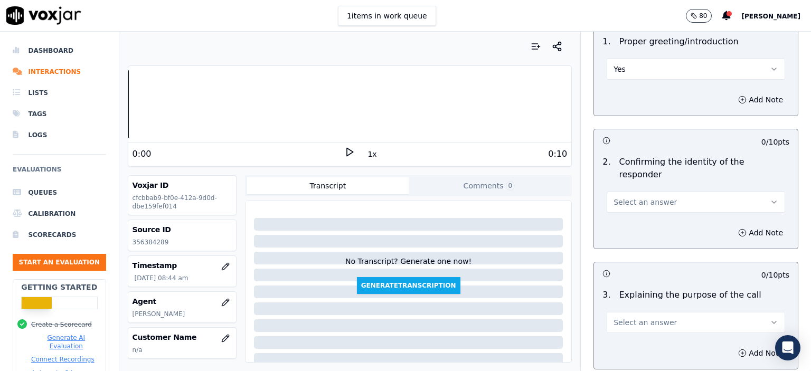
click at [550, 197] on span "Select an answer" at bounding box center [644, 202] width 63 height 11
click at [550, 224] on div "No" at bounding box center [678, 229] width 160 height 17
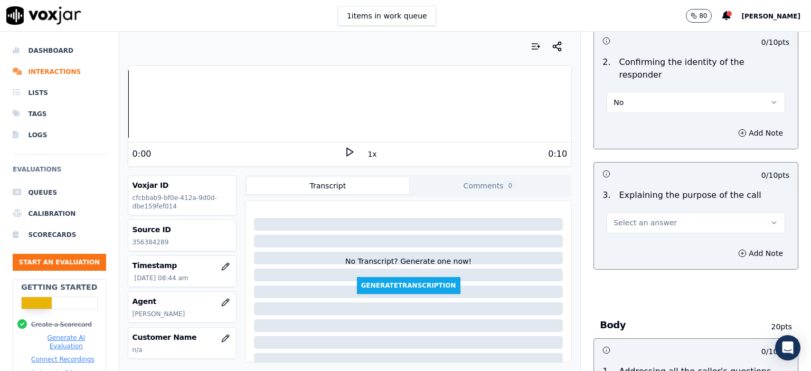
scroll to position [211, 0]
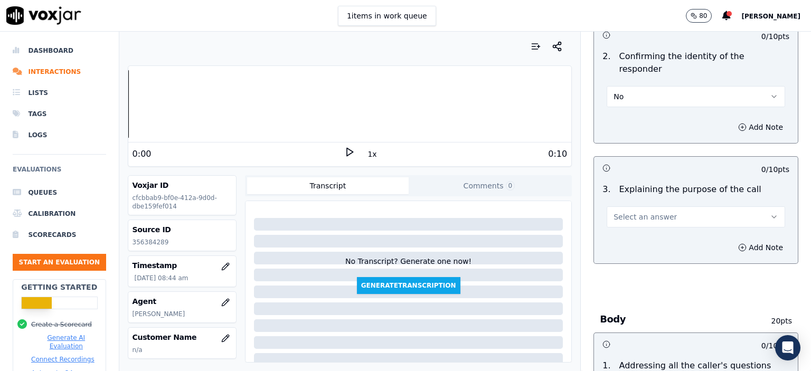
click at [550, 206] on button "Select an answer" at bounding box center [695, 216] width 178 height 21
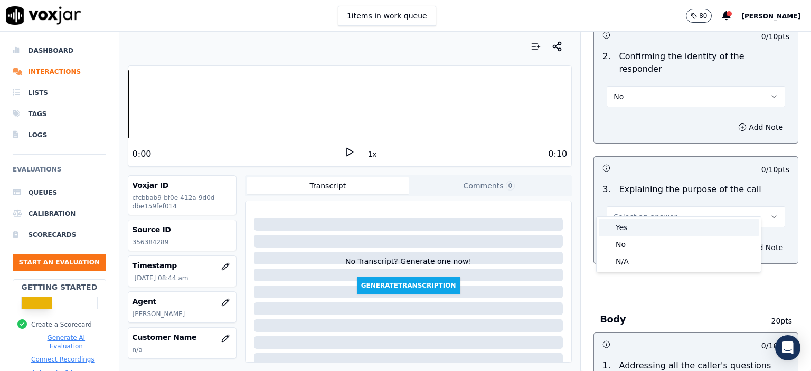
click at [550, 226] on div "Yes" at bounding box center [678, 227] width 160 height 17
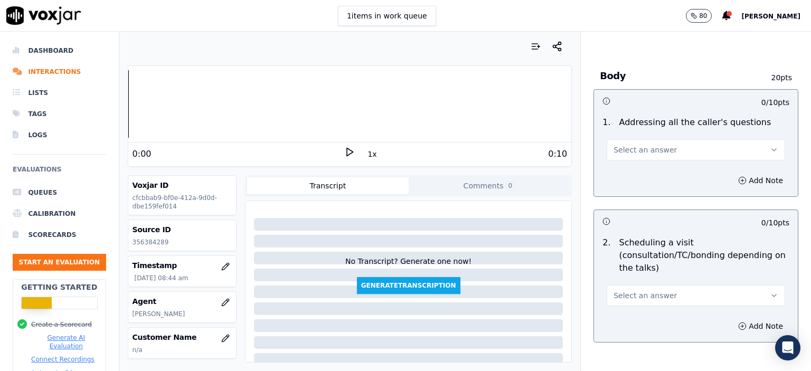
scroll to position [475, 0]
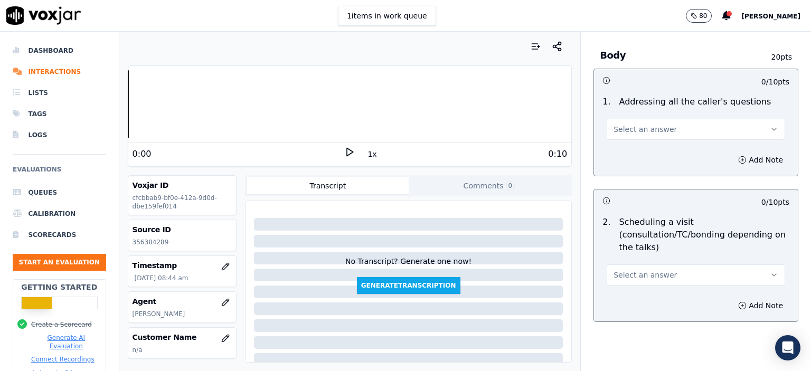
click at [550, 119] on button "Select an answer" at bounding box center [695, 129] width 178 height 21
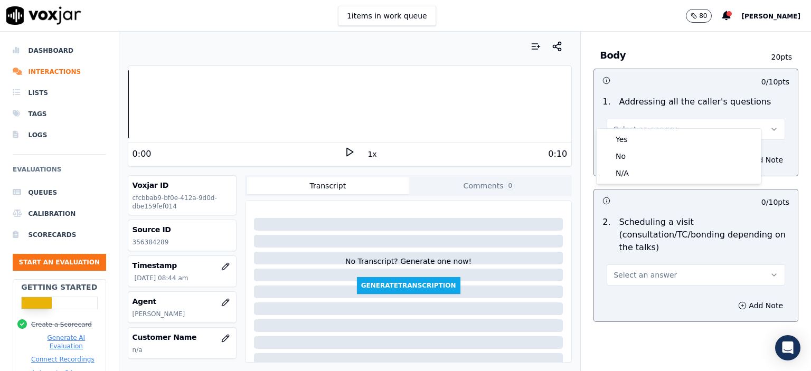
click at [550, 234] on p "Scheduling a visit (consultation/TC/bonding depending on the talks)" at bounding box center [703, 235] width 170 height 38
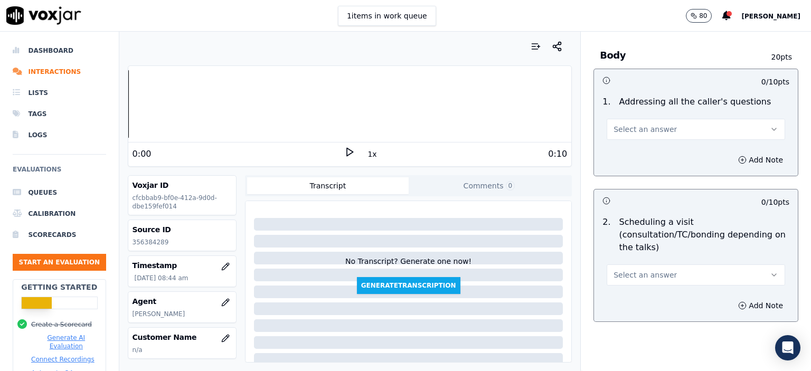
click at [550, 264] on button "Select an answer" at bounding box center [695, 274] width 178 height 21
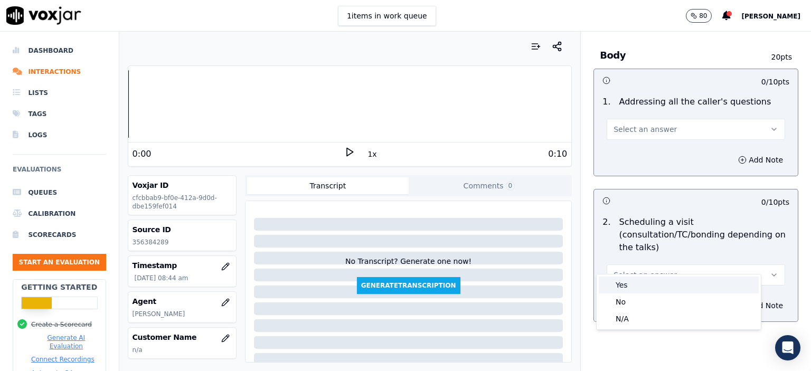
click at [550, 282] on div "Yes" at bounding box center [678, 285] width 160 height 17
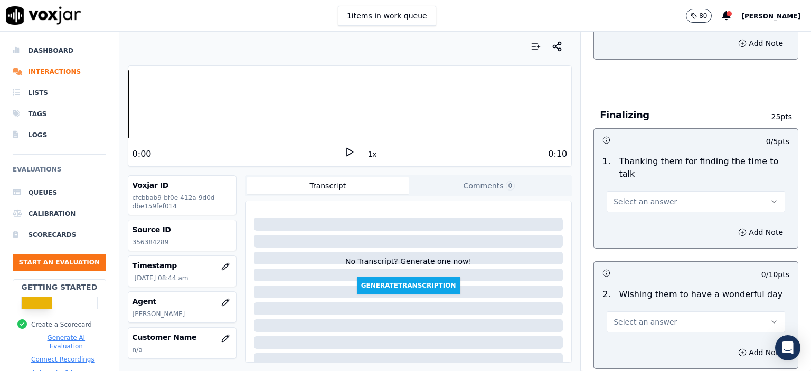
scroll to position [739, 0]
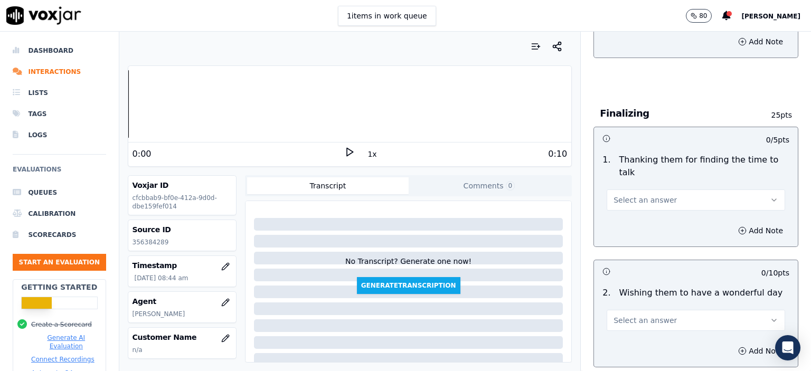
click at [550, 189] on button "Select an answer" at bounding box center [695, 199] width 178 height 21
click at [550, 215] on div "No" at bounding box center [678, 214] width 160 height 17
click at [550, 310] on button "Select an answer" at bounding box center [695, 320] width 178 height 21
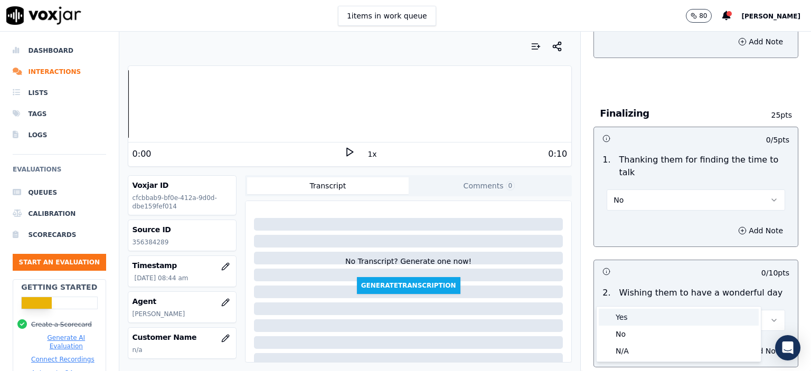
click at [550, 311] on div "Yes" at bounding box center [678, 317] width 160 height 17
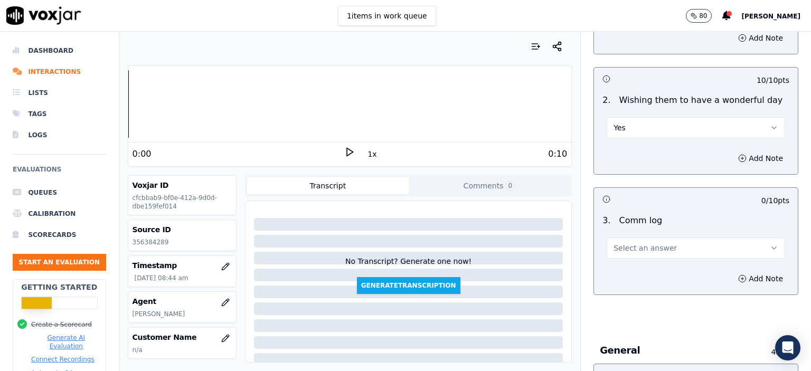
scroll to position [950, 0]
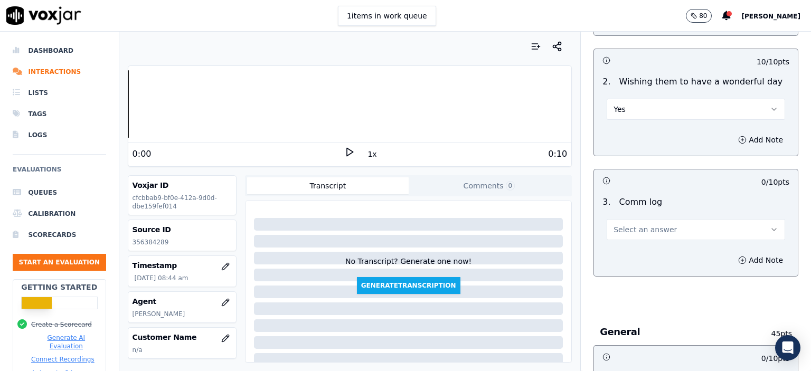
click at [550, 224] on span "Select an answer" at bounding box center [644, 229] width 63 height 11
click at [550, 249] on div "No" at bounding box center [678, 243] width 160 height 17
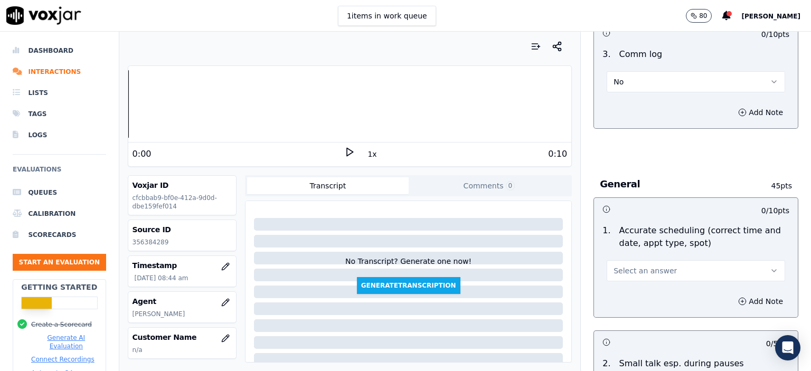
scroll to position [1161, 0]
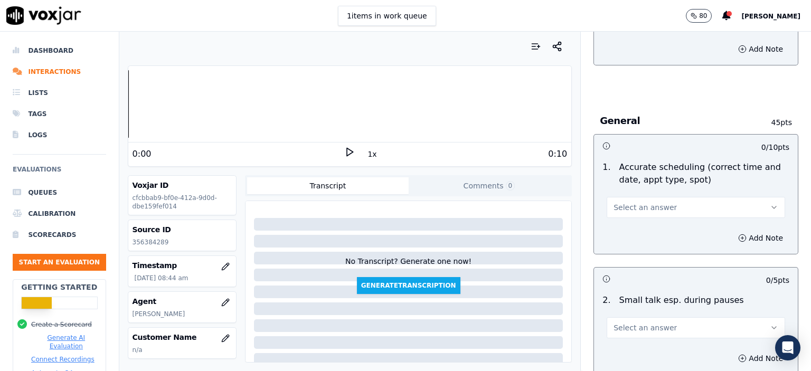
click at [550, 202] on span "Select an answer" at bounding box center [644, 207] width 63 height 11
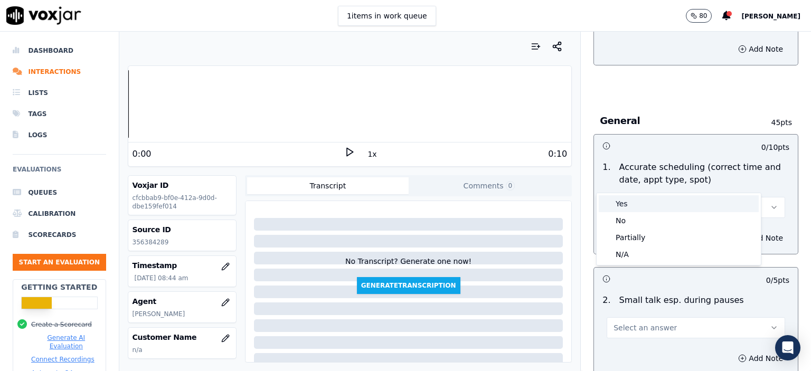
click at [550, 198] on div "Yes" at bounding box center [678, 203] width 160 height 17
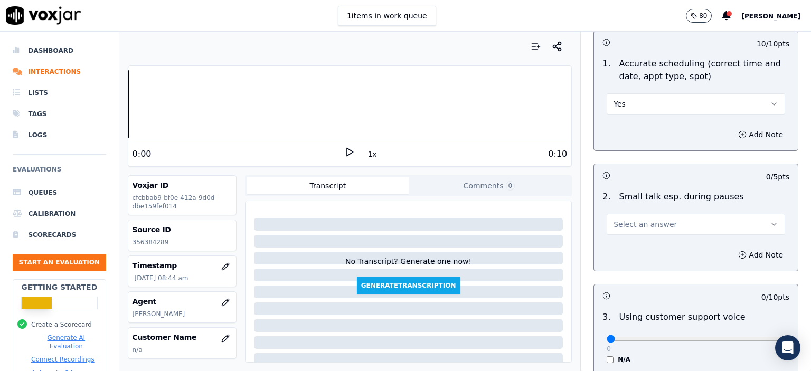
scroll to position [1266, 0]
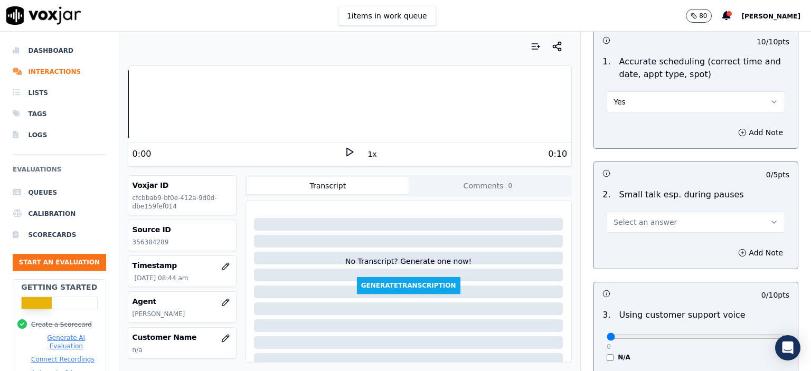
click at [550, 217] on span "Select an answer" at bounding box center [644, 222] width 63 height 11
click at [550, 236] on div "No" at bounding box center [678, 235] width 160 height 17
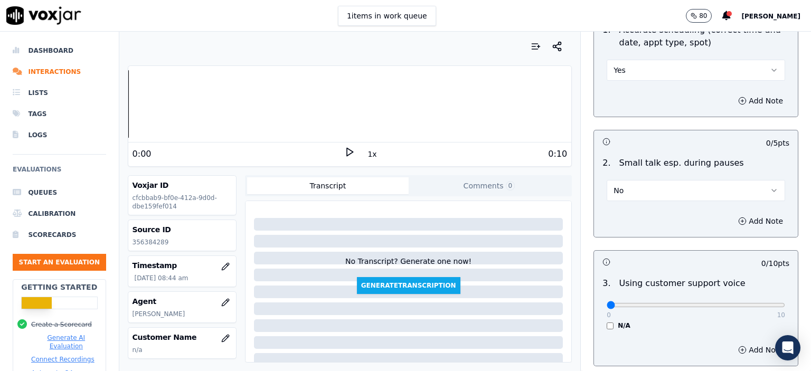
scroll to position [1425, 0]
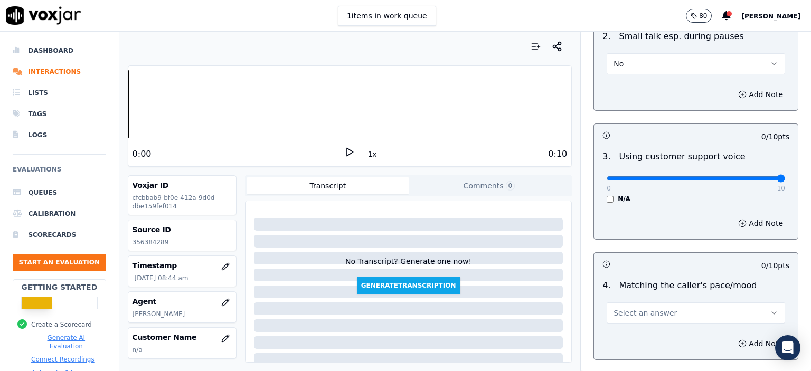
drag, startPoint x: 599, startPoint y: 150, endPoint x: 800, endPoint y: 155, distance: 201.1
type input "10"
click at [550, 176] on input "range" at bounding box center [695, 178] width 178 height 4
click at [550, 308] on span "Select an answer" at bounding box center [644, 313] width 63 height 11
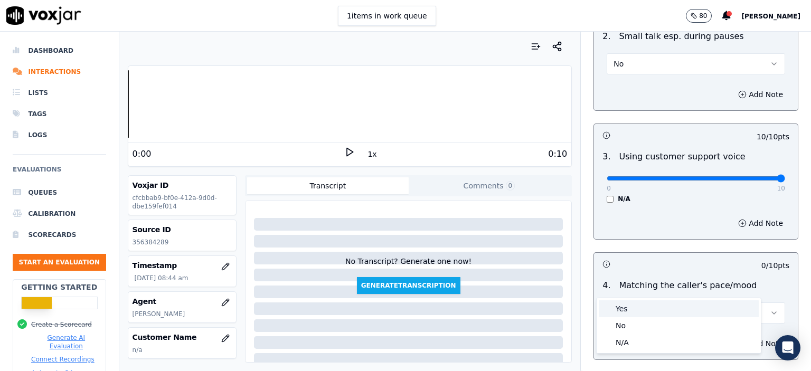
click at [550, 308] on div "Yes" at bounding box center [678, 308] width 160 height 17
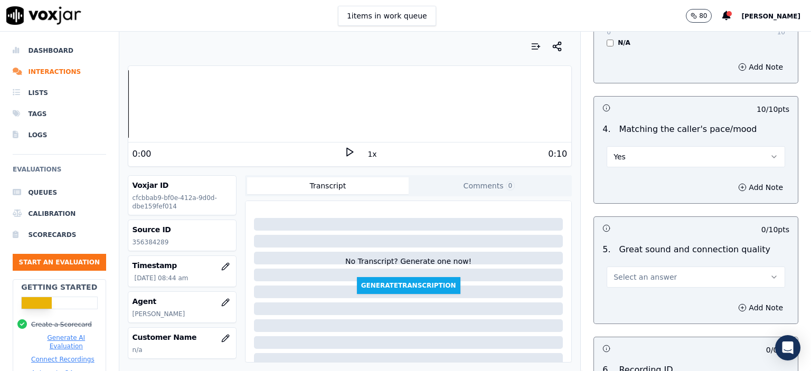
scroll to position [1583, 0]
click at [550, 254] on div "Select an answer" at bounding box center [695, 270] width 195 height 32
click at [550, 270] on span "Select an answer" at bounding box center [644, 275] width 63 height 11
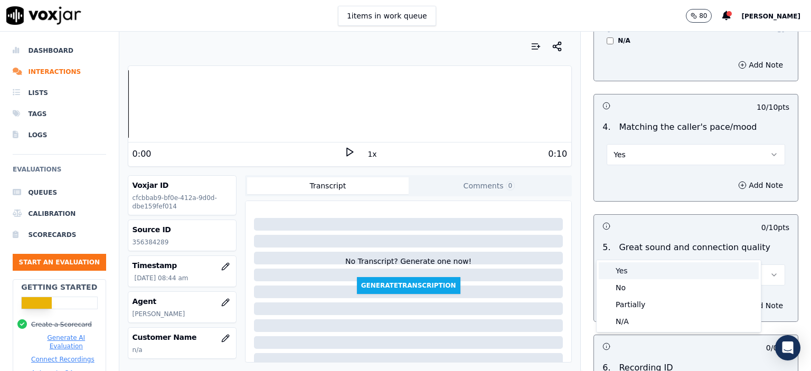
click at [550, 272] on div "Yes" at bounding box center [678, 270] width 160 height 17
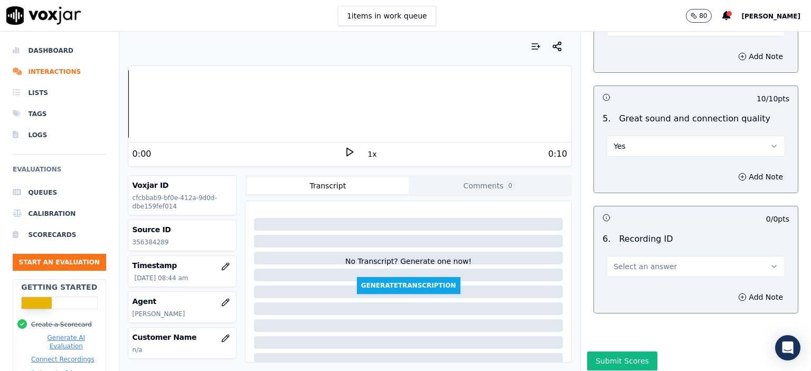
scroll to position [1713, 0]
click at [550, 260] on span "Select an answer" at bounding box center [644, 265] width 63 height 11
click at [550, 275] on div "N/A" at bounding box center [678, 267] width 160 height 17
click at [550, 289] on button "Add Note" at bounding box center [760, 296] width 58 height 15
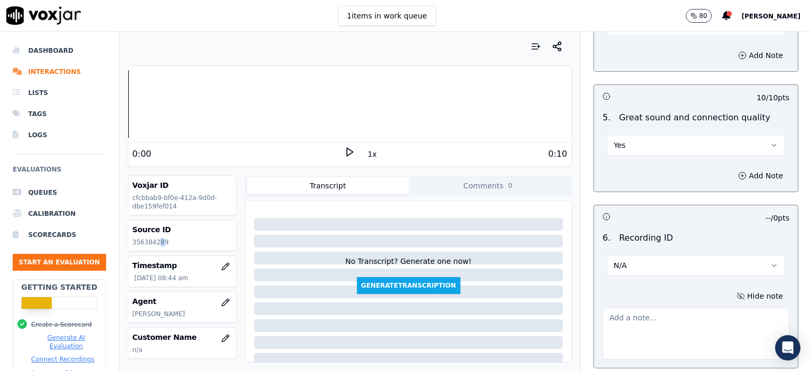
click at [157, 238] on p "356384289" at bounding box center [181, 242] width 99 height 8
click at [144, 244] on p "356384289" at bounding box center [181, 242] width 99 height 8
copy p "356384289"
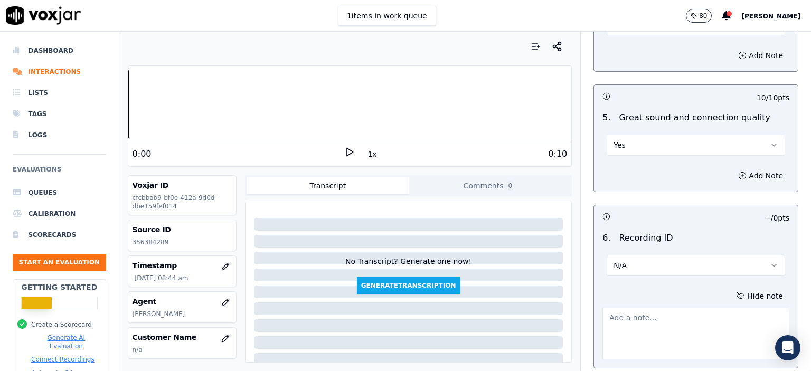
click at [550, 308] on textarea at bounding box center [695, 334] width 187 height 52
paste textarea "356384289"
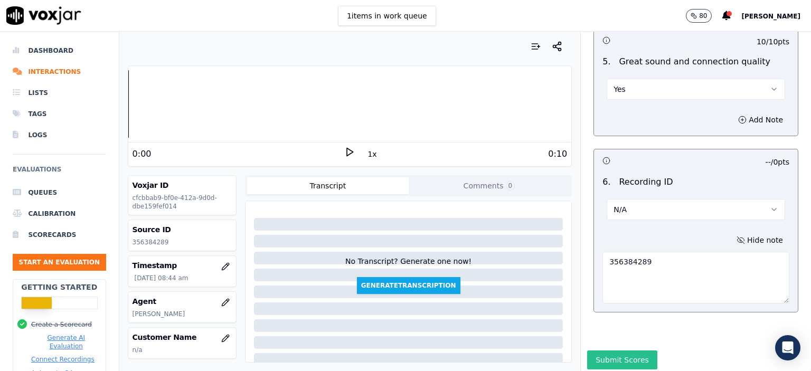
type textarea "356384289"
click at [550, 350] on button "Submit Scores" at bounding box center [622, 359] width 70 height 19
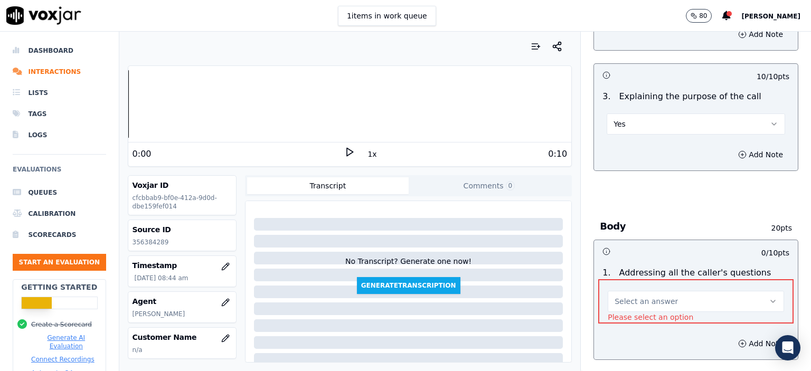
scroll to position [303, 0]
click at [550, 291] on button "Select an answer" at bounding box center [695, 301] width 176 height 21
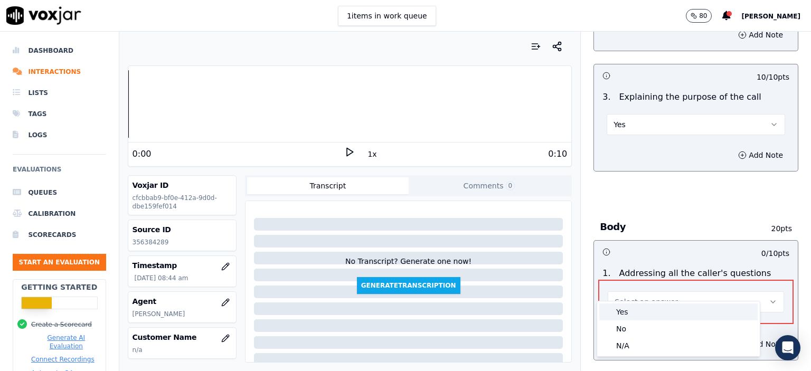
click at [550, 311] on div "Yes" at bounding box center [678, 311] width 158 height 17
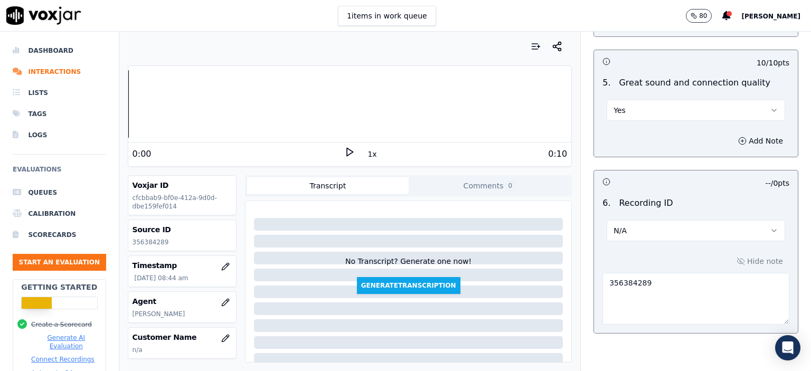
scroll to position [1769, 0]
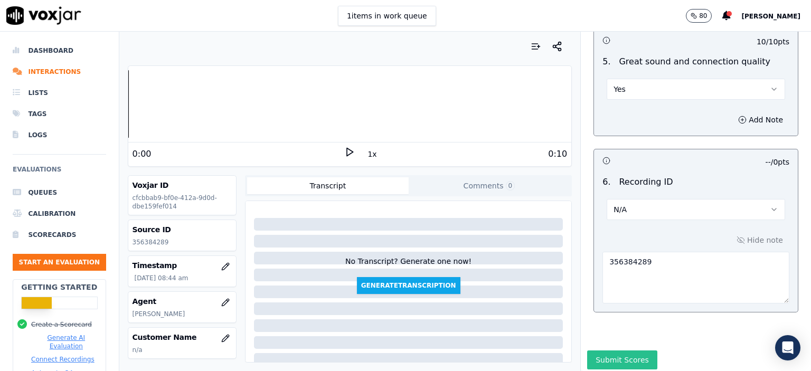
click at [550, 350] on button "Submit Scores" at bounding box center [622, 359] width 70 height 19
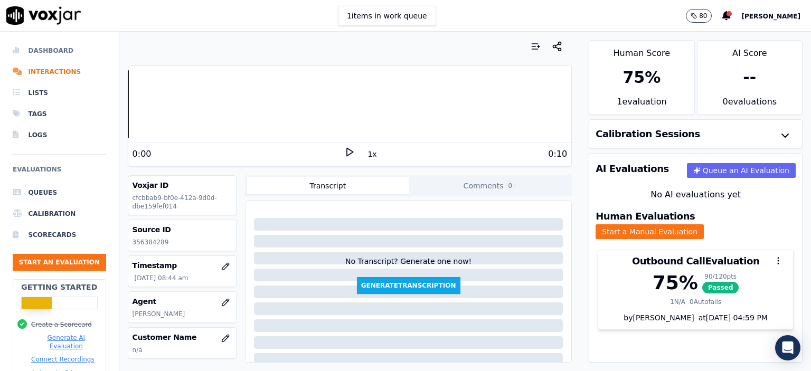
click at [35, 49] on li "Dashboard" at bounding box center [59, 50] width 93 height 21
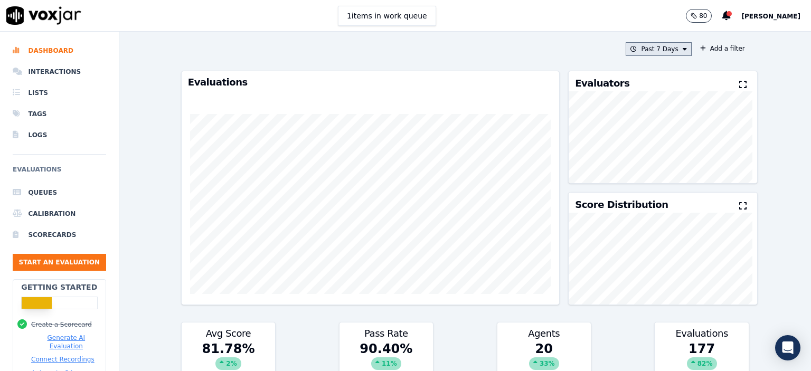
click at [550, 47] on button "Past 7 Days" at bounding box center [657, 49] width 65 height 14
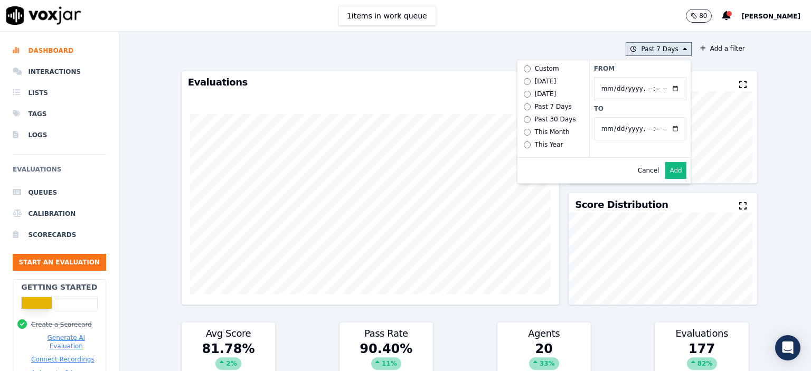
click at [550, 88] on input "From" at bounding box center [640, 88] width 92 height 23
type input "[DATE]T00:00"
click at [550, 68] on label "From" at bounding box center [640, 68] width 92 height 8
click at [550, 77] on input "From" at bounding box center [640, 88] width 92 height 23
click at [550, 122] on input "To" at bounding box center [640, 128] width 92 height 23
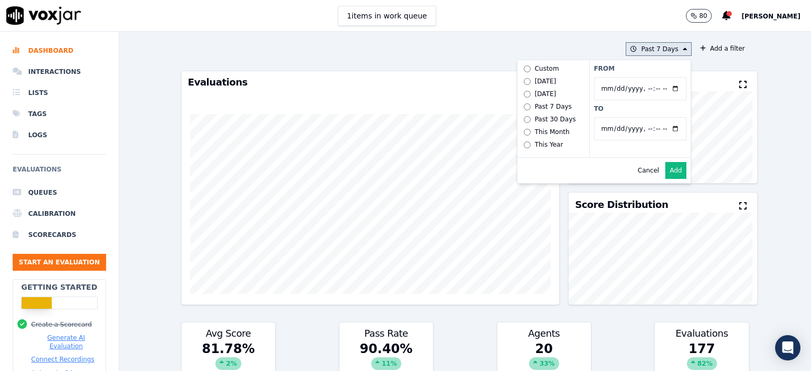
click at [550, 129] on input "To" at bounding box center [640, 128] width 92 height 23
type input "[DATE]T23:59"
click at [550, 100] on div "From To" at bounding box center [639, 108] width 101 height 97
click at [550, 175] on button "Add" at bounding box center [675, 170] width 21 height 17
